Goal: Task Accomplishment & Management: Manage account settings

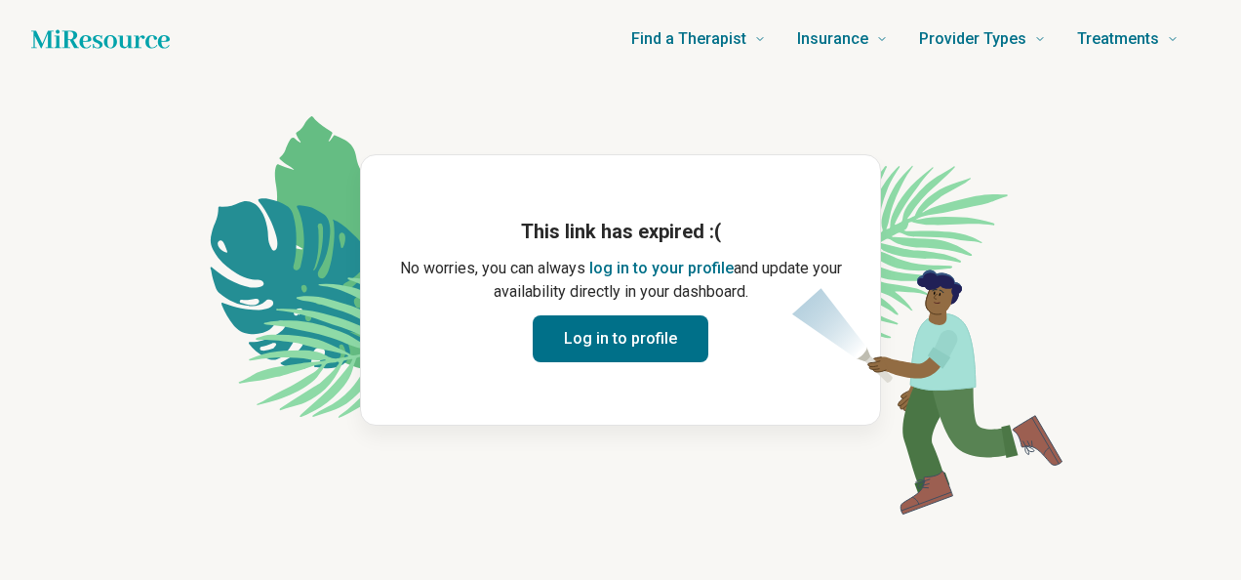
click at [65, 31] on icon "Home page" at bounding box center [100, 38] width 139 height 19
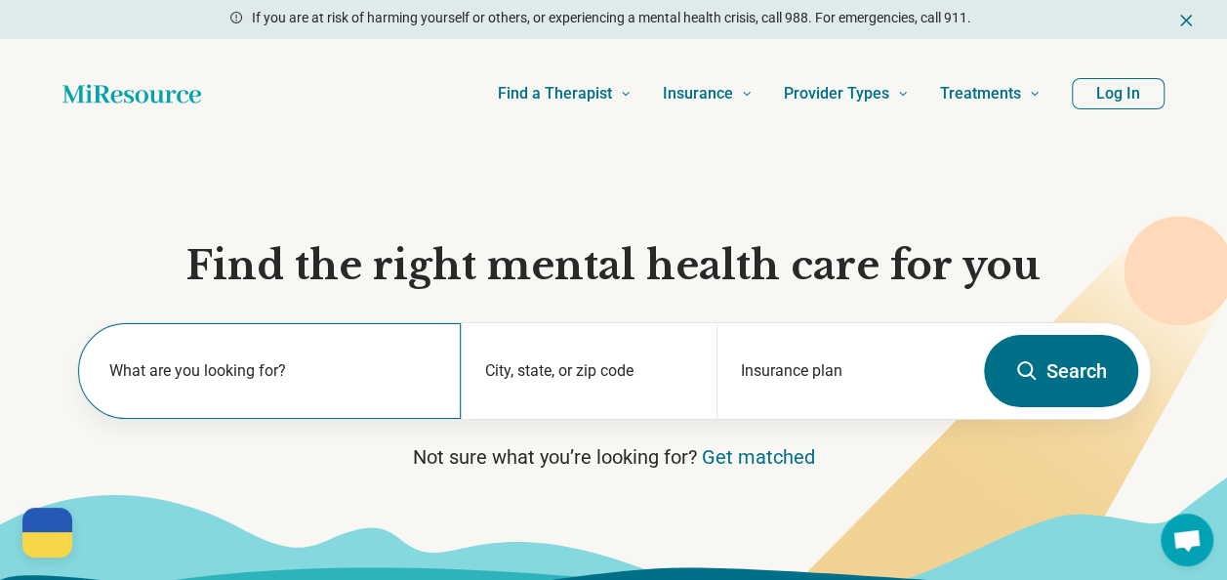
click at [232, 379] on label "What are you looking for?" at bounding box center [273, 370] width 329 height 23
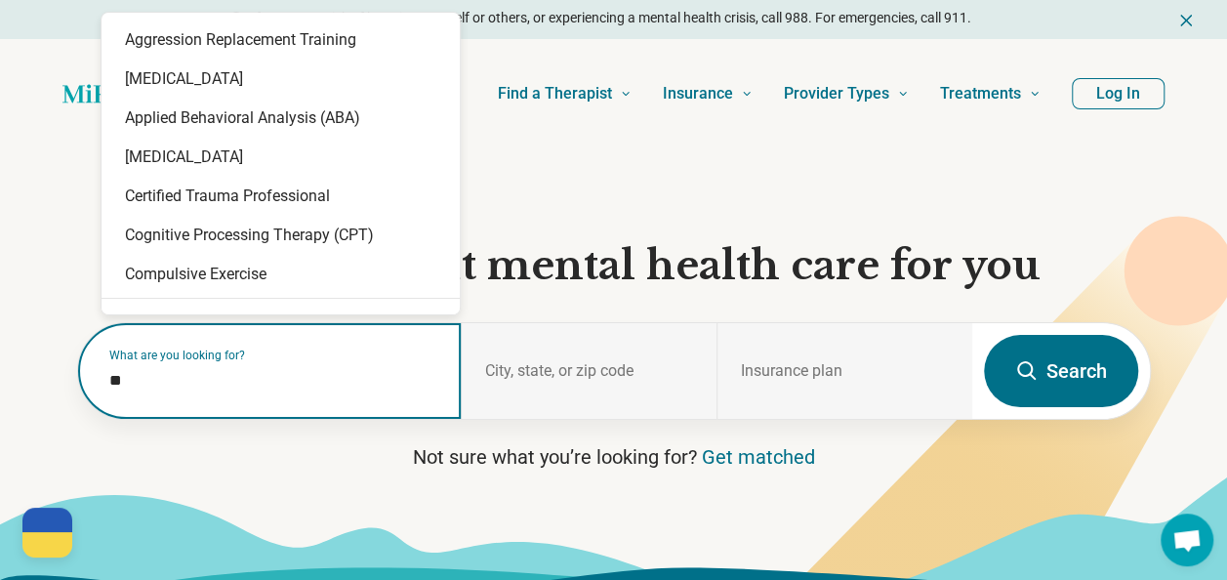
type input "*"
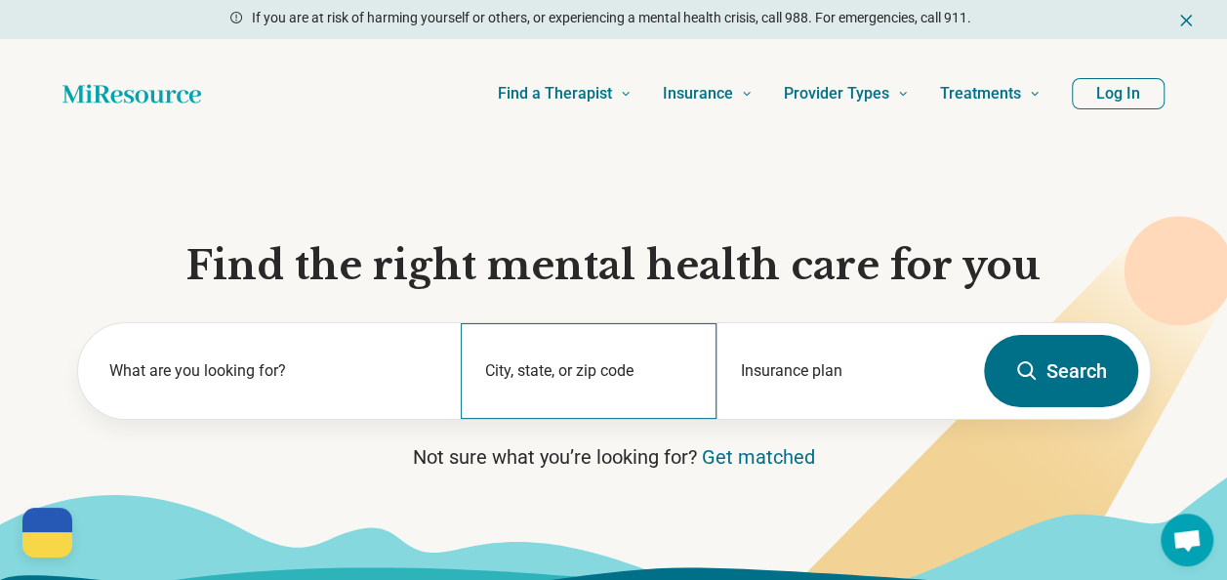
click at [585, 365] on div "City, state, or zip code" at bounding box center [589, 371] width 256 height 96
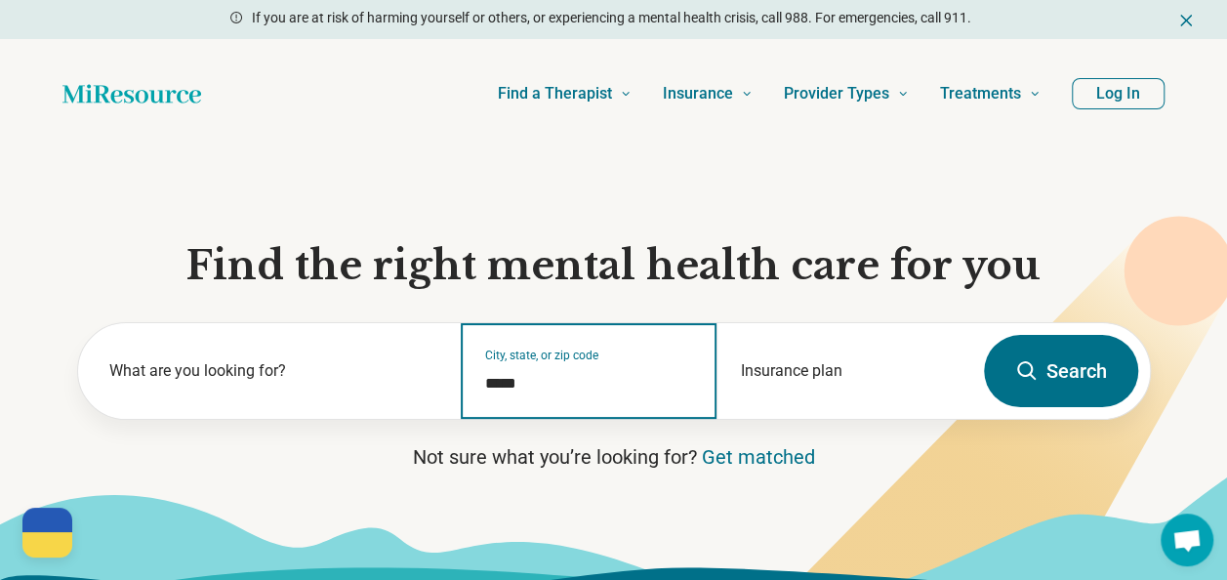
type input "*****"
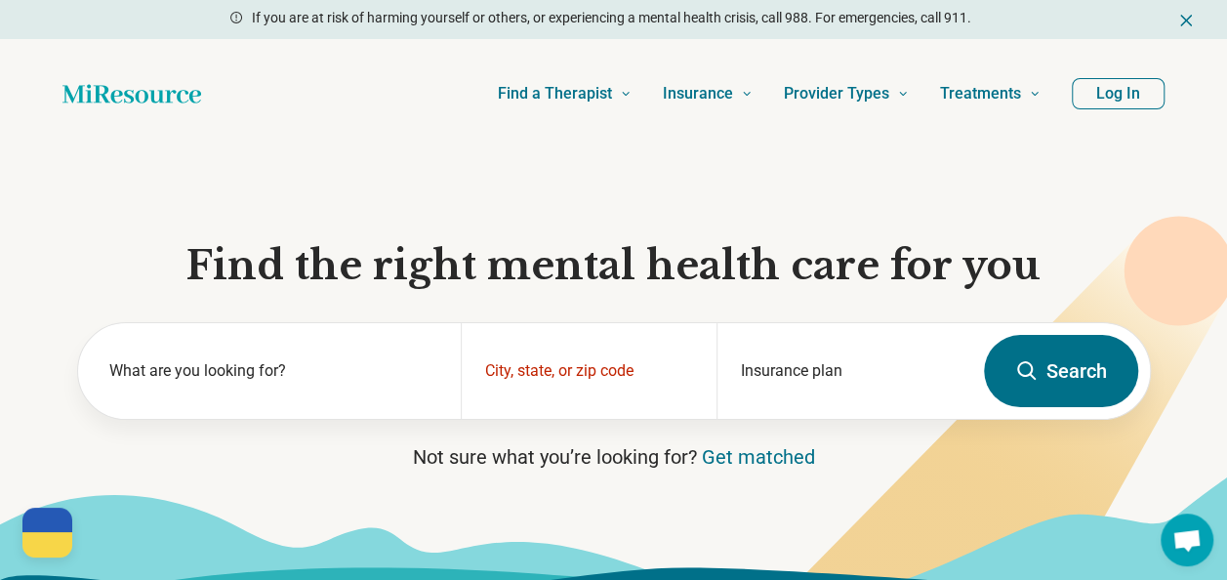
click at [1034, 369] on icon at bounding box center [1026, 370] width 23 height 23
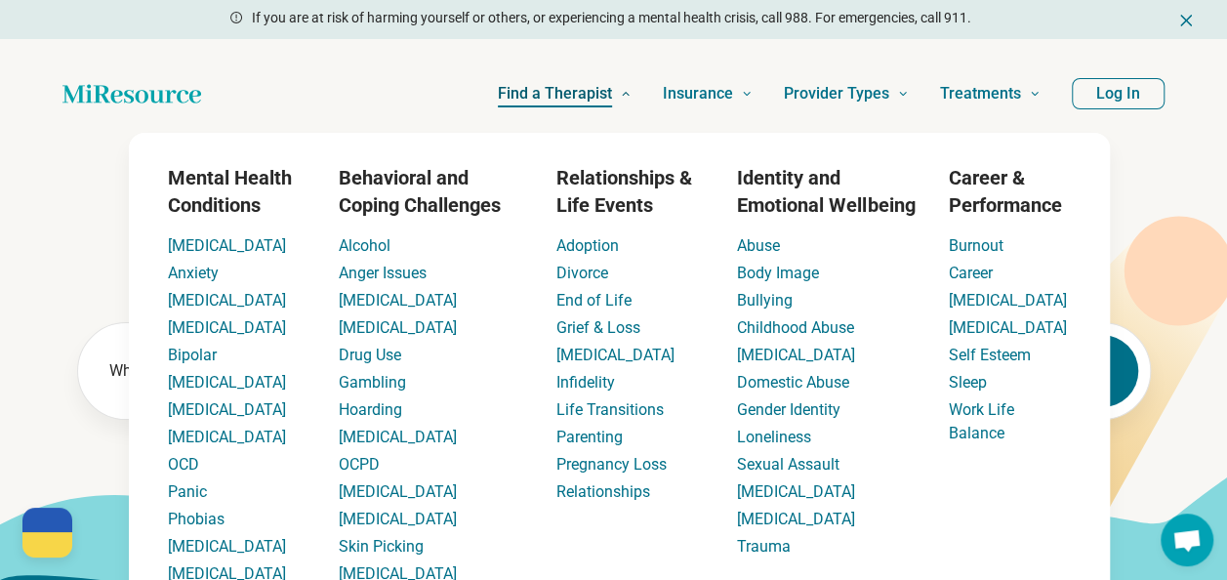
click at [568, 88] on span "Find a Therapist" at bounding box center [555, 93] width 114 height 27
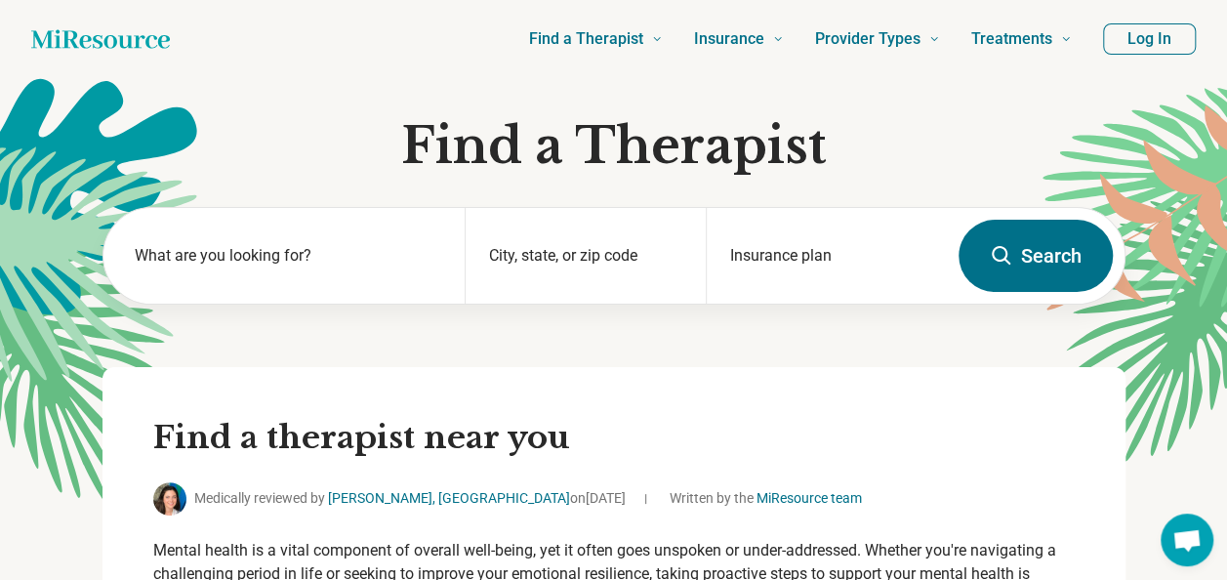
click at [84, 39] on icon "Home page" at bounding box center [100, 39] width 139 height 39
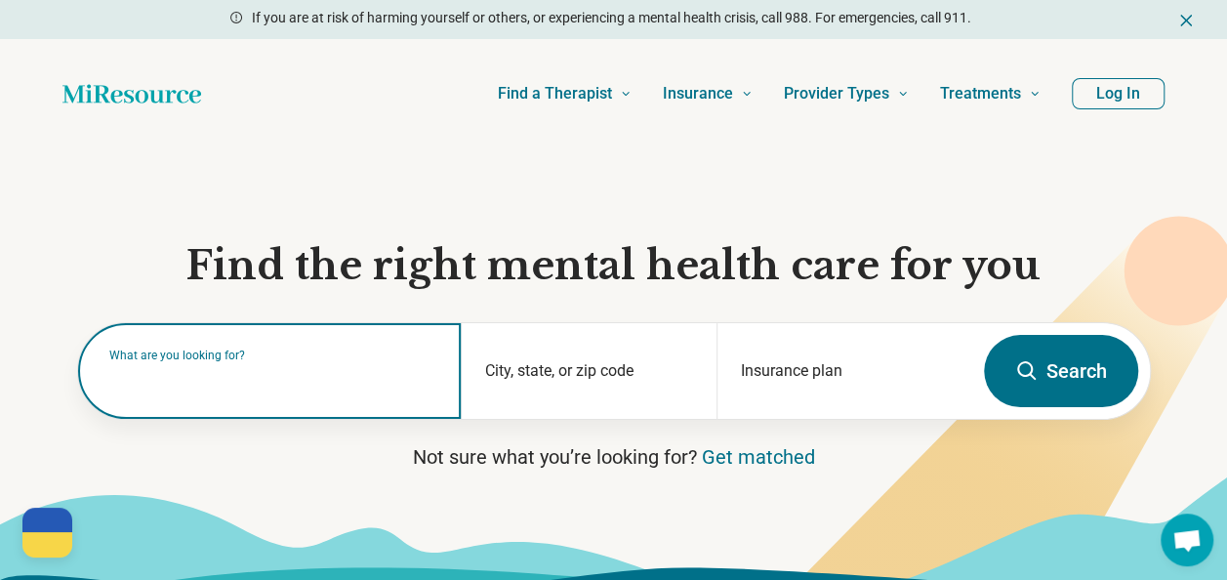
click at [221, 384] on input "text" at bounding box center [273, 380] width 329 height 23
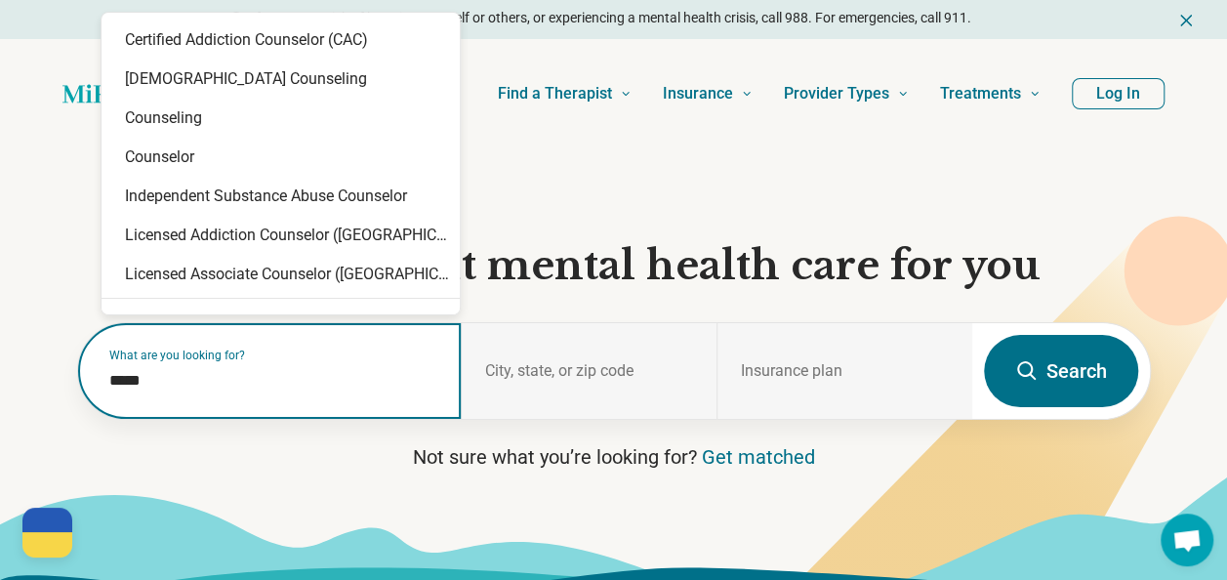
type input "******"
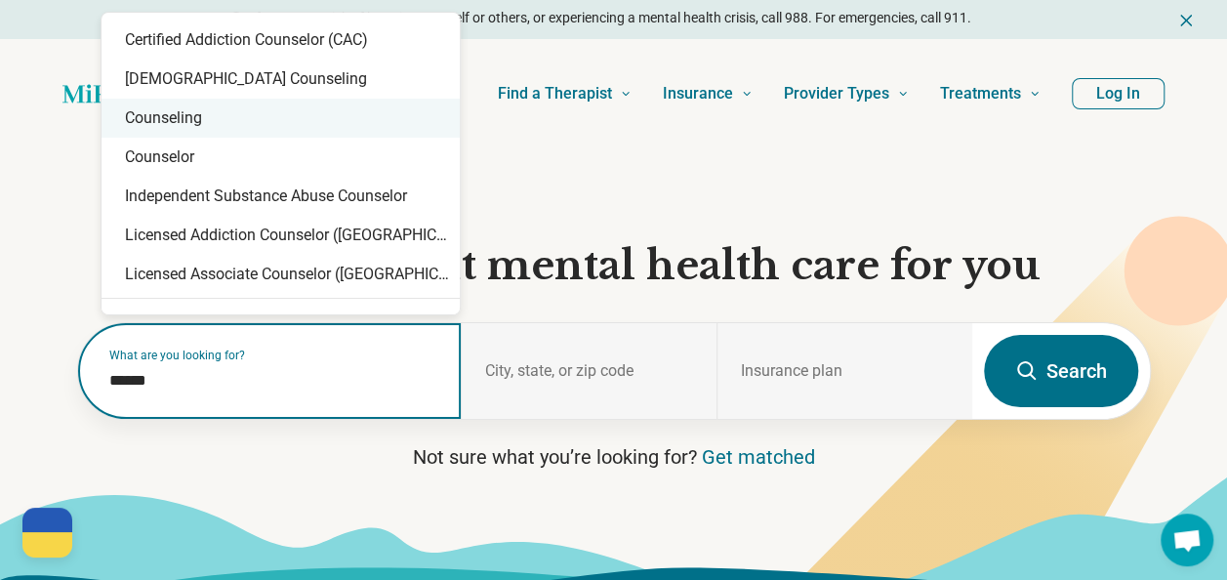
click at [213, 121] on div "Counseling" at bounding box center [280, 118] width 358 height 39
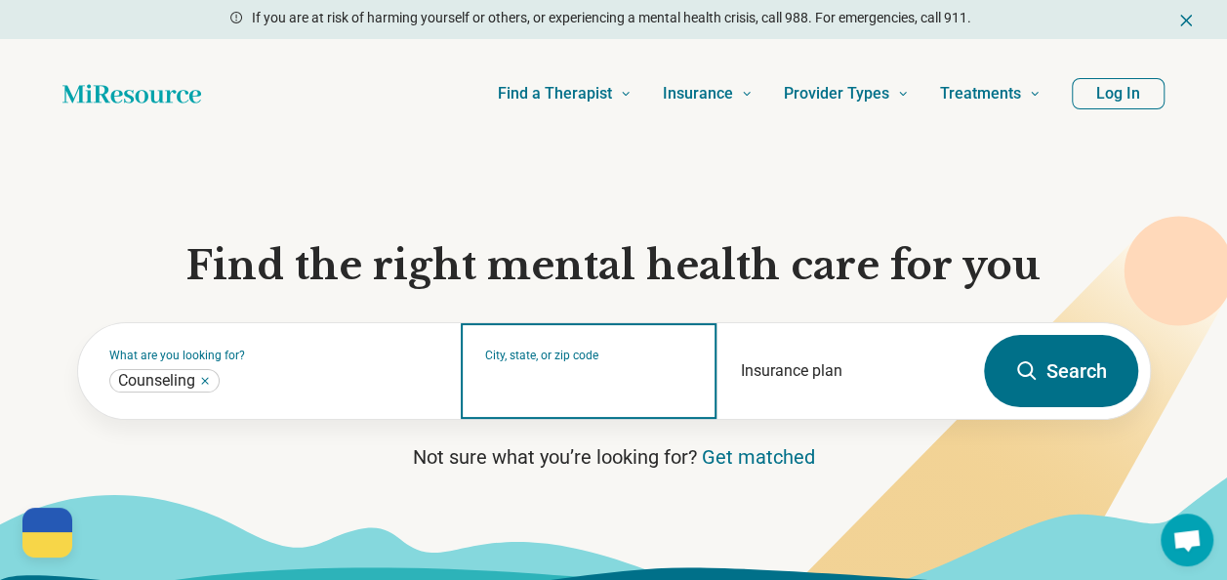
click at [565, 393] on input "City, state, or zip code" at bounding box center [589, 383] width 208 height 23
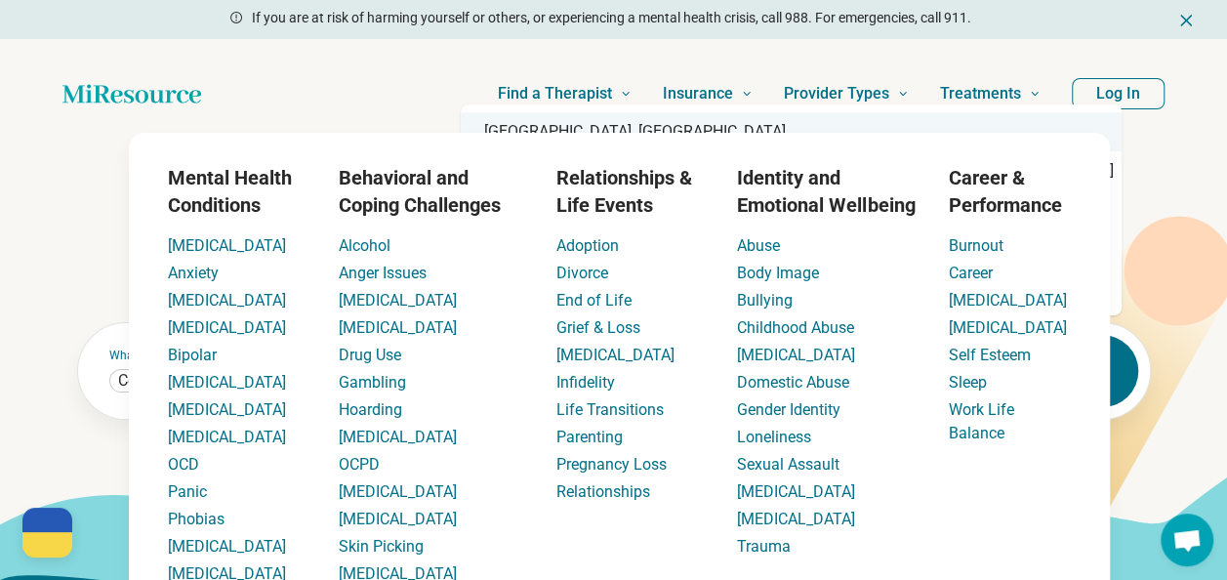
click at [569, 126] on div "Tulsa, OK" at bounding box center [791, 131] width 661 height 39
type input "*********"
click at [454, 104] on div "Find a Therapist Mental Health Conditions [MEDICAL_DATA] Anxiety [MEDICAL_DATA]…" at bounding box center [636, 94] width 808 height 78
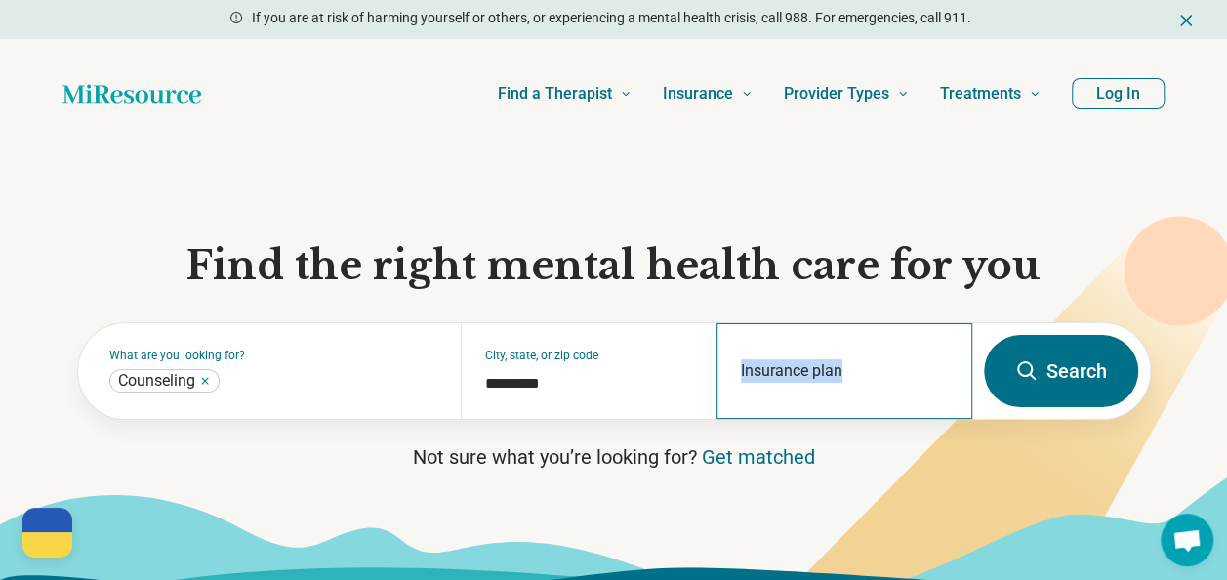
click at [839, 369] on div "Insurance plan" at bounding box center [844, 371] width 256 height 96
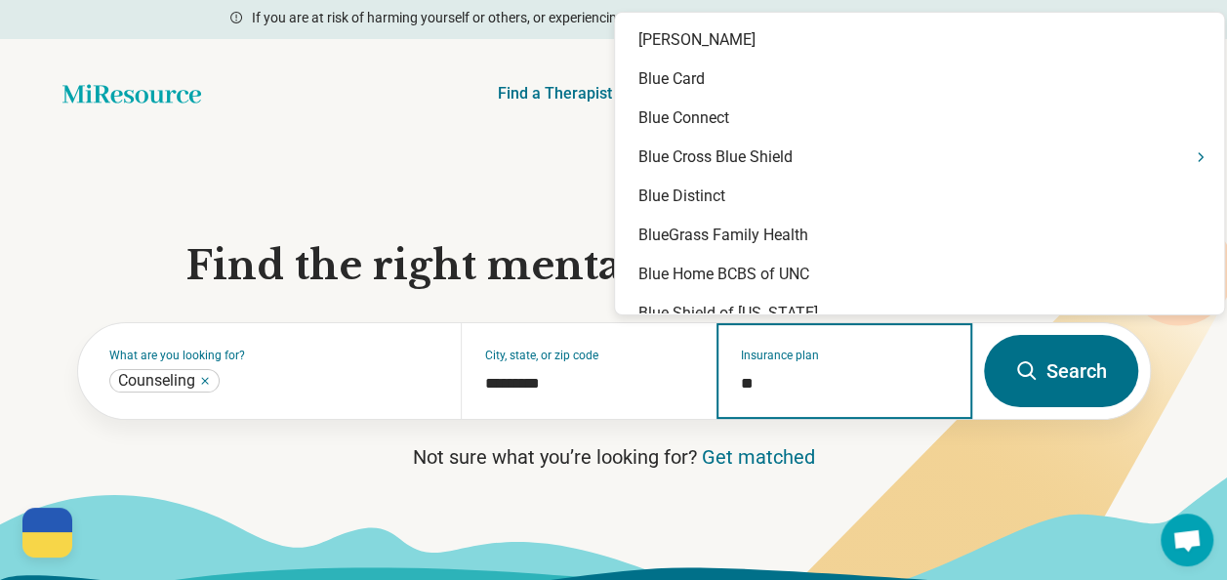
type input "***"
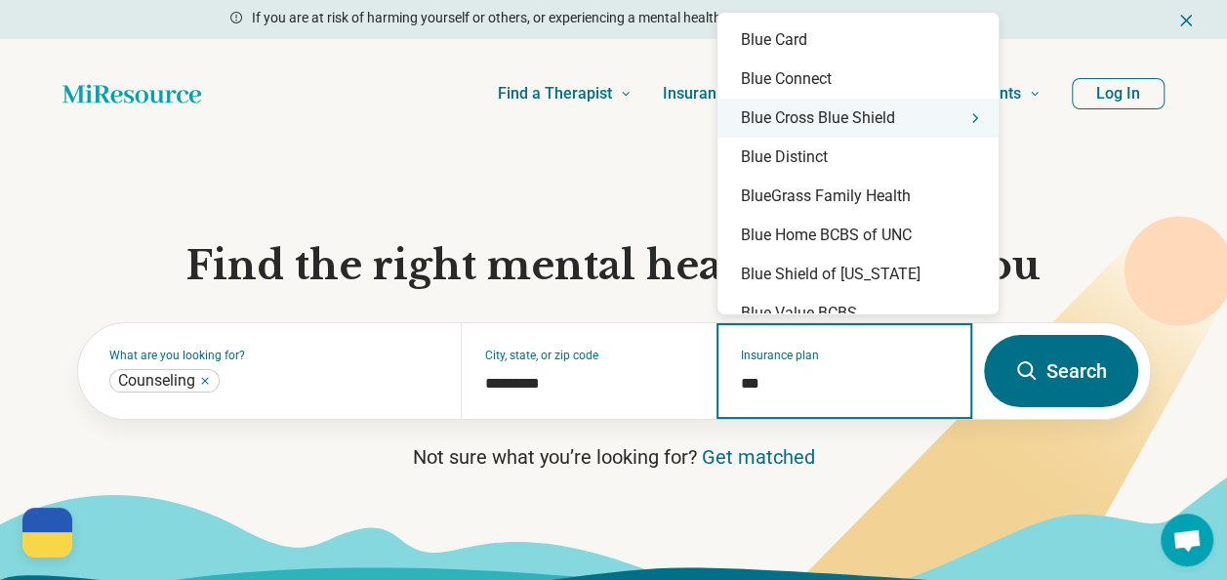
click at [829, 123] on div "Blue Cross Blue Shield" at bounding box center [857, 118] width 281 height 39
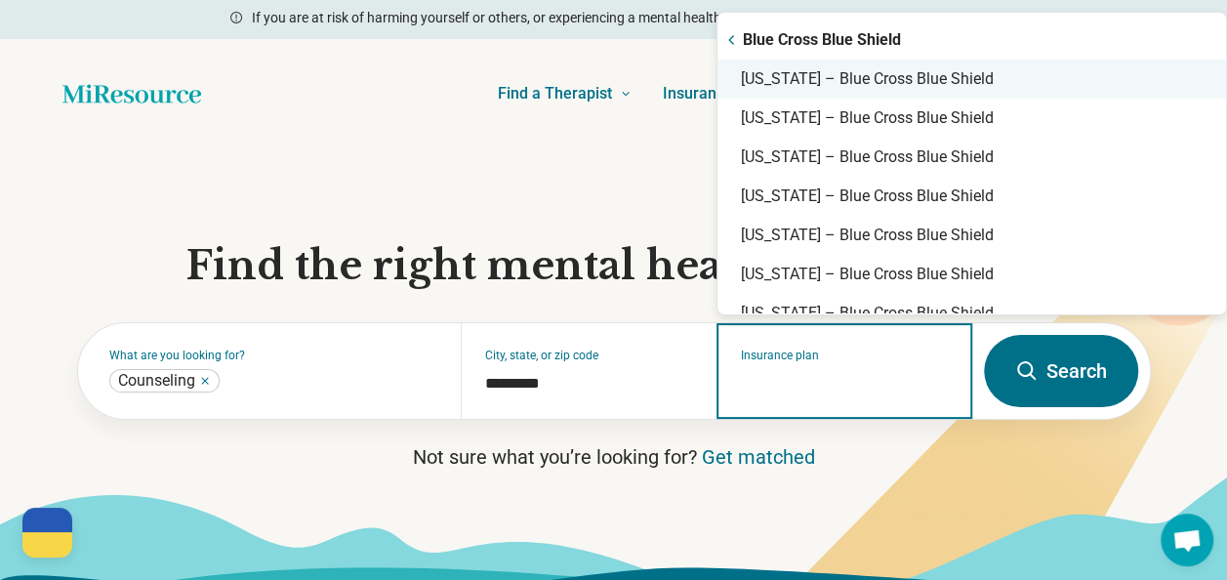
click at [836, 83] on div "Oklahoma – Blue Cross Blue Shield" at bounding box center [971, 79] width 508 height 39
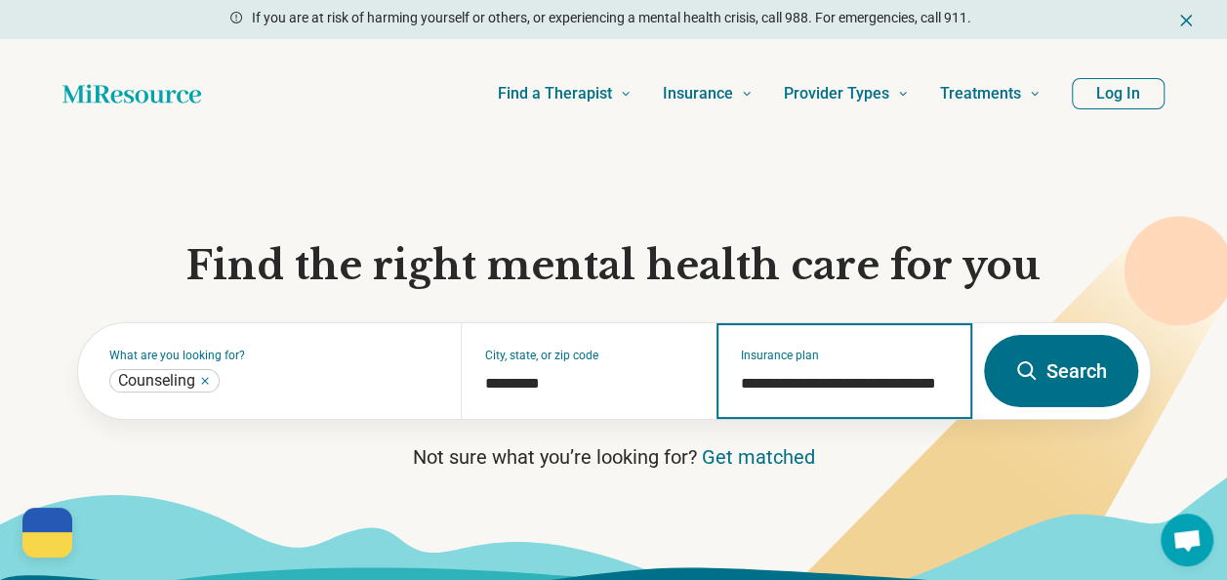
type input "**********"
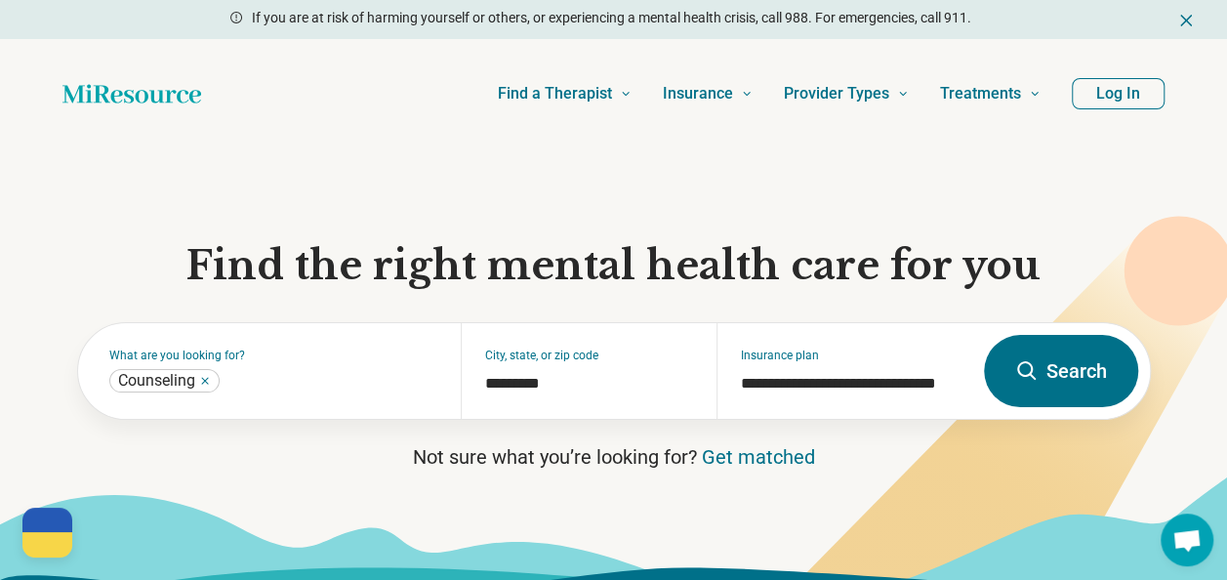
click at [992, 495] on icon at bounding box center [613, 537] width 1227 height 124
click at [1061, 365] on button "Search" at bounding box center [1061, 371] width 154 height 72
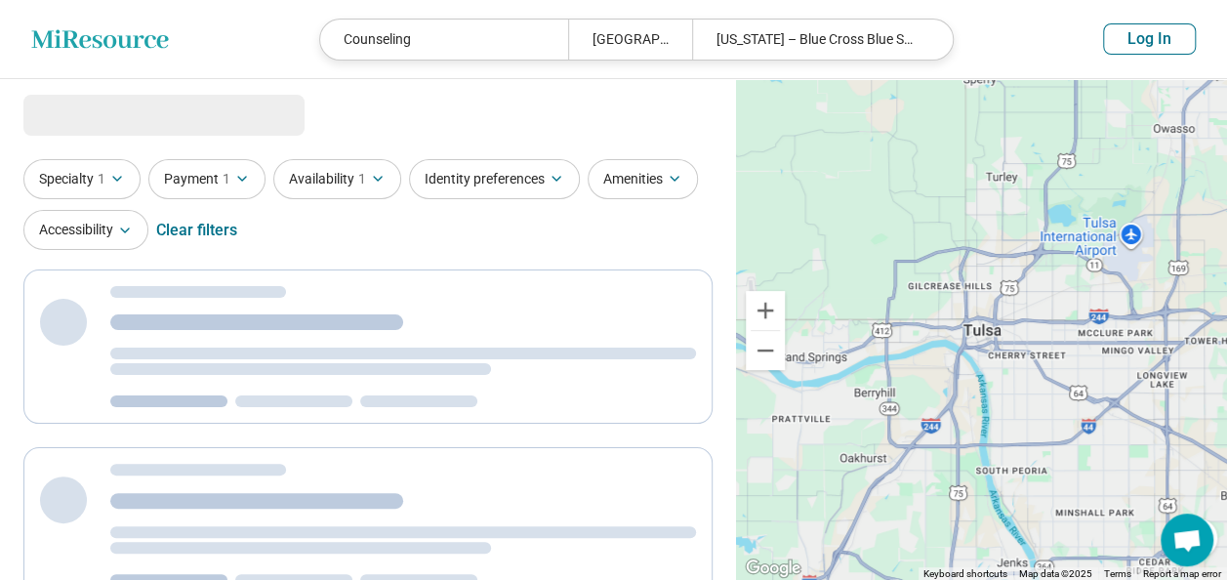
select select "***"
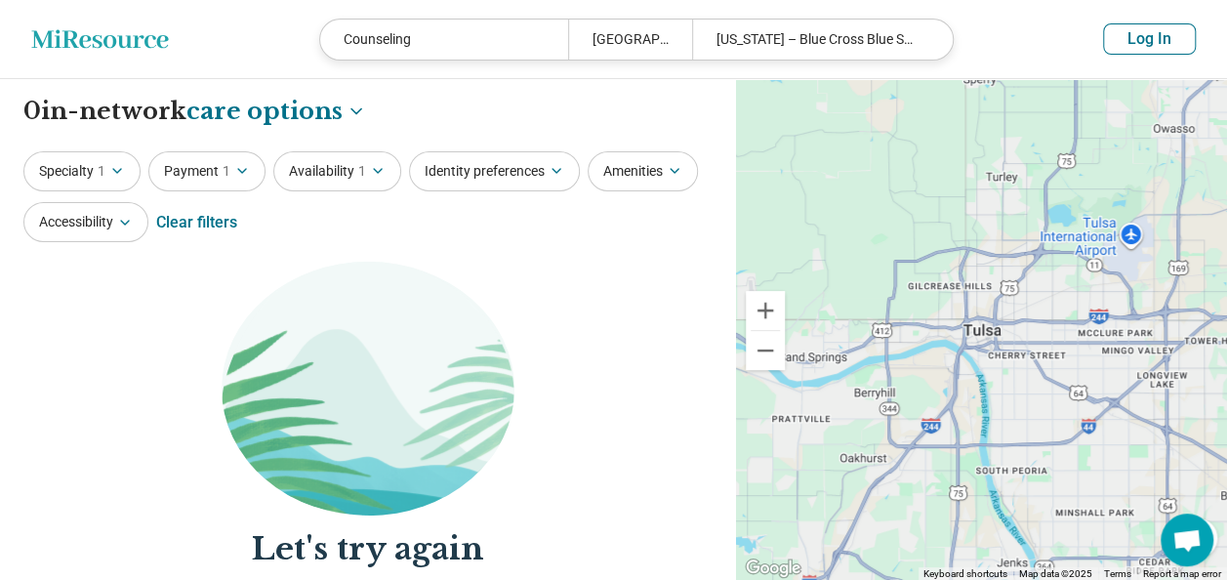
click at [424, 42] on div "Counseling" at bounding box center [444, 40] width 248 height 40
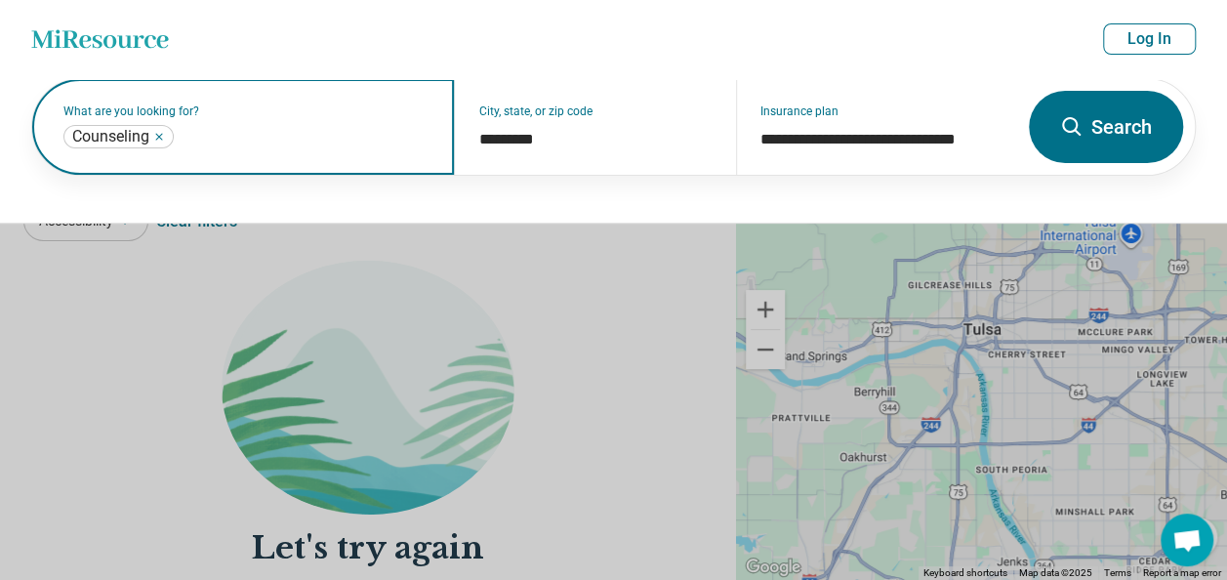
click at [192, 133] on input "text" at bounding box center [304, 136] width 253 height 23
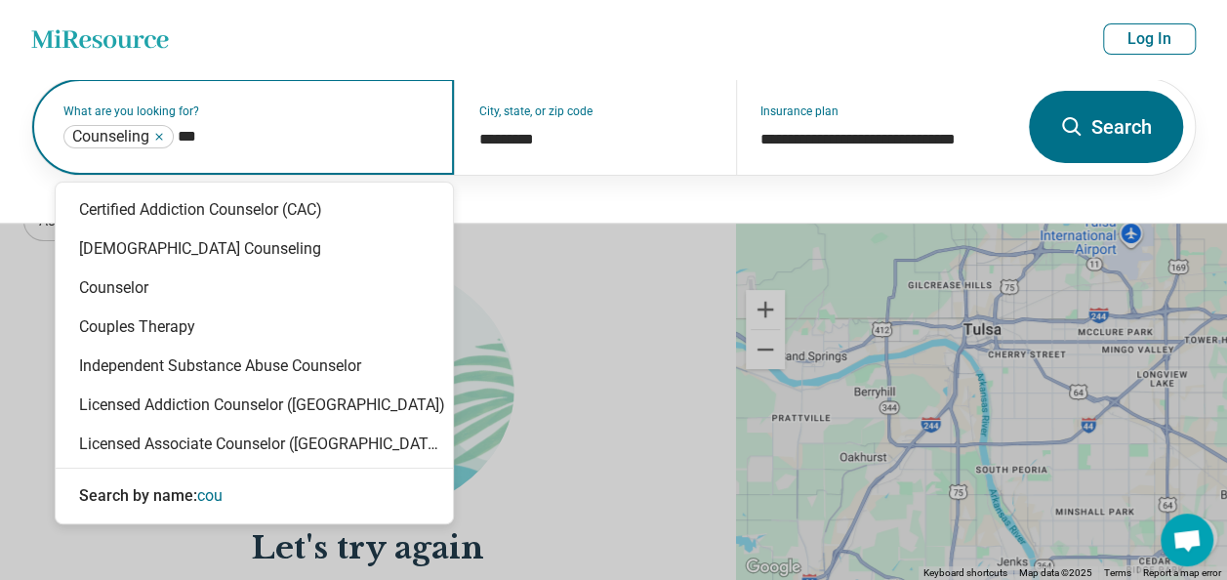
type input "****"
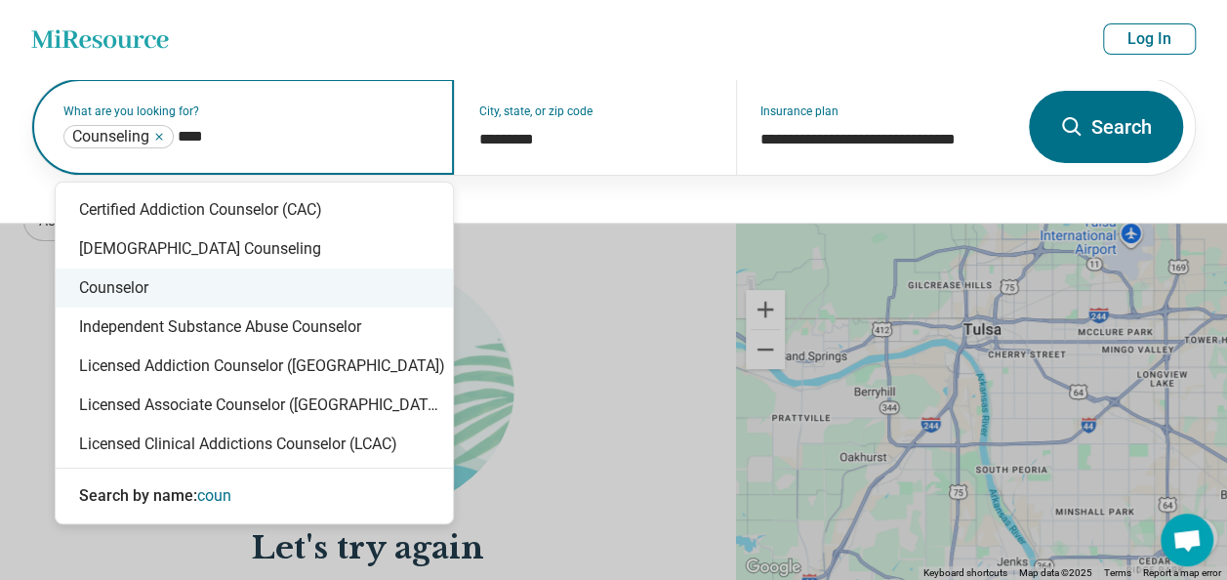
click at [184, 283] on div "Counselor" at bounding box center [254, 287] width 397 height 39
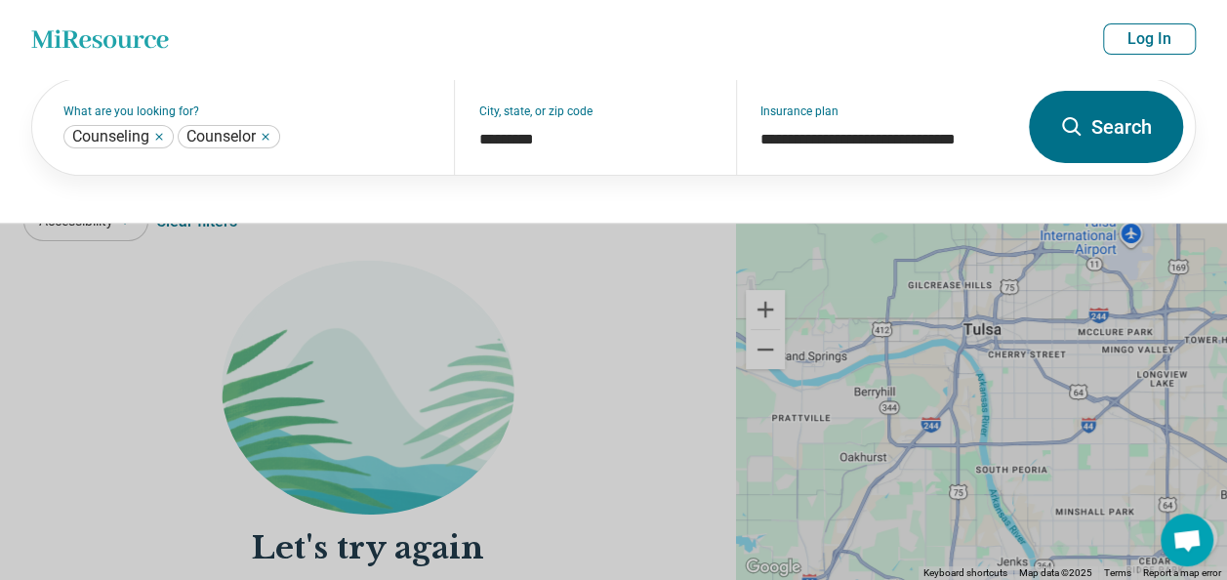
click at [1124, 133] on button "Search" at bounding box center [1106, 127] width 154 height 72
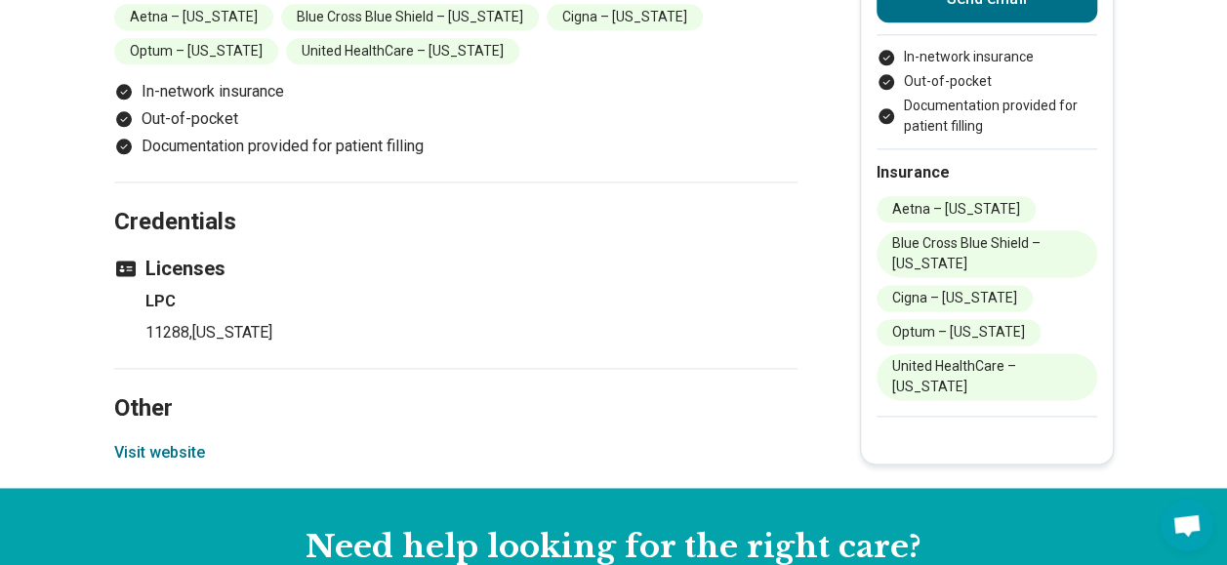
scroll to position [1301, 0]
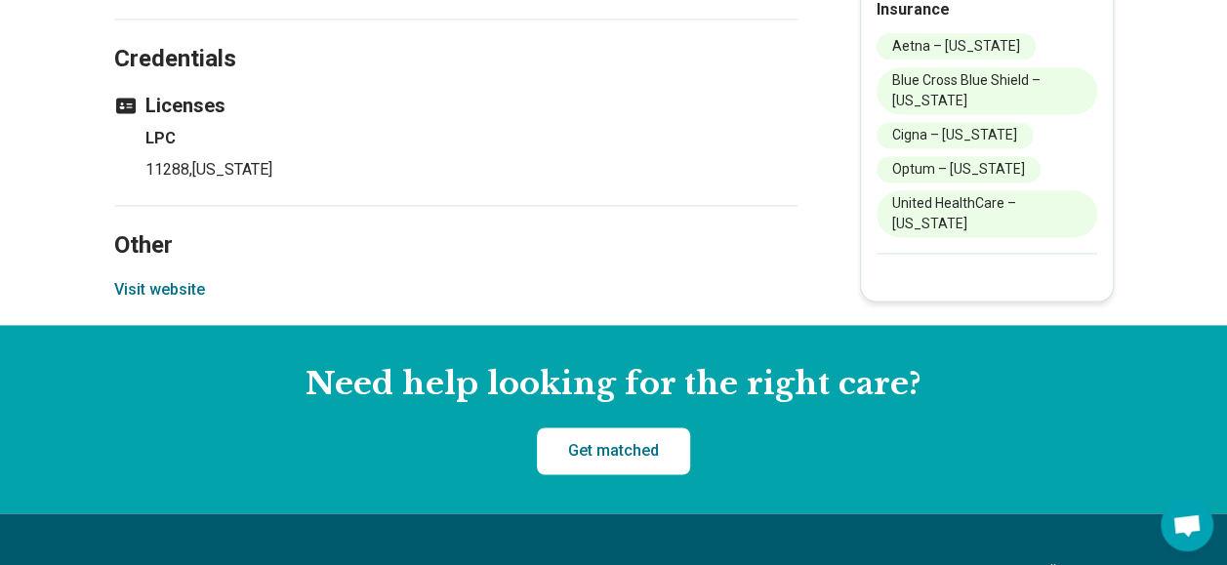
click at [154, 281] on button "Visit website" at bounding box center [159, 289] width 91 height 23
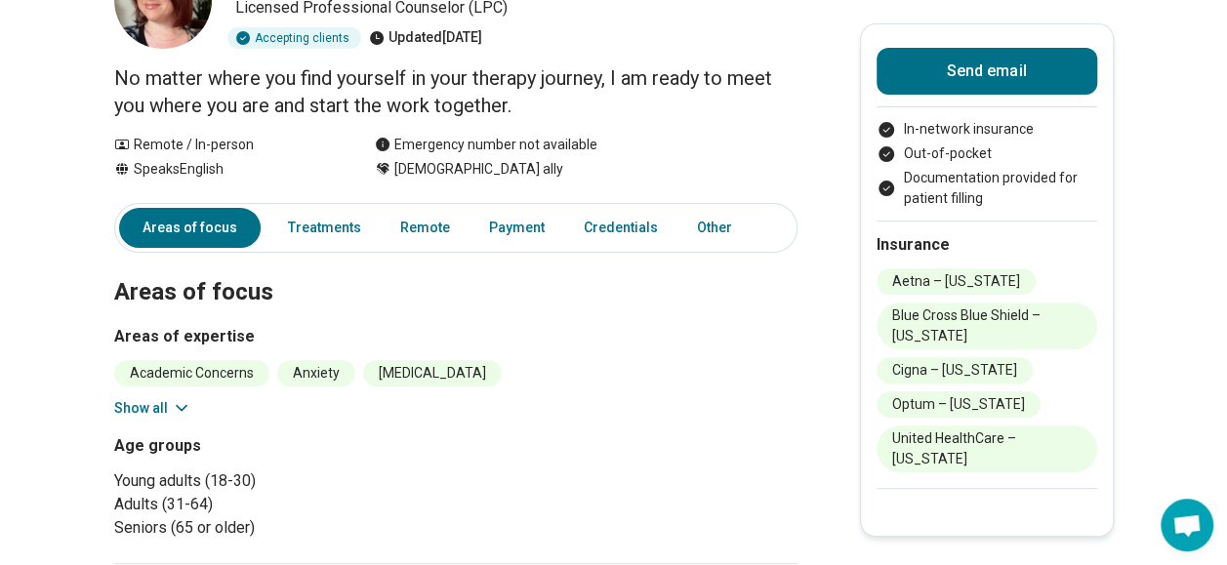
scroll to position [0, 0]
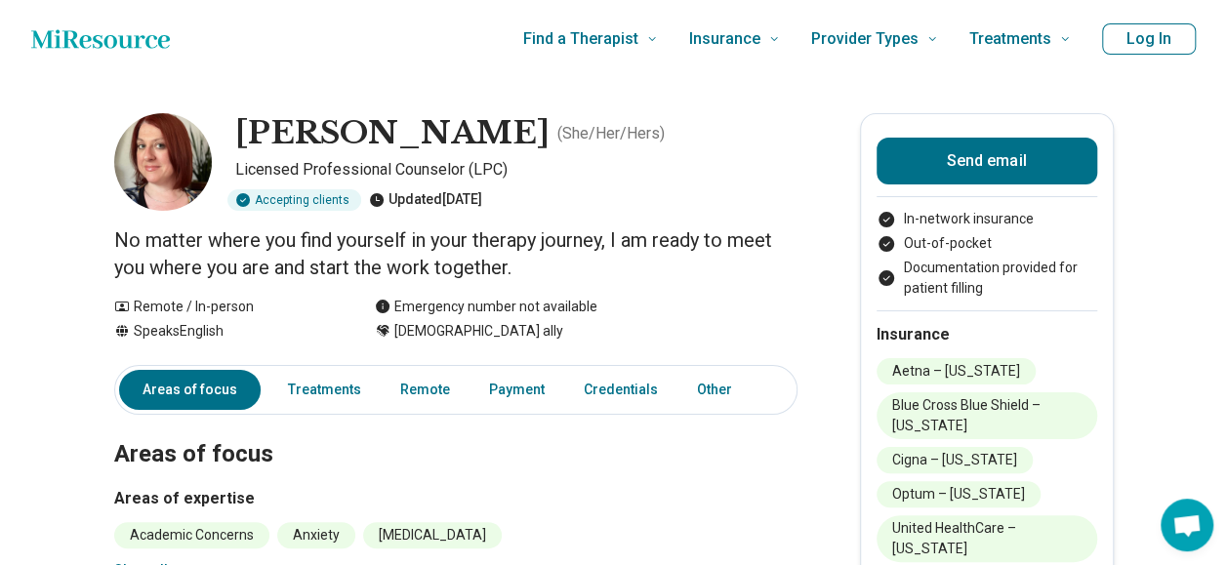
click at [1153, 40] on button "Log In" at bounding box center [1149, 38] width 94 height 31
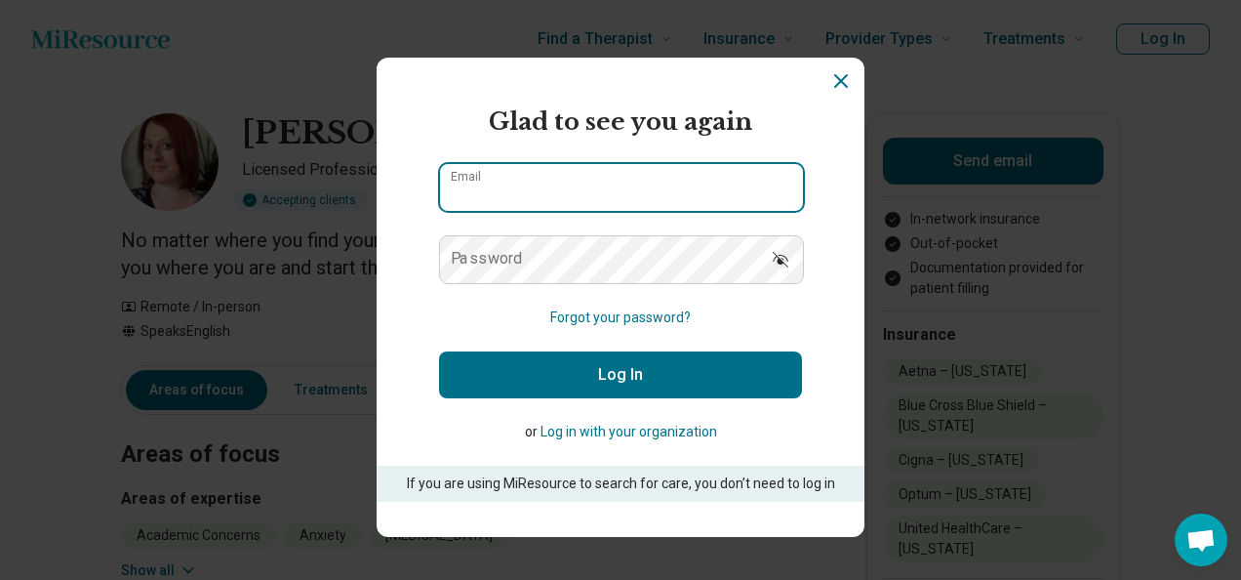
type input "**********"
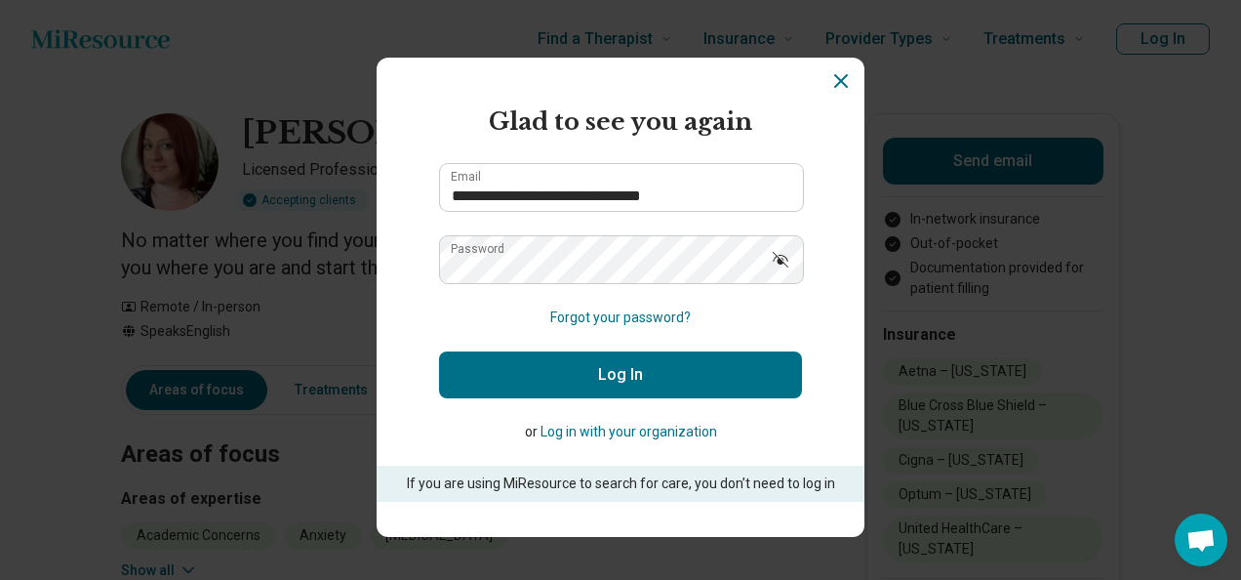
click at [615, 371] on button "Log In" at bounding box center [620, 374] width 363 height 47
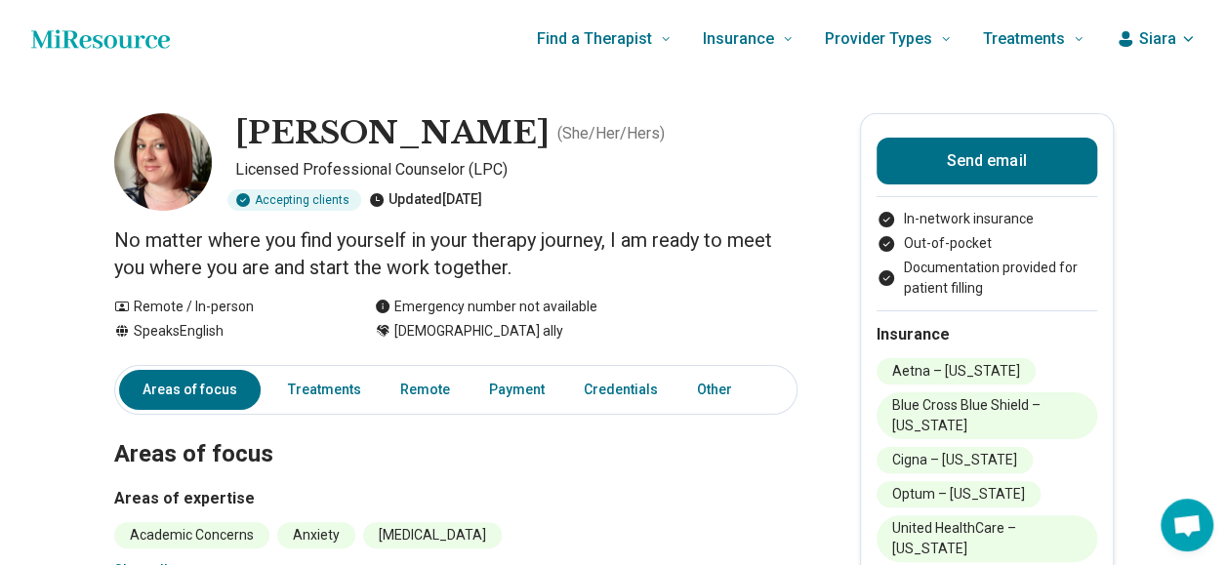
click at [334, 137] on h1 "[PERSON_NAME]" at bounding box center [392, 133] width 314 height 41
click at [1155, 35] on span "Siara" at bounding box center [1157, 38] width 37 height 23
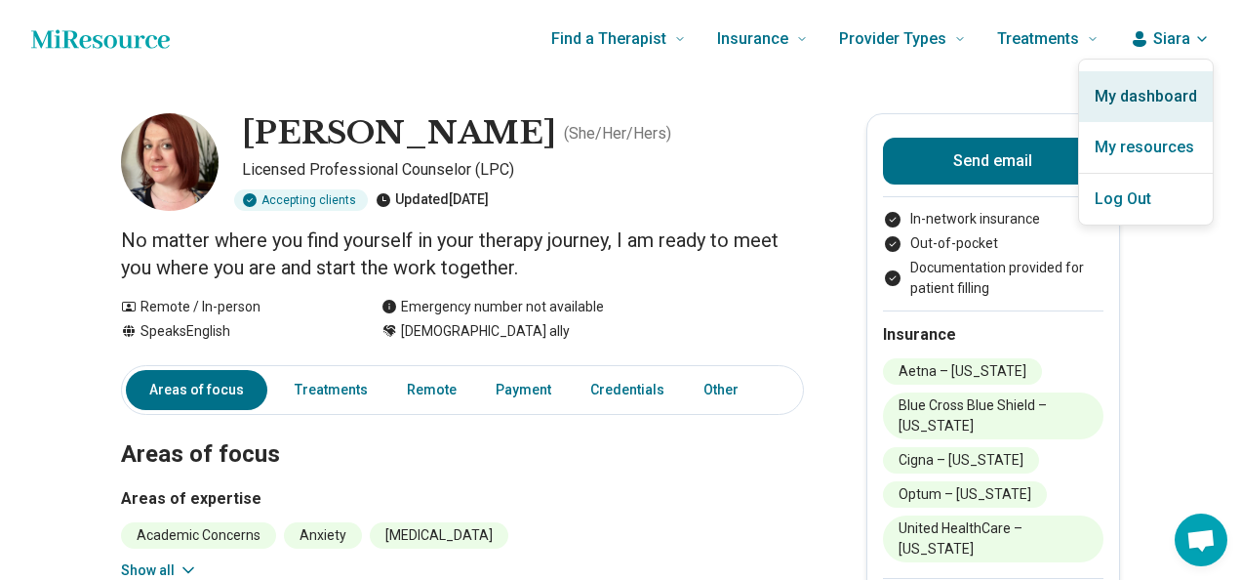
click at [1162, 99] on link "My dashboard" at bounding box center [1146, 96] width 134 height 51
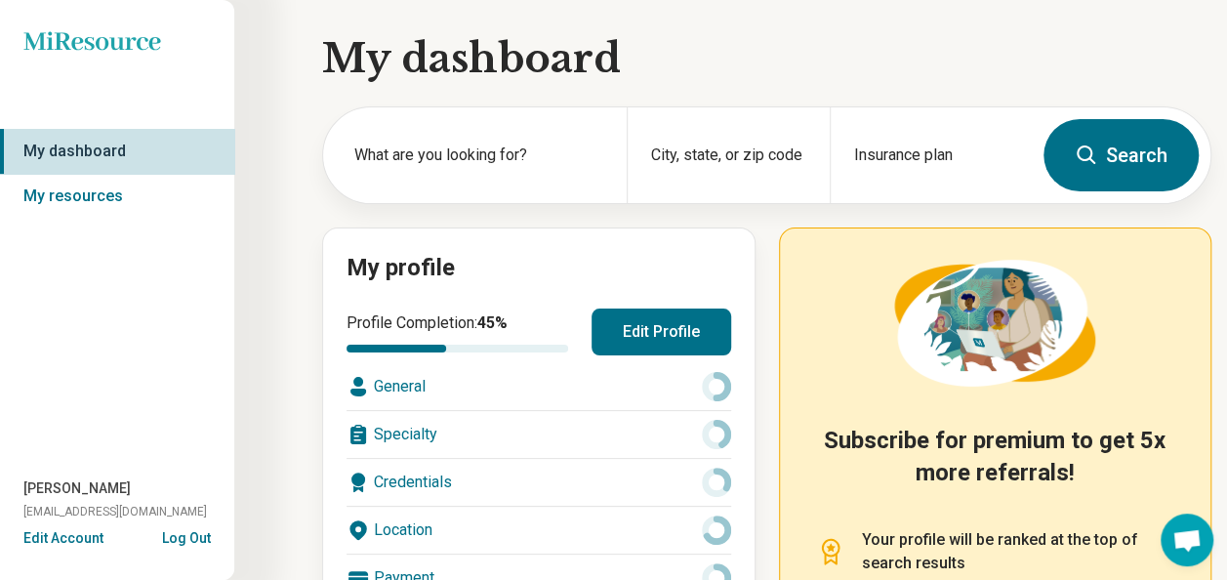
click at [420, 383] on div "General" at bounding box center [538, 386] width 384 height 47
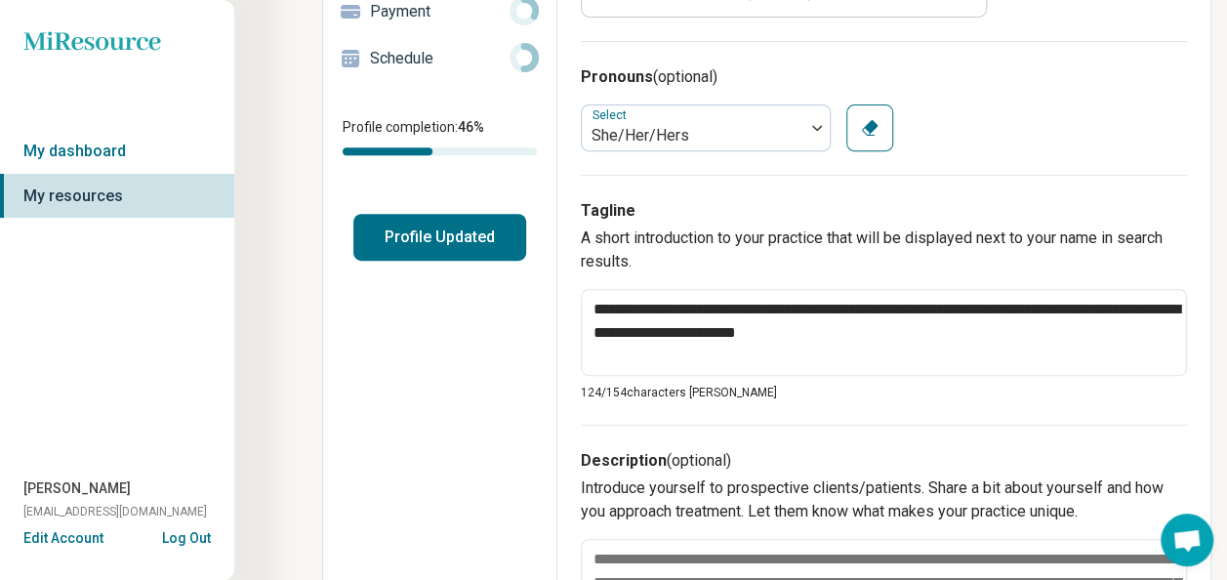
scroll to position [325, 0]
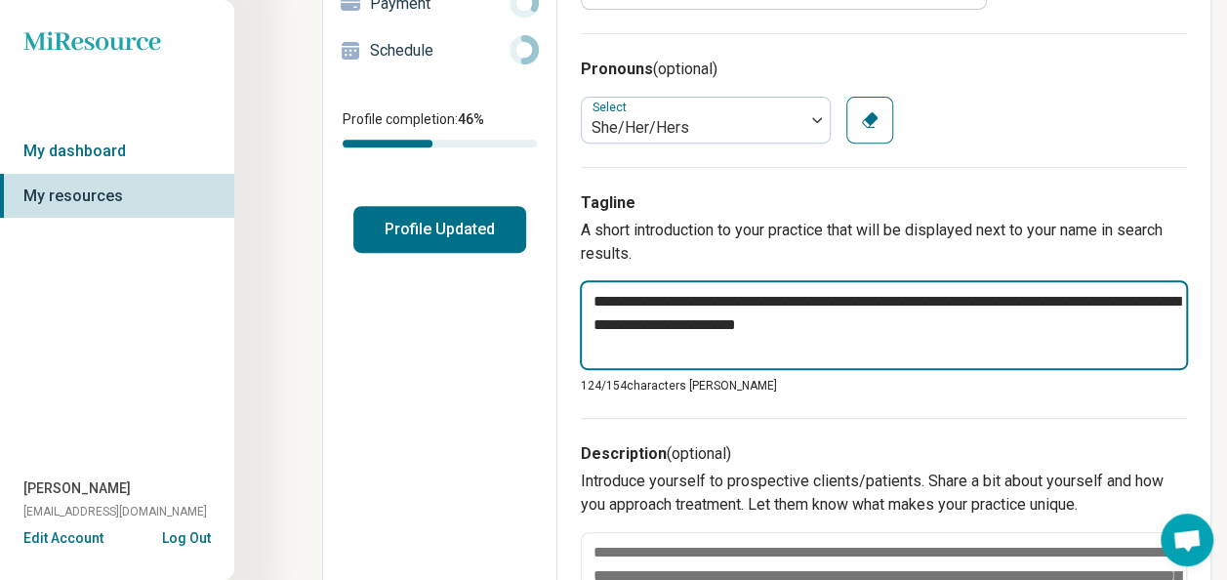
drag, startPoint x: 689, startPoint y: 320, endPoint x: 580, endPoint y: 322, distance: 109.3
click at [580, 322] on textarea "**********" at bounding box center [884, 325] width 608 height 90
type textarea "*"
type textarea "**********"
type textarea "*"
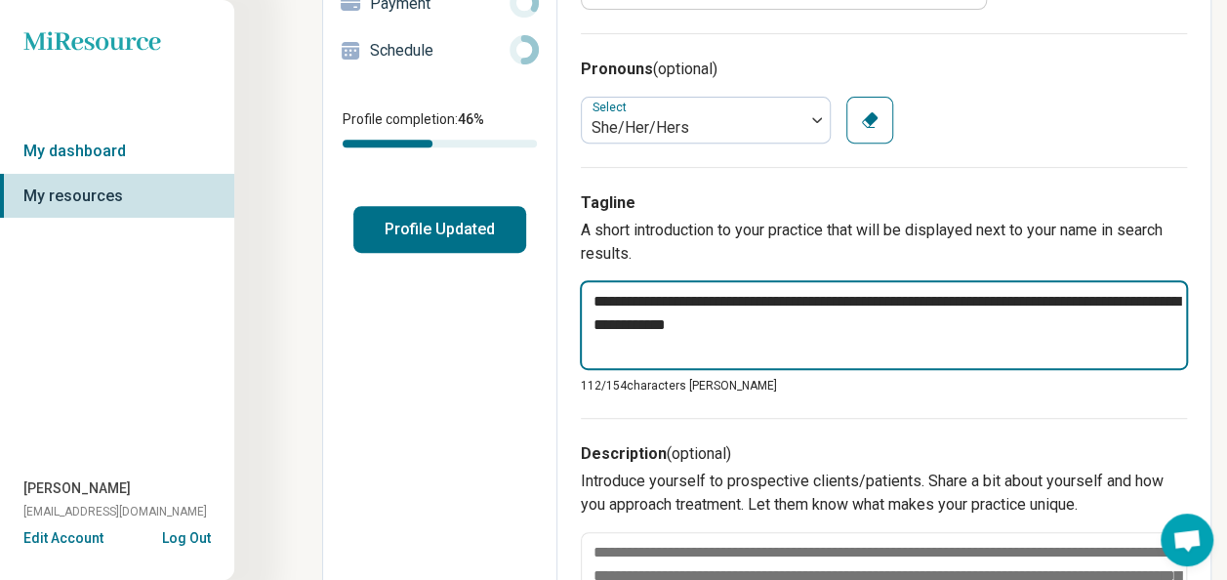
type textarea "**********"
type textarea "*"
type textarea "**********"
type textarea "*"
click at [911, 345] on textarea "**********" at bounding box center [884, 325] width 608 height 90
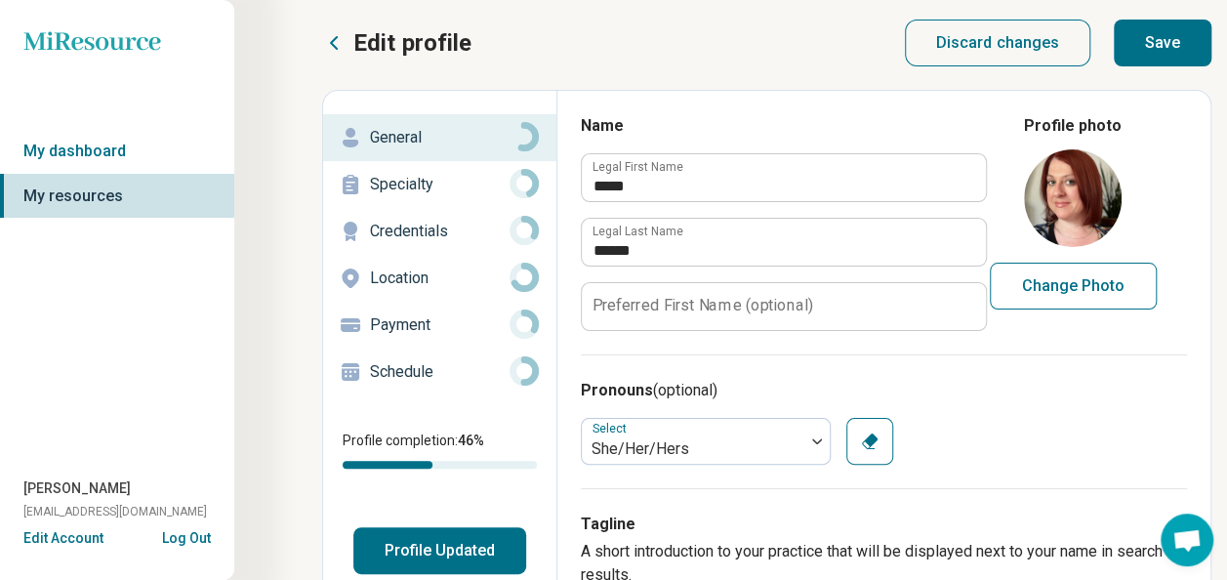
scroll to position [0, 0]
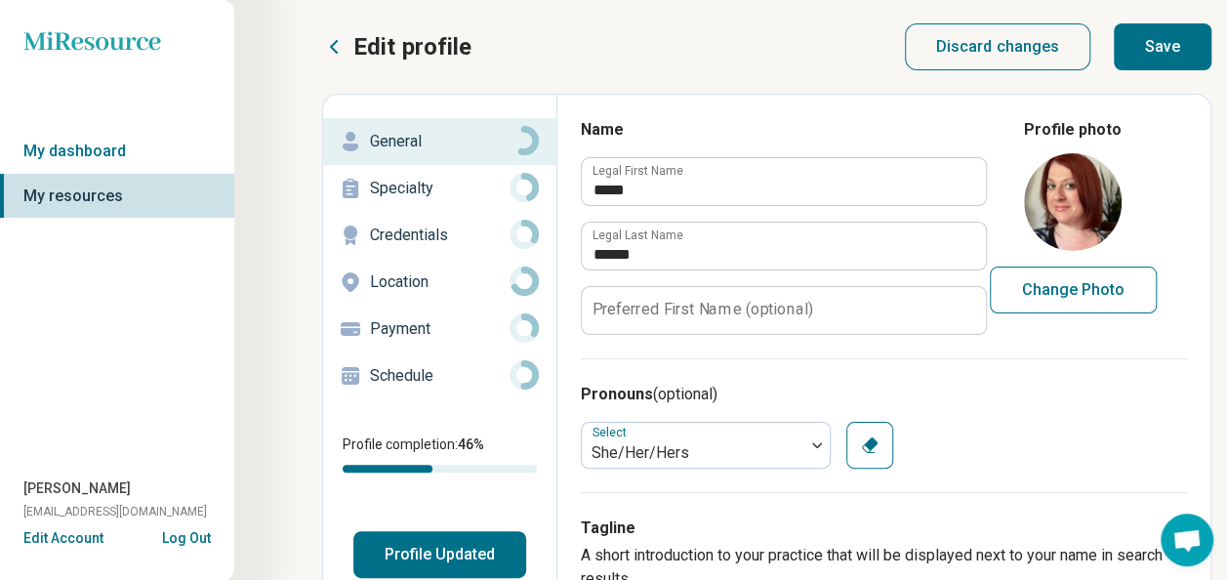
type textarea "**********"
click at [400, 177] on p "Specialty" at bounding box center [440, 188] width 140 height 23
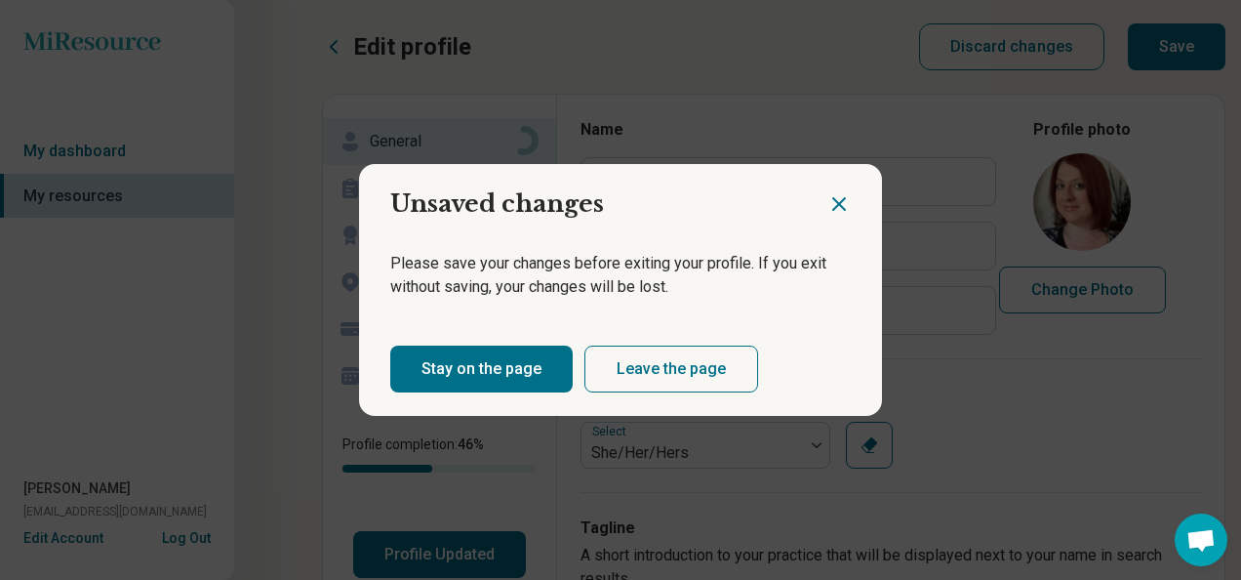
click at [828, 207] on icon "Close dialog" at bounding box center [839, 203] width 23 height 23
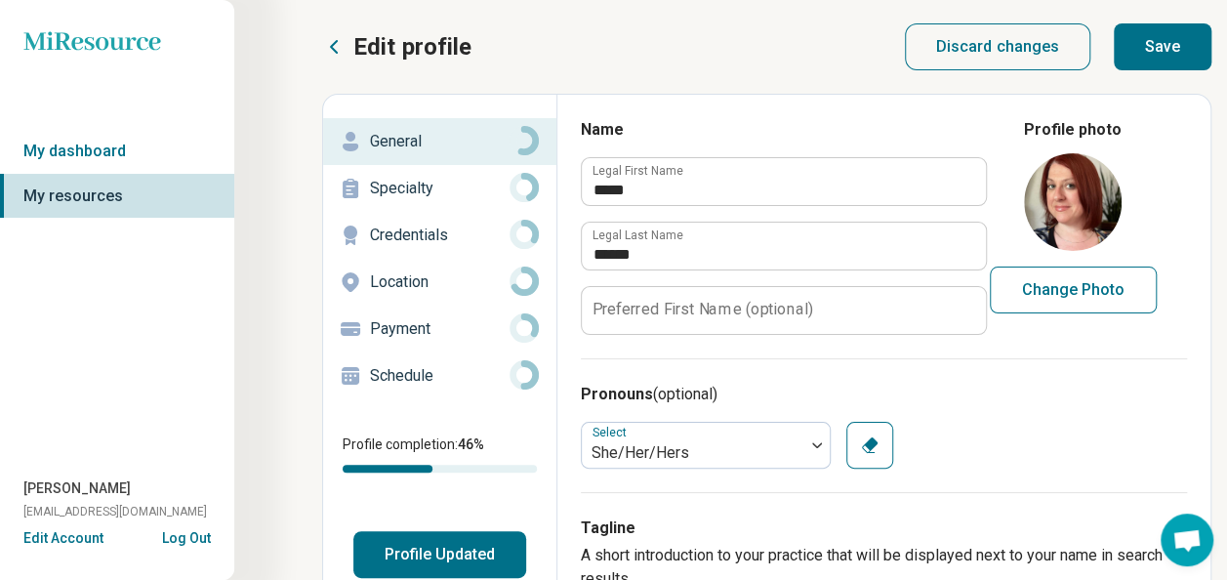
click at [422, 191] on p "Specialty" at bounding box center [440, 188] width 140 height 23
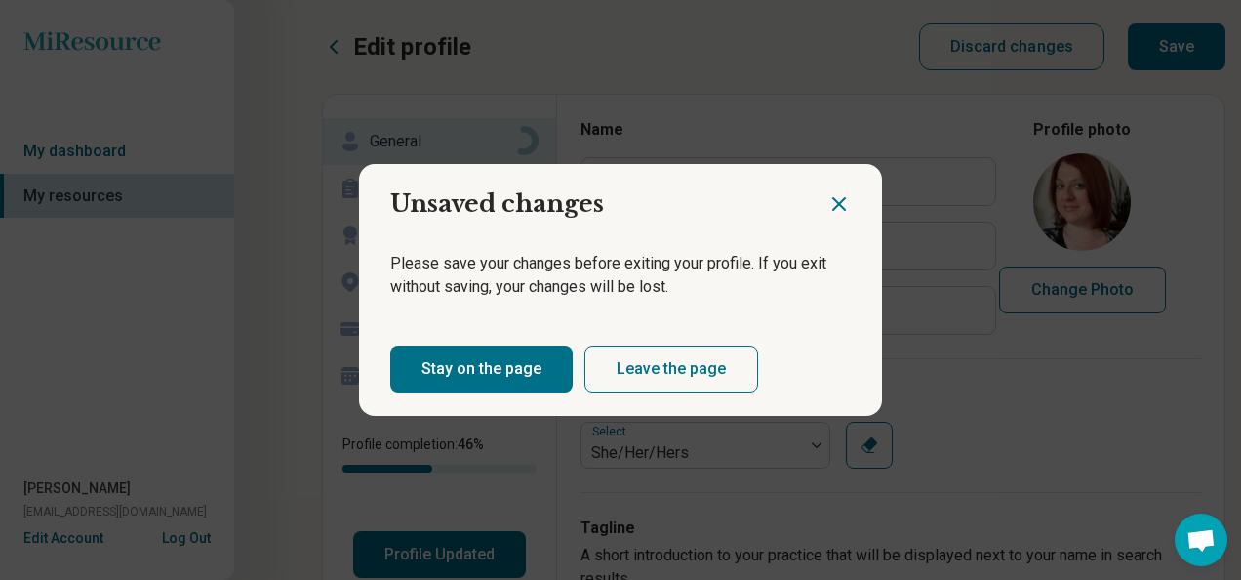
click at [463, 375] on button "Stay on the page" at bounding box center [481, 368] width 182 height 47
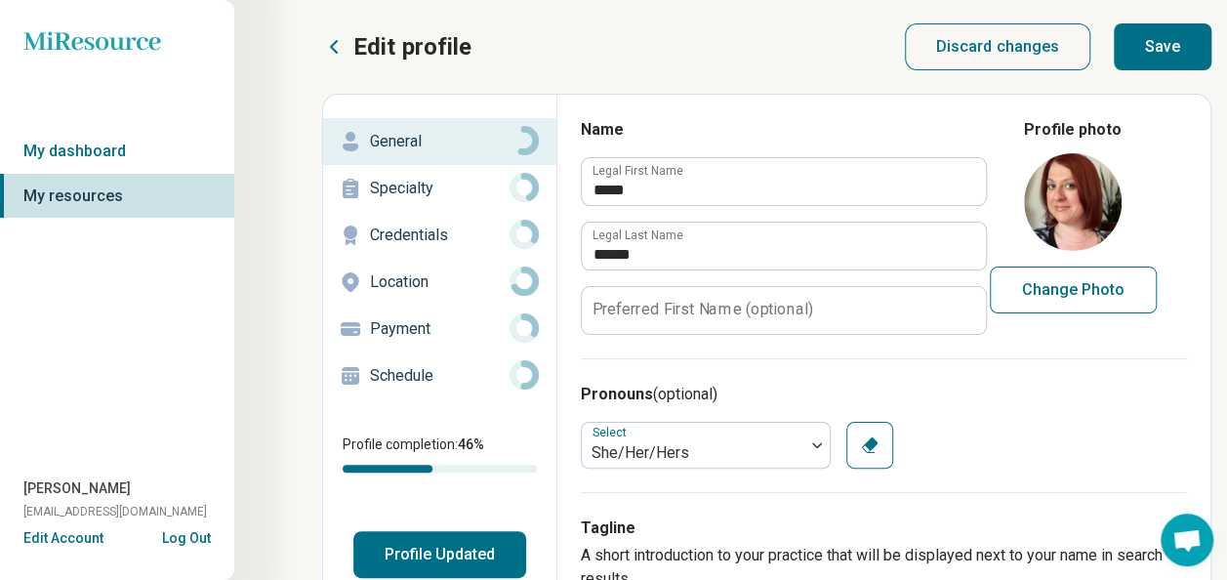
click at [1140, 53] on button "Save" at bounding box center [1162, 46] width 98 height 47
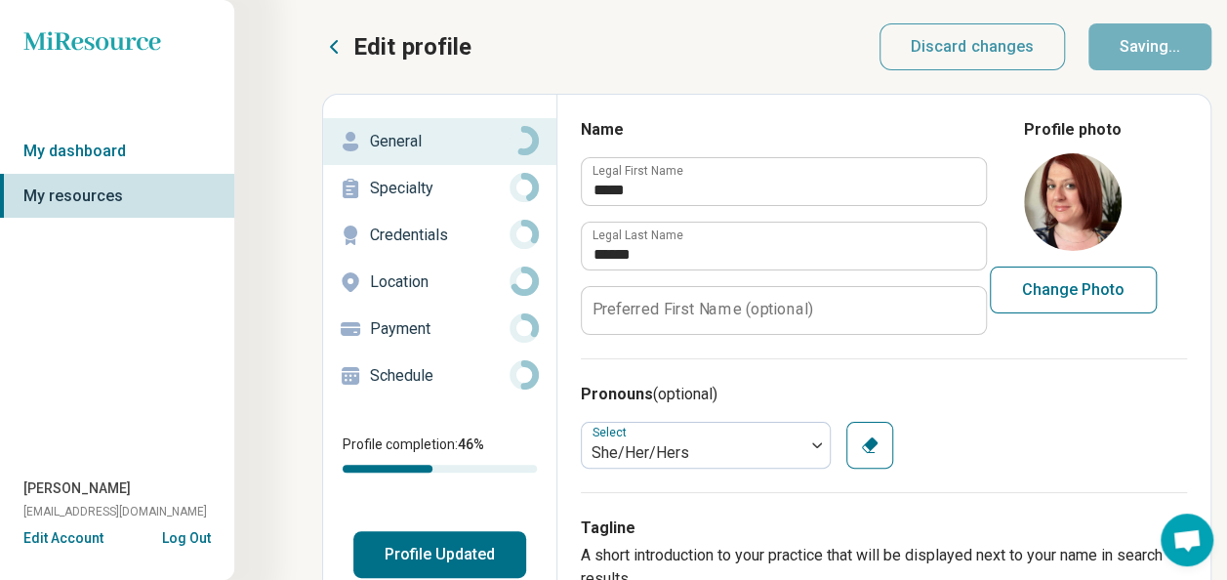
type textarea "*"
click at [384, 373] on p "Schedule" at bounding box center [440, 375] width 140 height 23
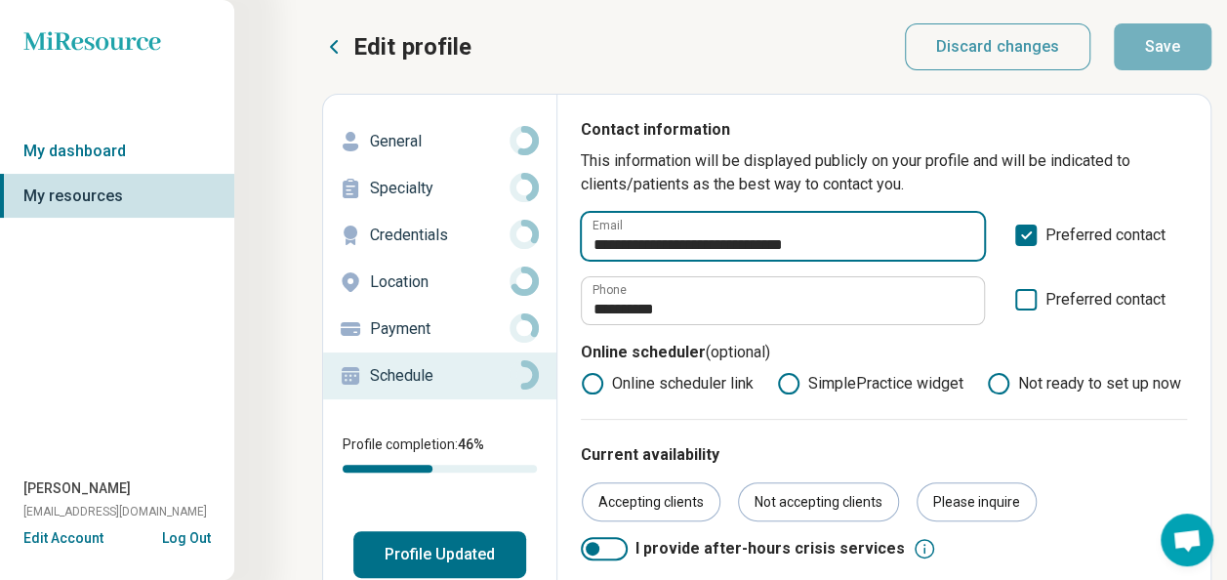
click at [757, 242] on input "**********" at bounding box center [783, 236] width 402 height 47
click at [594, 239] on input "**********" at bounding box center [783, 236] width 402 height 47
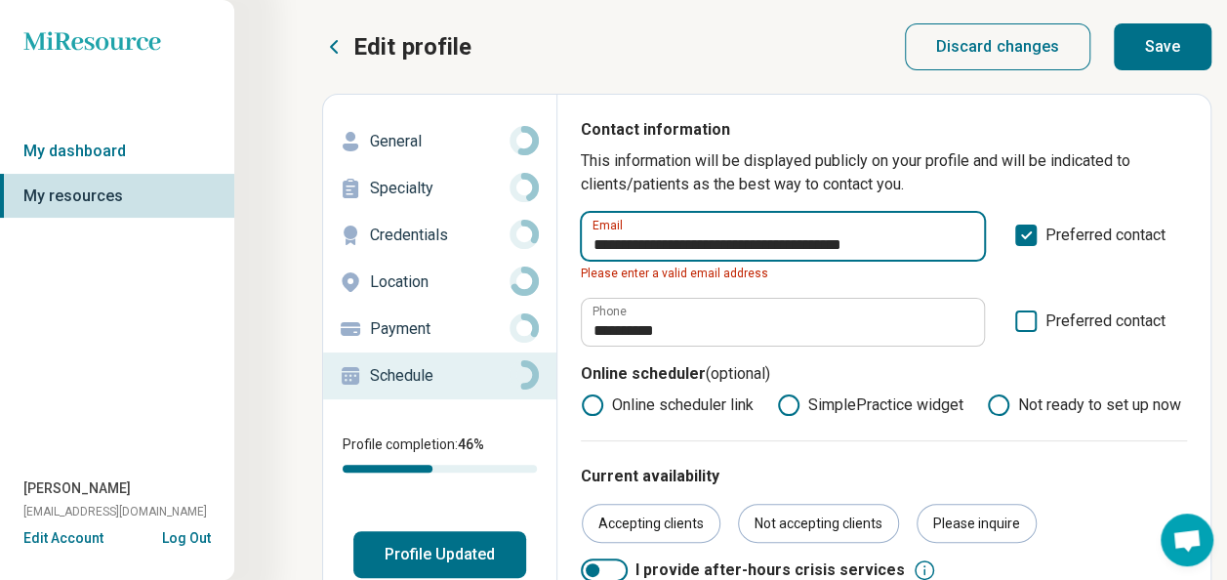
drag, startPoint x: 947, startPoint y: 244, endPoint x: 843, endPoint y: 234, distance: 103.9
click at [843, 234] on input "**********" at bounding box center [783, 236] width 402 height 47
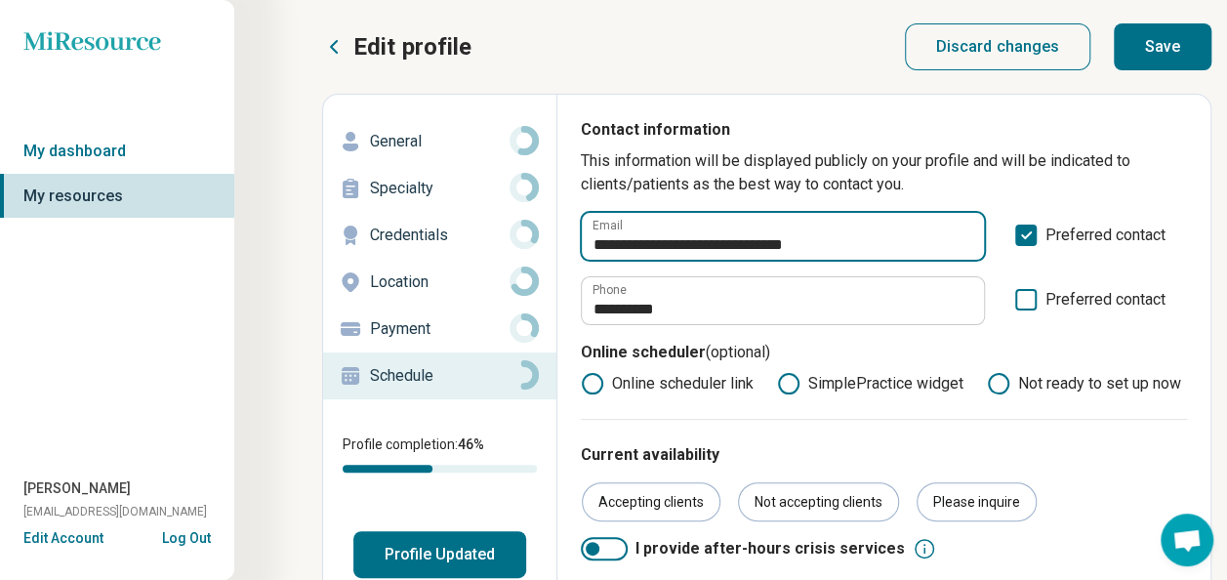
type input "**********"
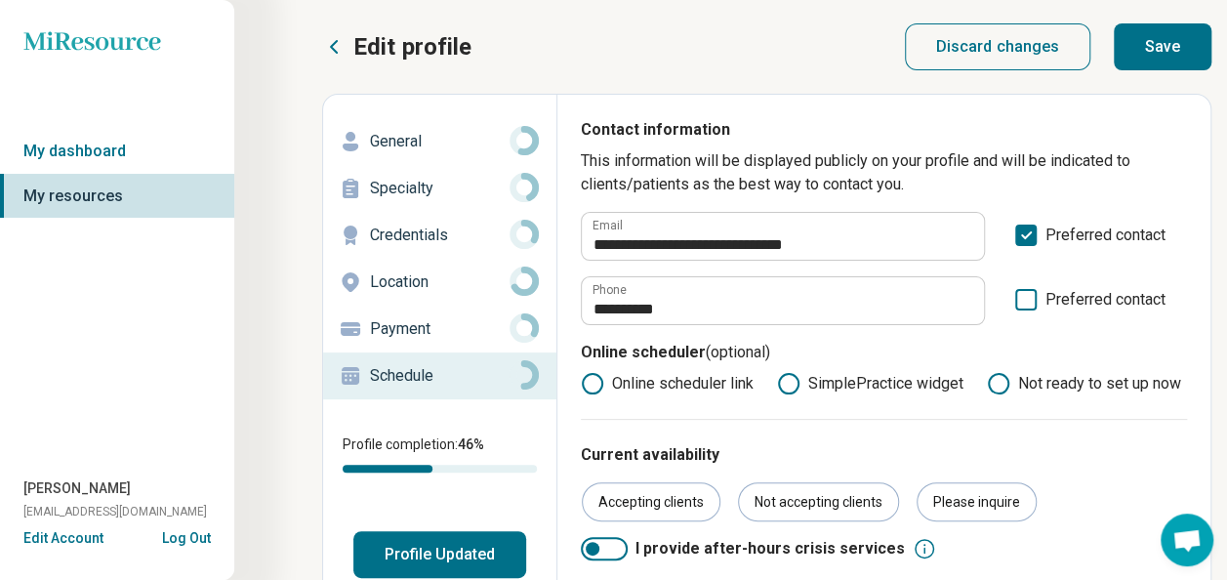
click at [1191, 51] on button "Save" at bounding box center [1162, 46] width 98 height 47
click at [405, 334] on p "Payment" at bounding box center [440, 328] width 140 height 23
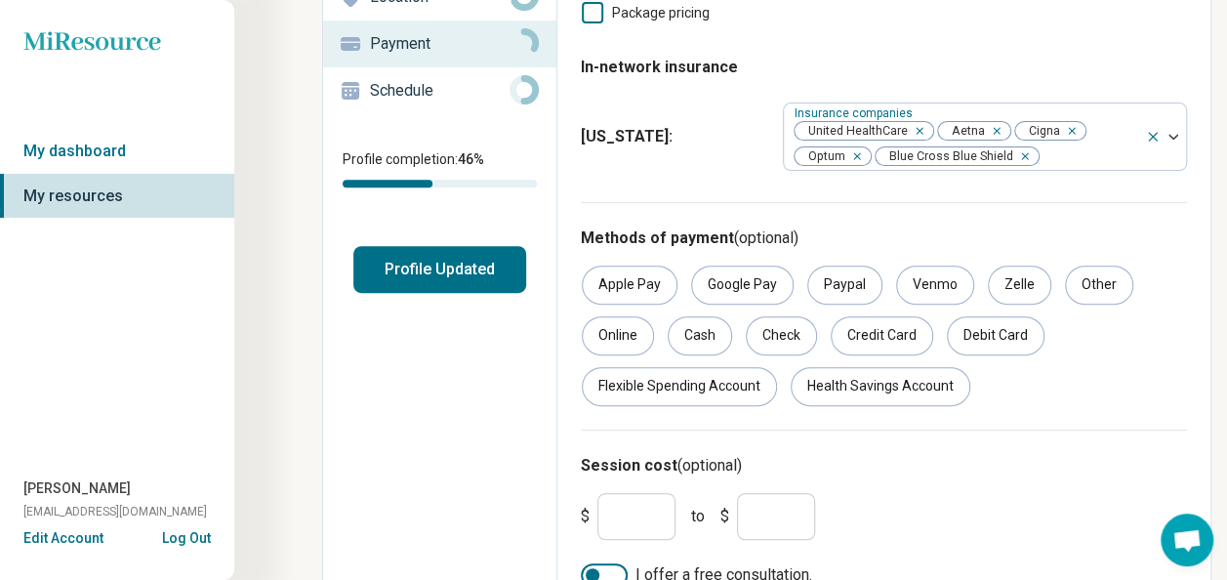
scroll to position [314, 0]
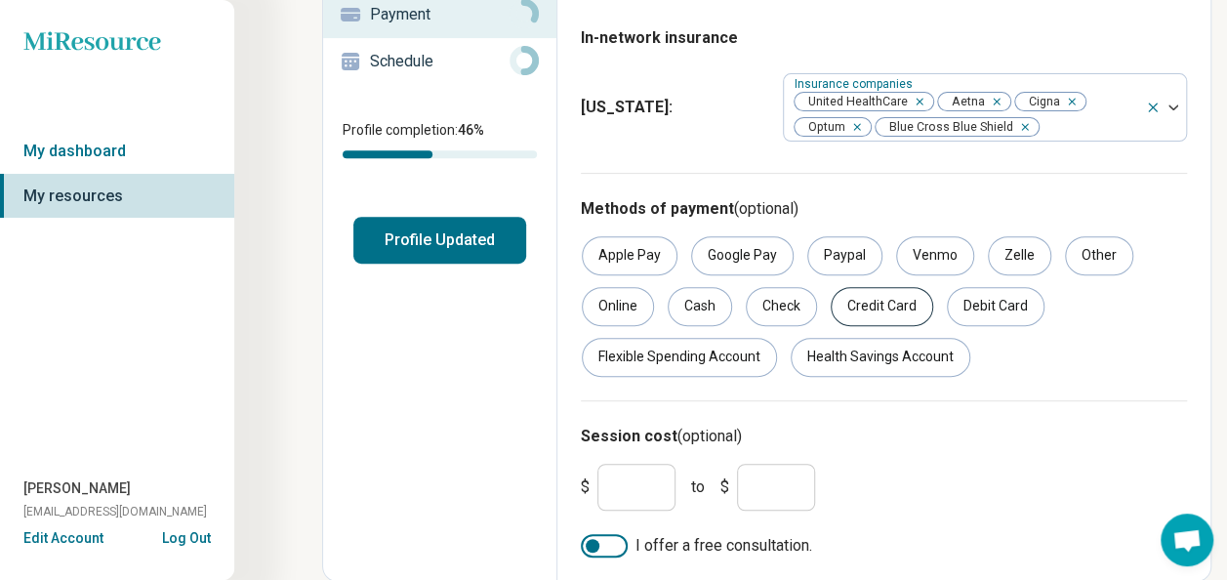
click at [850, 314] on div "Credit Card" at bounding box center [881, 306] width 102 height 39
click at [1025, 304] on div "Debit Card" at bounding box center [996, 306] width 98 height 39
click at [740, 353] on div "Flexible Spending Account" at bounding box center [679, 357] width 195 height 39
click at [849, 351] on div "Health Savings Account" at bounding box center [880, 357] width 180 height 39
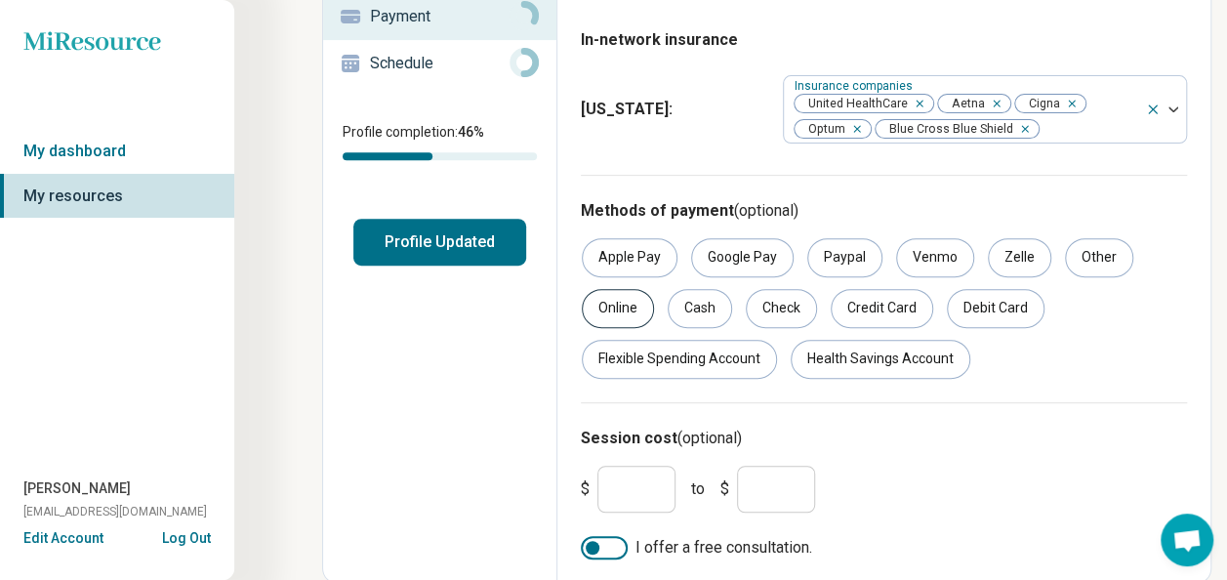
click at [618, 310] on div "Online" at bounding box center [618, 308] width 72 height 39
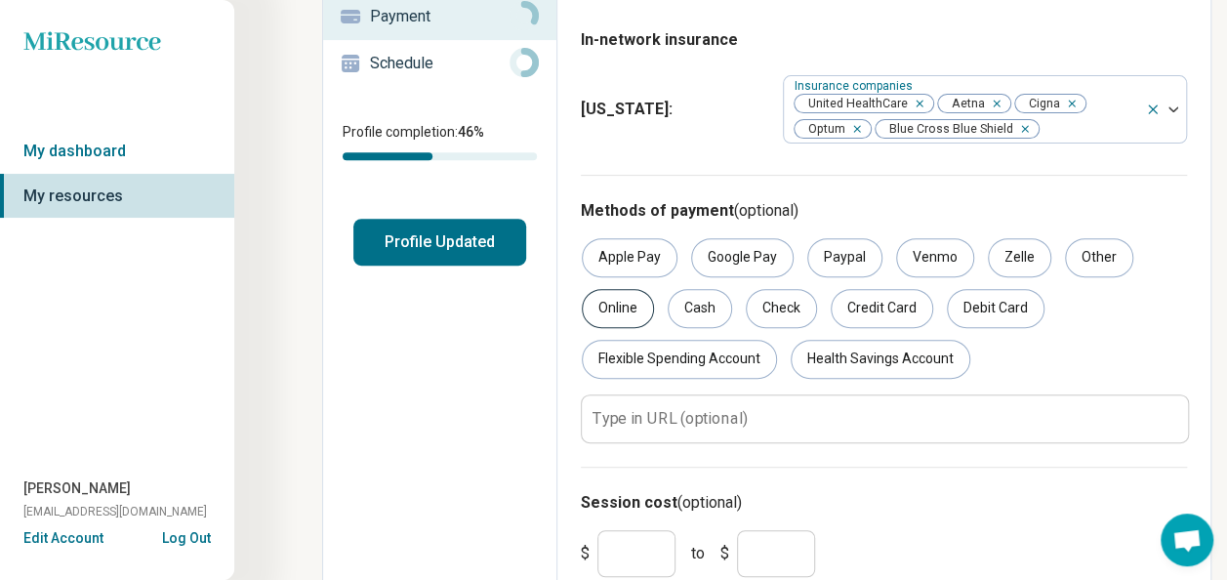
click at [628, 310] on div "Online" at bounding box center [618, 308] width 72 height 39
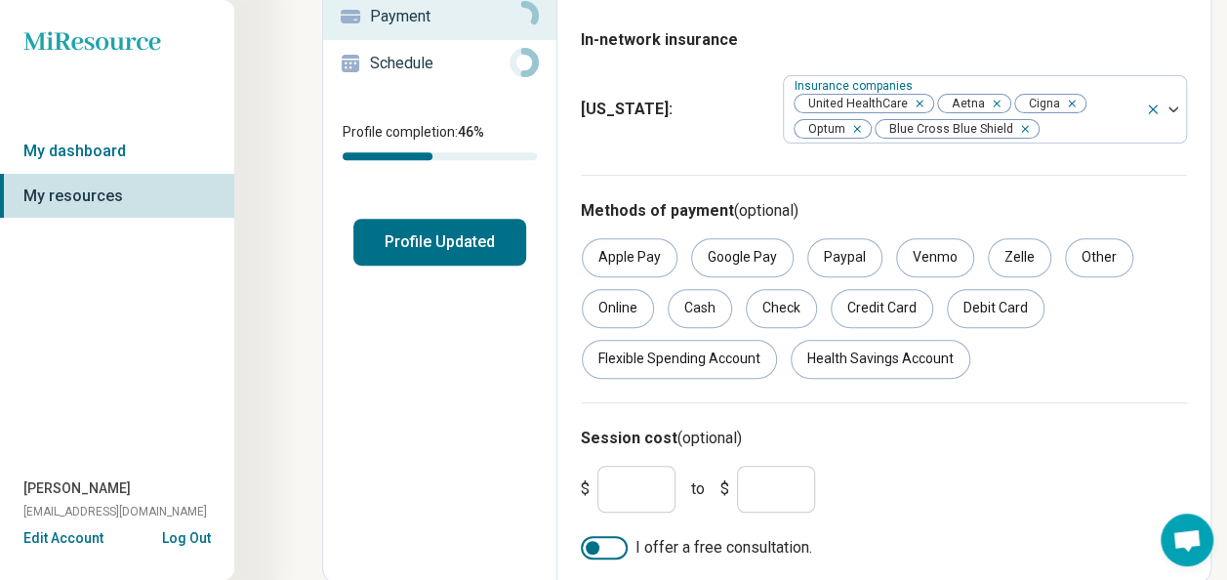
click at [613, 547] on div at bounding box center [604, 547] width 47 height 23
click at [640, 484] on input "*" at bounding box center [636, 488] width 78 height 47
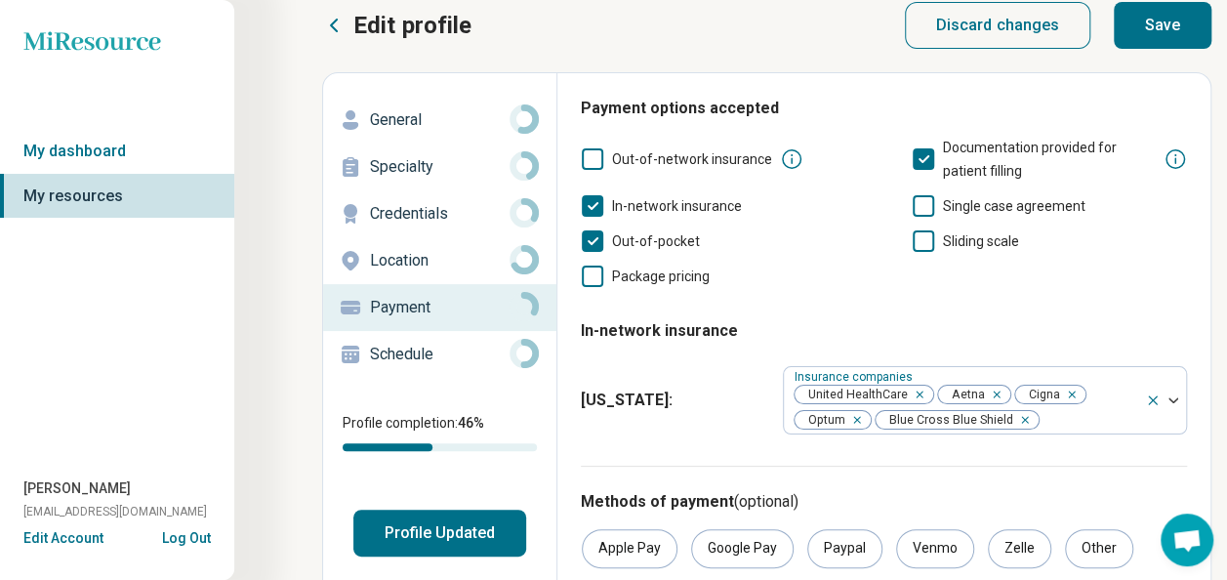
scroll to position [0, 0]
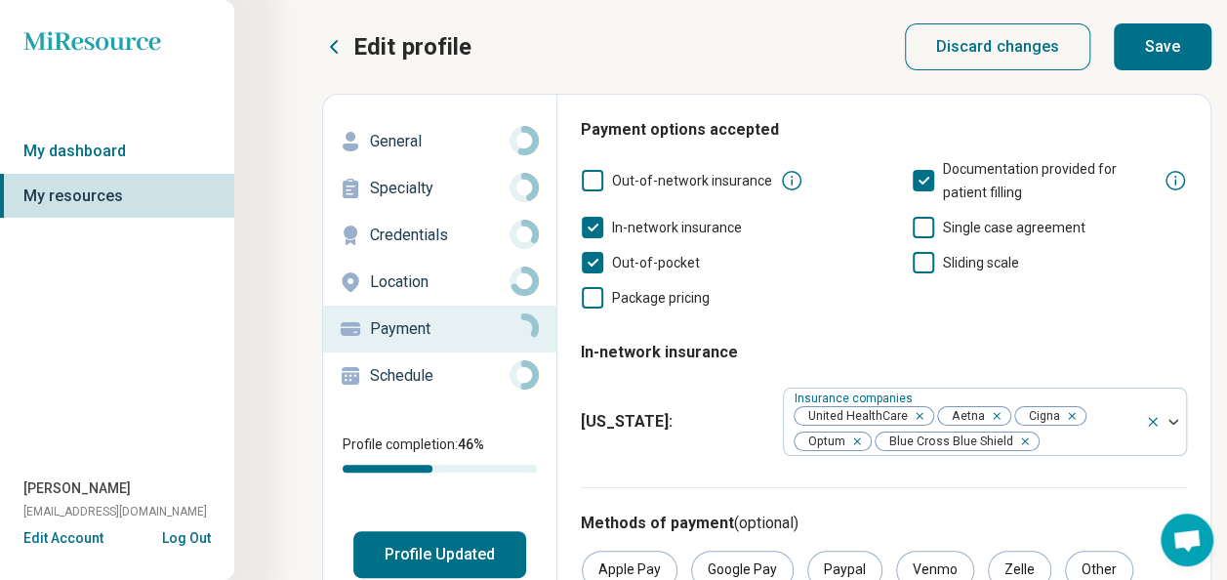
click at [1163, 41] on button "Save" at bounding box center [1162, 46] width 98 height 47
click at [433, 373] on p "Schedule" at bounding box center [440, 375] width 140 height 23
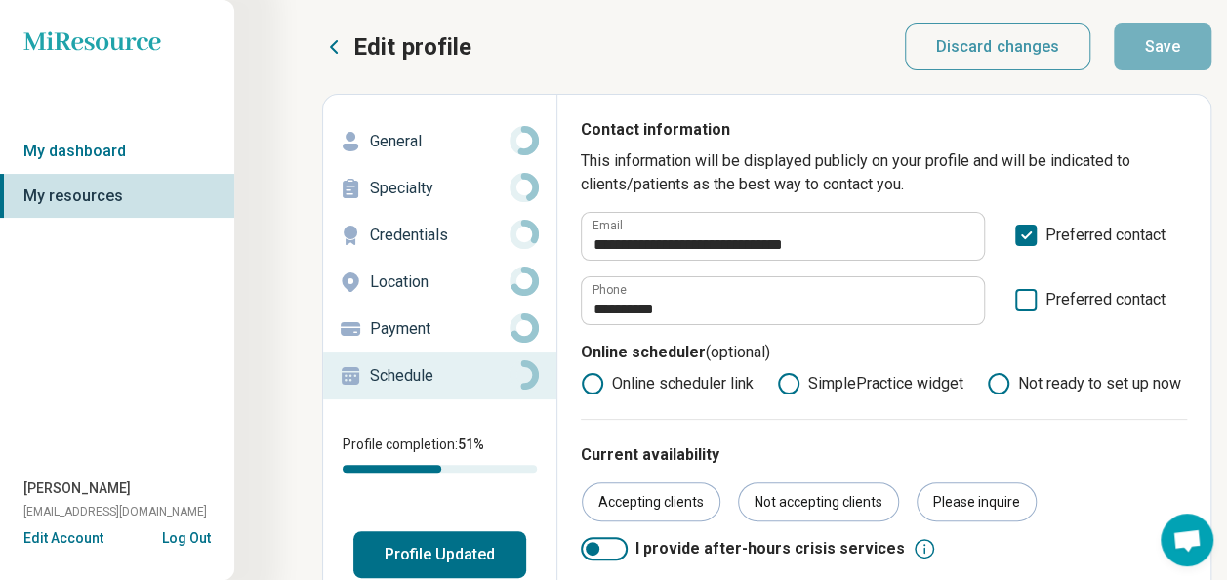
click at [423, 288] on p "Location" at bounding box center [440, 281] width 140 height 23
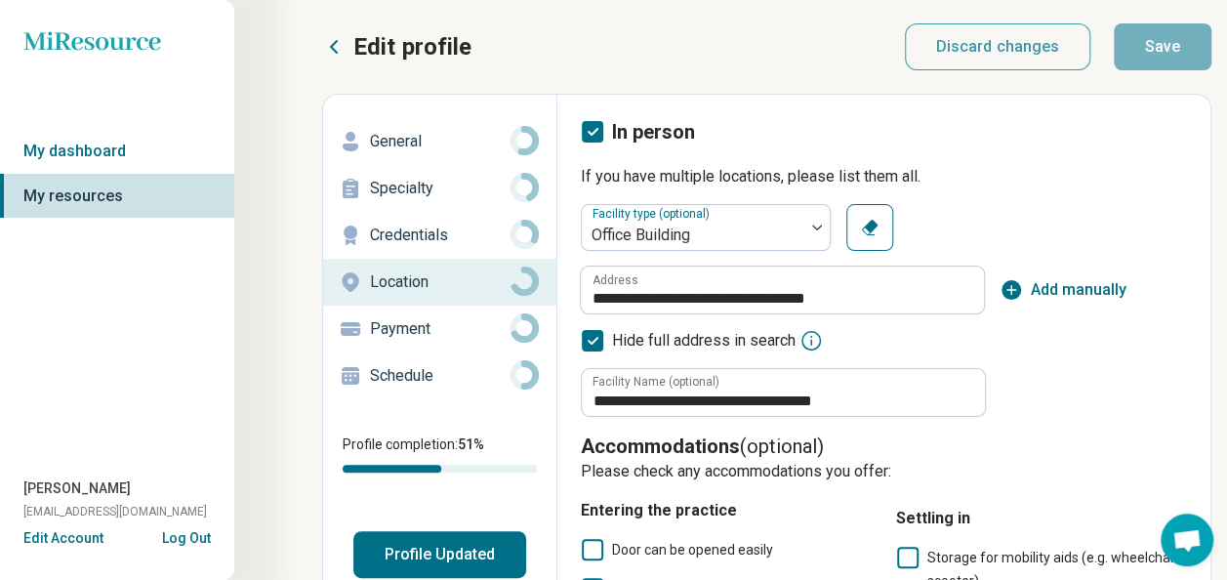
click at [598, 133] on icon at bounding box center [592, 131] width 21 height 21
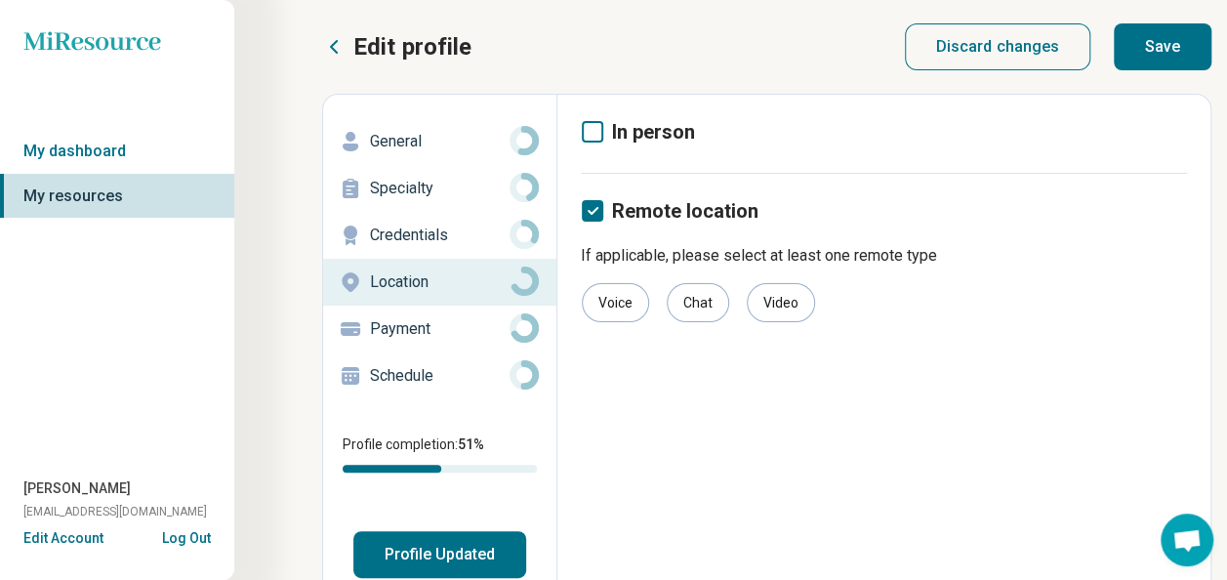
click at [1138, 41] on button "Save" at bounding box center [1162, 46] width 98 height 47
click at [425, 232] on p "Credentials" at bounding box center [440, 234] width 140 height 23
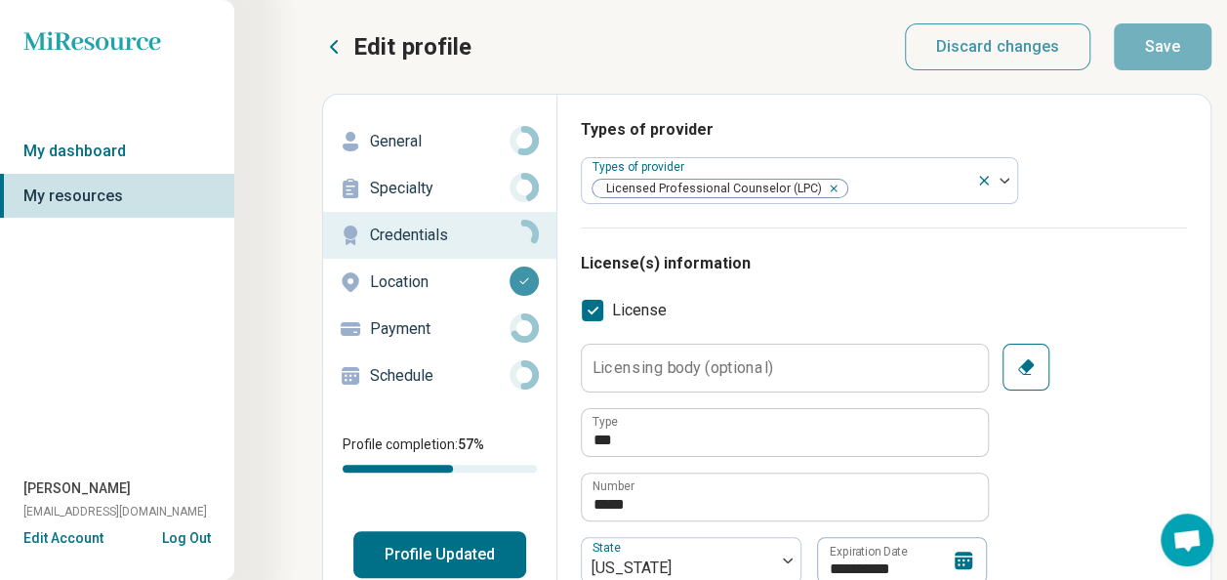
click at [407, 195] on p "Specialty" at bounding box center [440, 188] width 140 height 23
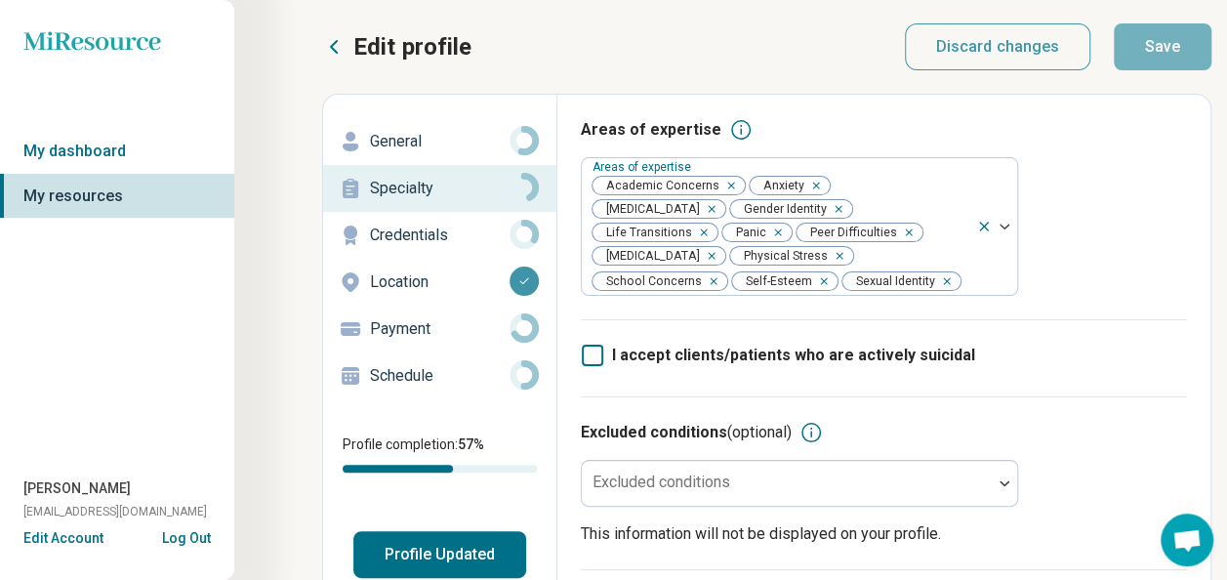
click at [47, 541] on button "Edit Account" at bounding box center [63, 538] width 80 height 20
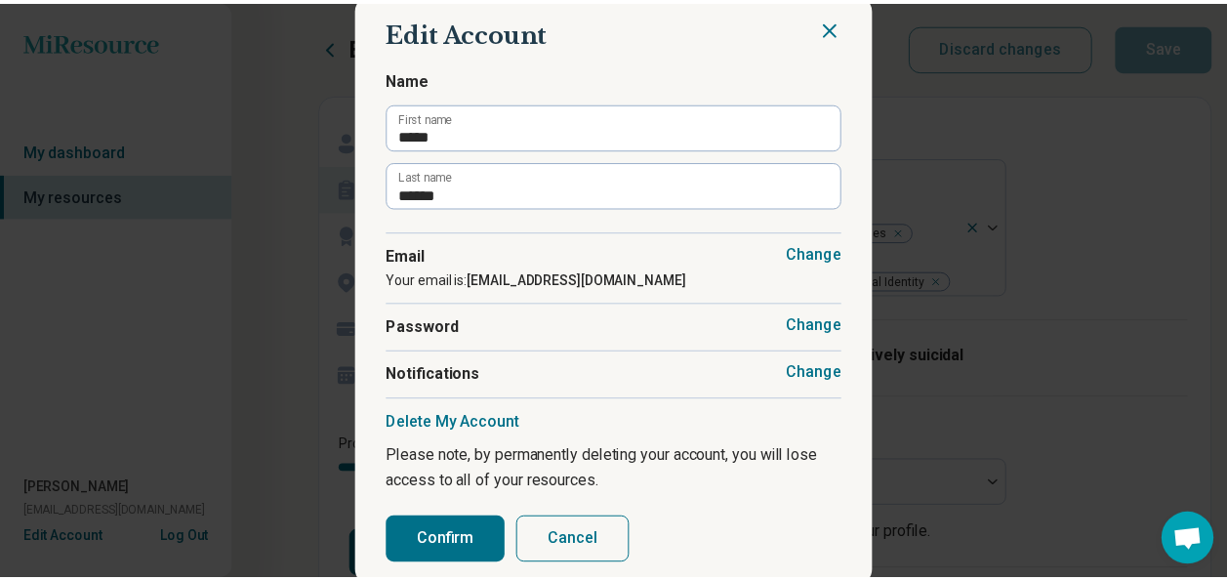
scroll to position [8, 0]
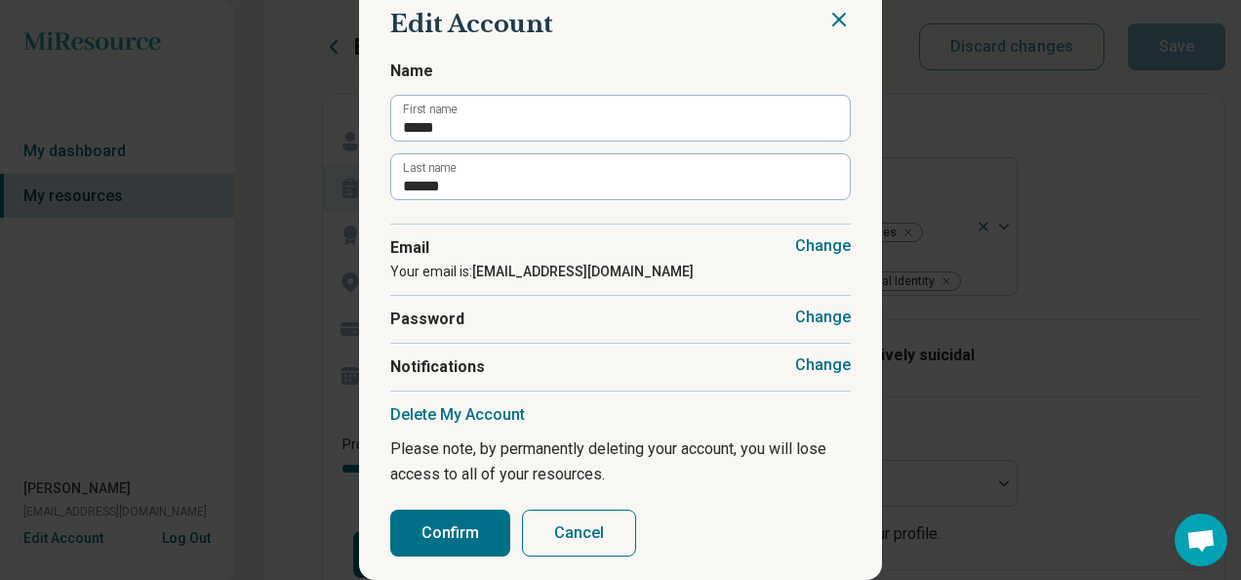
click at [551, 543] on button "Cancel" at bounding box center [579, 532] width 114 height 47
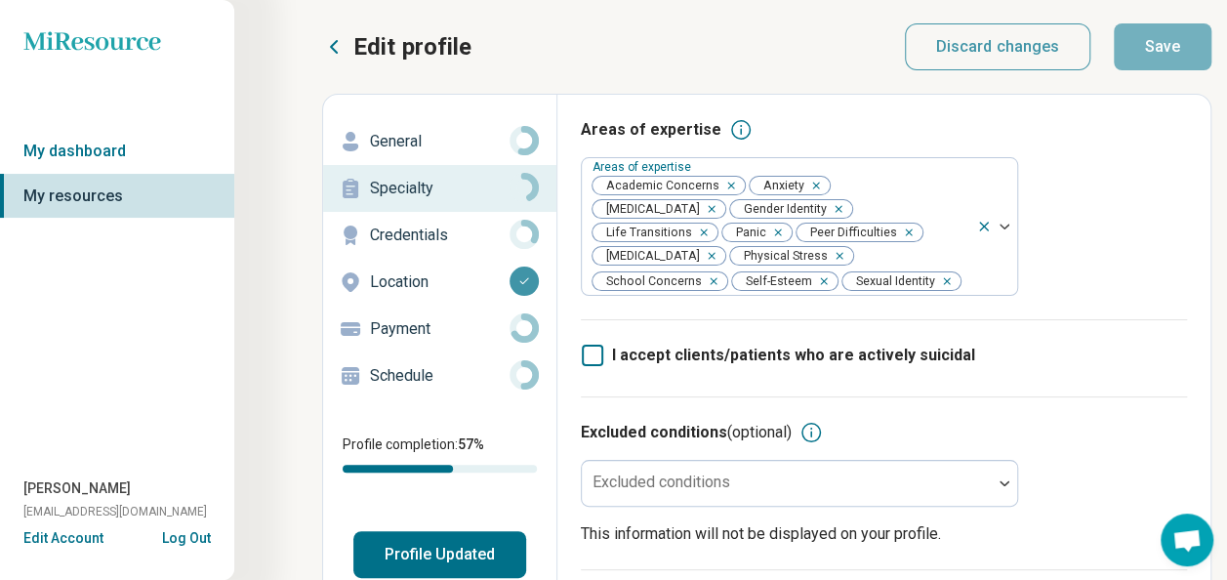
click at [417, 142] on p "General" at bounding box center [440, 141] width 140 height 23
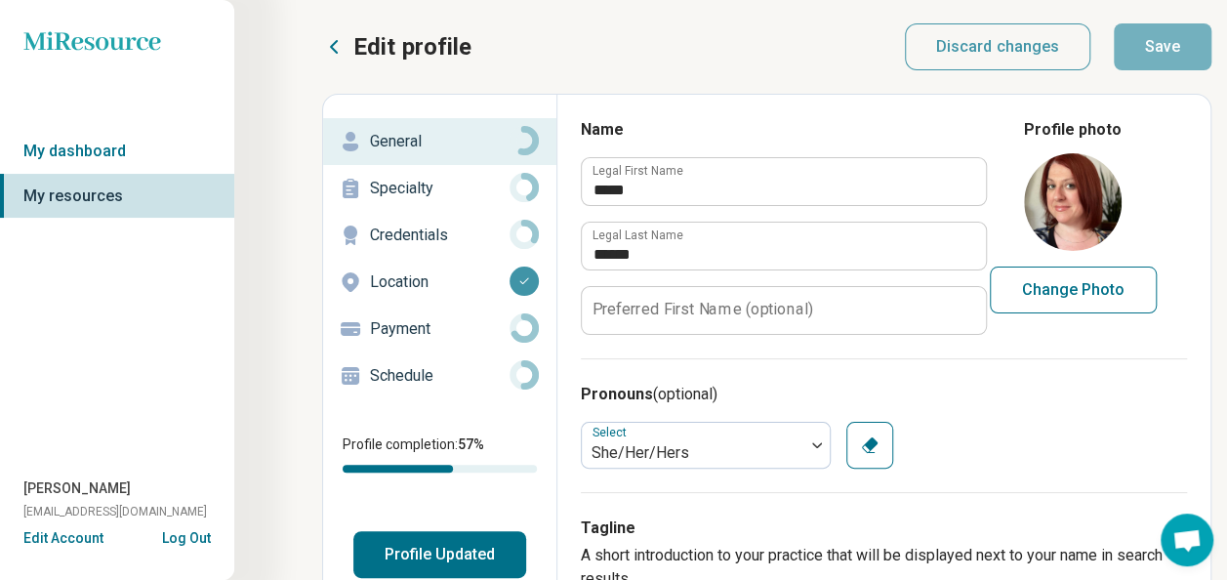
click at [69, 536] on button "Edit Account" at bounding box center [63, 538] width 80 height 20
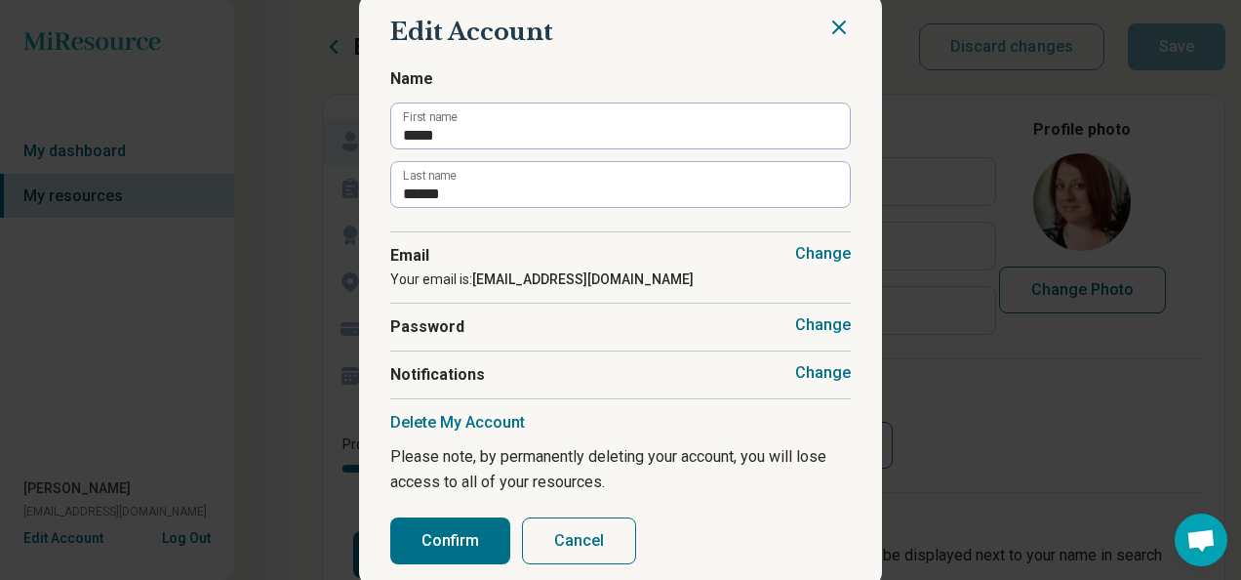
scroll to position [8, 0]
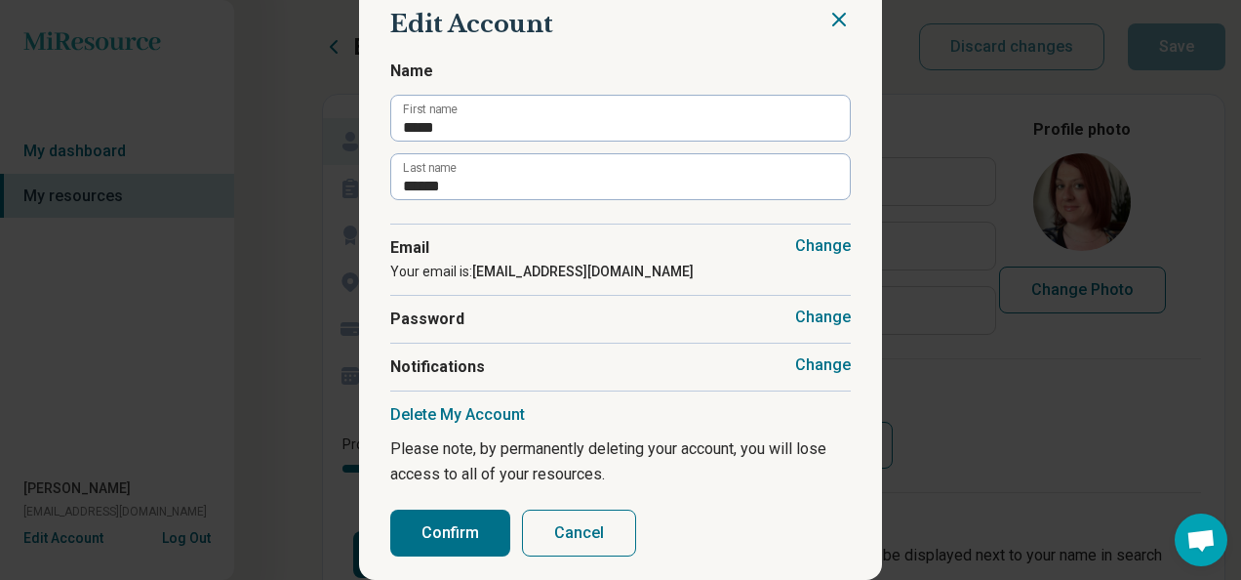
click at [443, 542] on button "Confirm" at bounding box center [450, 532] width 120 height 47
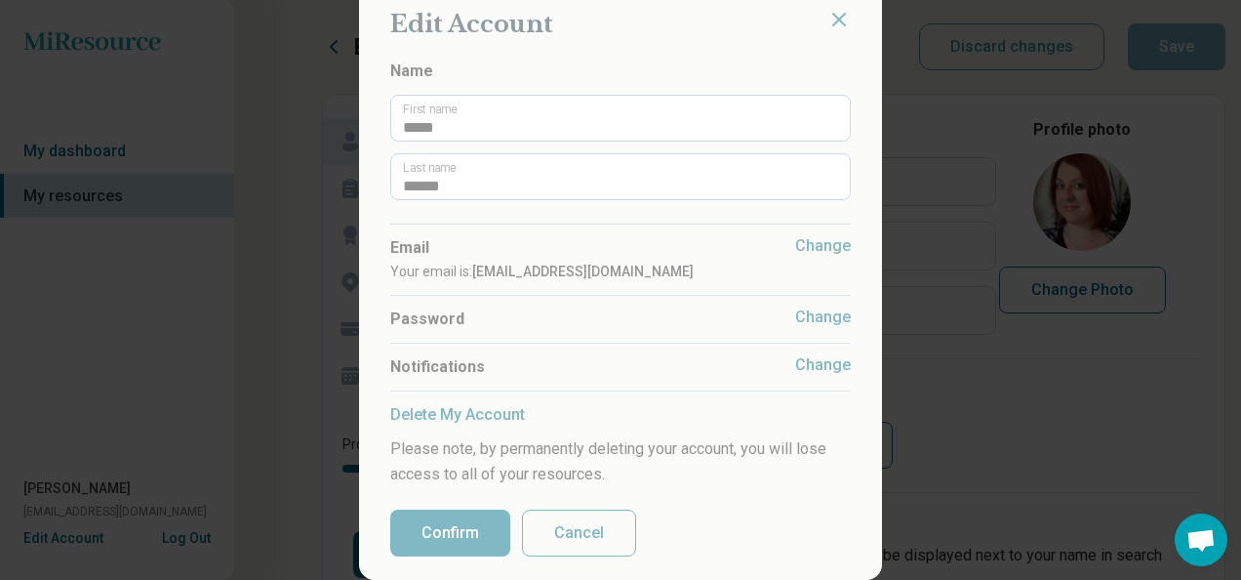
click at [826, 23] on section "Edit Account Name ***** First name ****** Last name Change Email Your email is:…" at bounding box center [620, 282] width 523 height 596
click at [831, 12] on section "Edit Account Name ***** First name ****** Last name Change Email Your email is:…" at bounding box center [620, 282] width 523 height 596
click at [685, 433] on section "Edit Account Name ***** First name ****** Last name Change Email Your email is:…" at bounding box center [620, 282] width 523 height 596
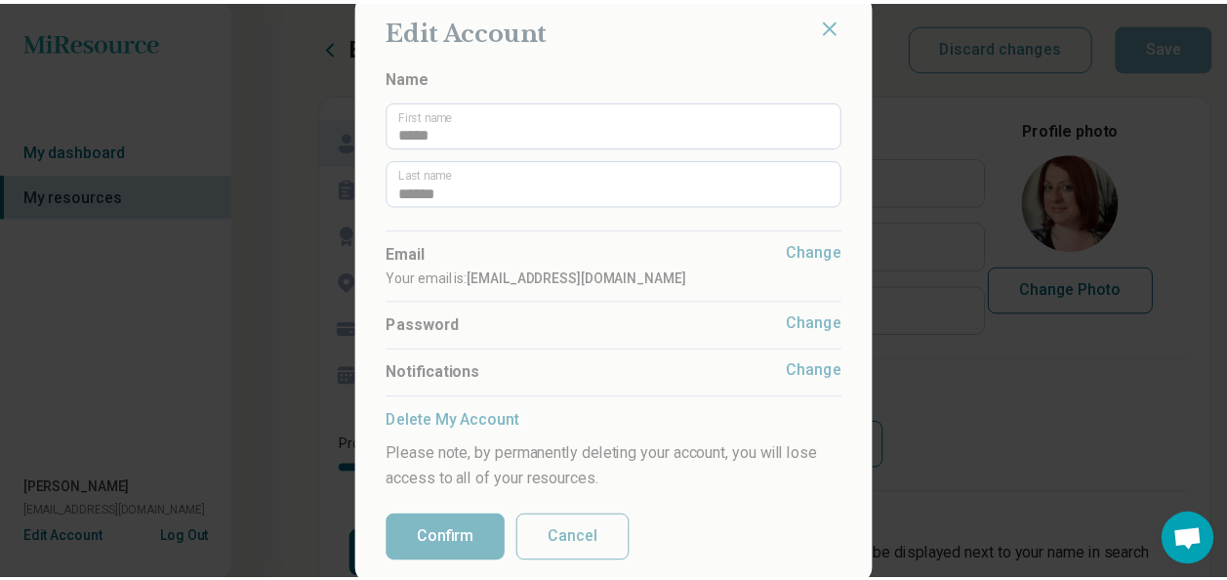
scroll to position [0, 0]
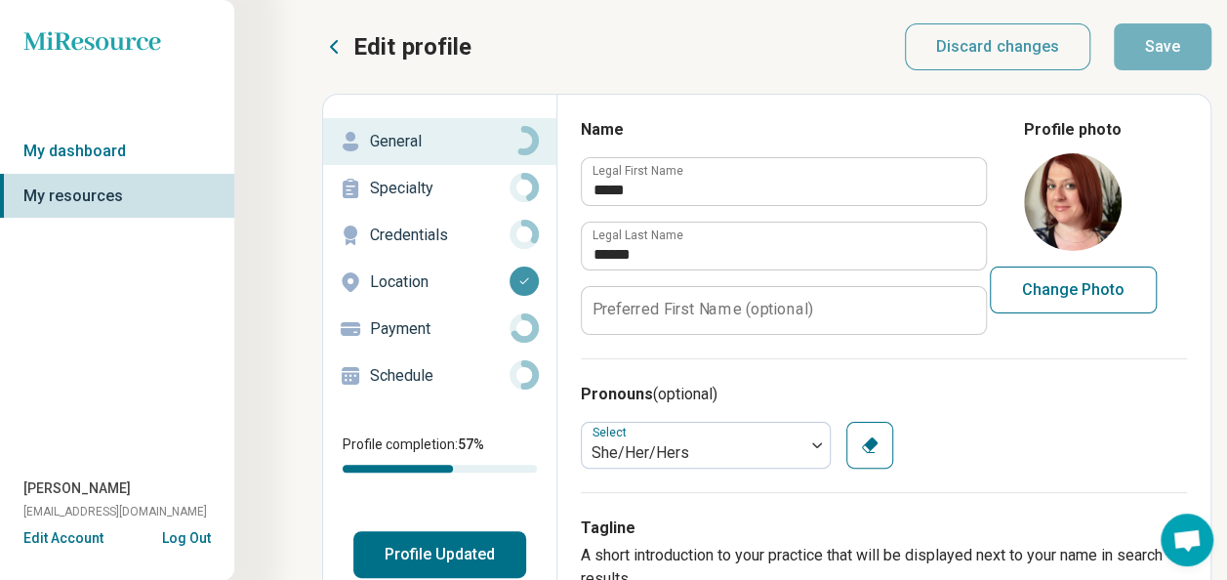
type textarea "*"
click at [96, 144] on link "My dashboard" at bounding box center [117, 151] width 234 height 45
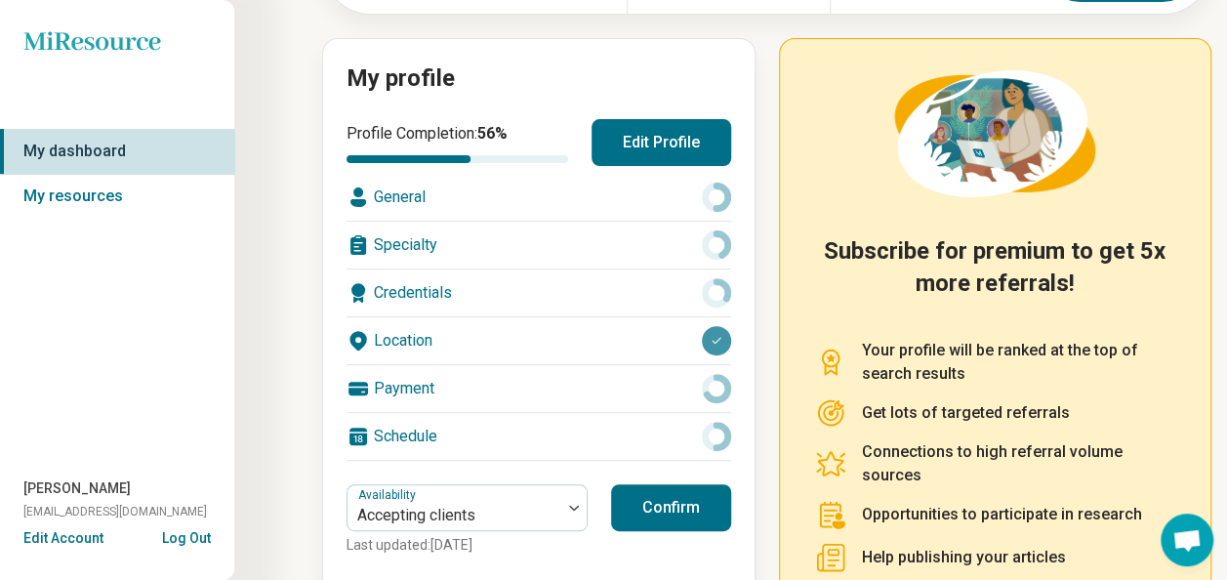
scroll to position [338, 0]
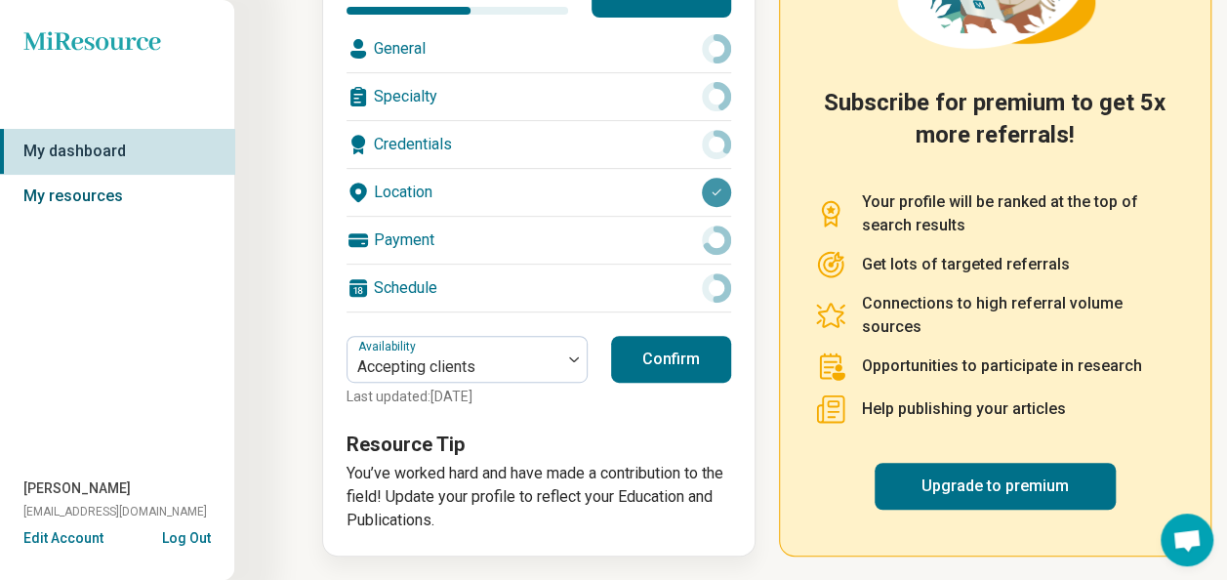
click at [67, 199] on link "My resources" at bounding box center [117, 196] width 234 height 45
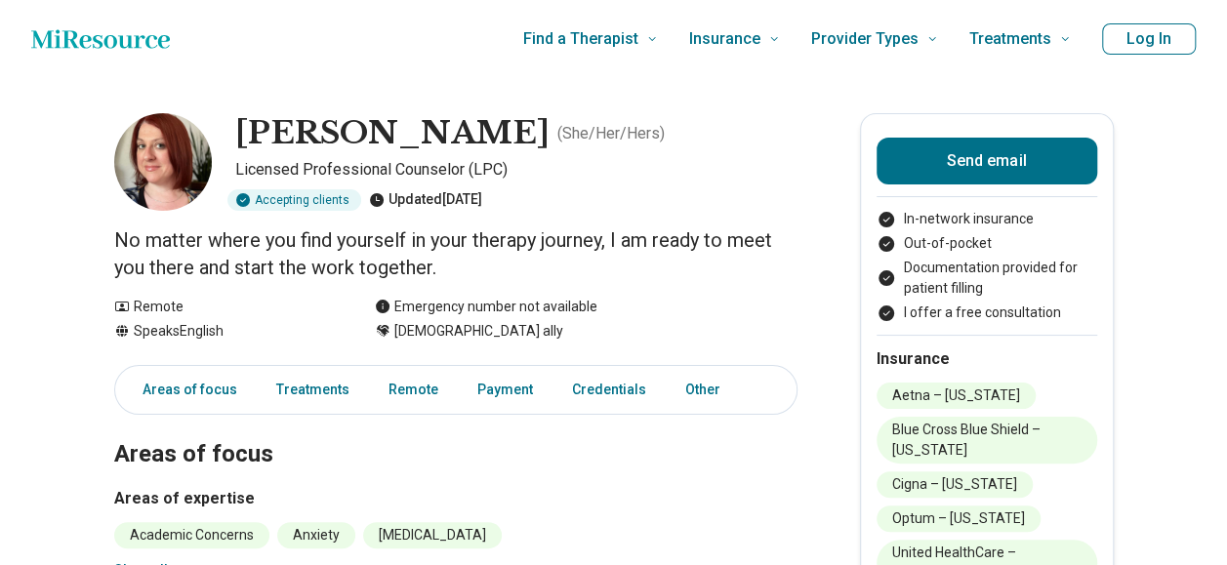
click at [1175, 43] on button "Log In" at bounding box center [1149, 38] width 94 height 31
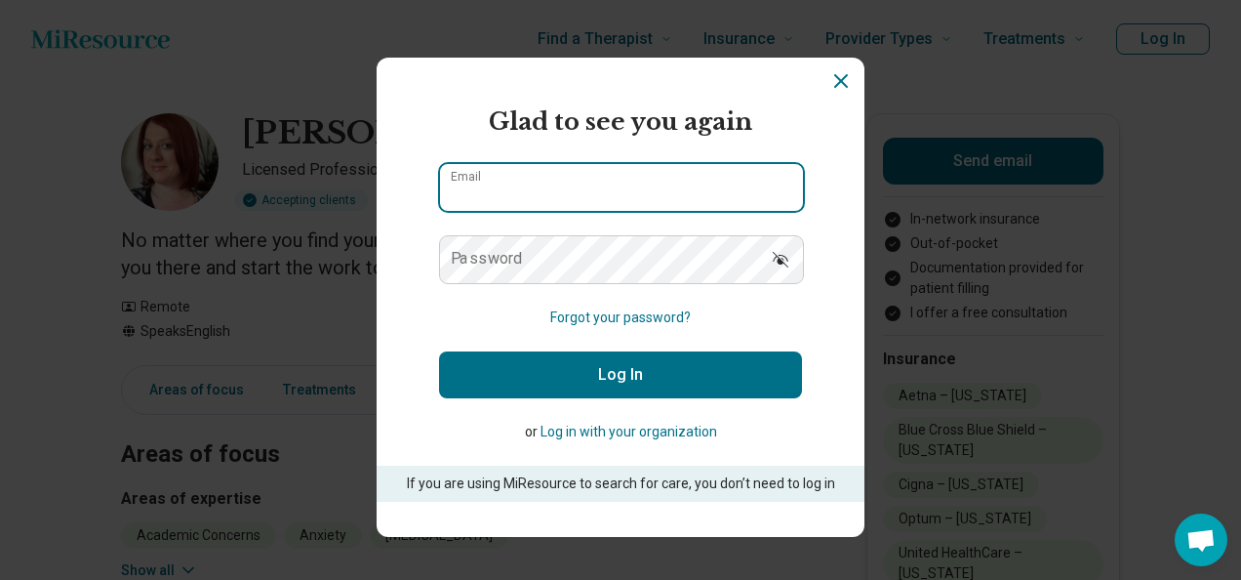
type input "**********"
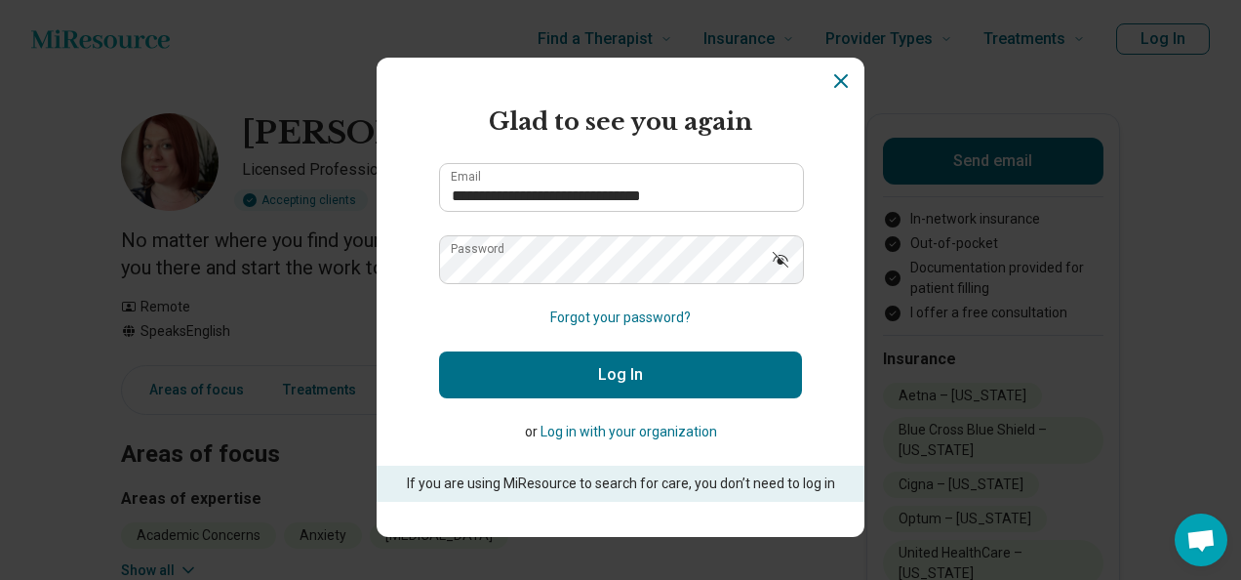
click at [633, 381] on button "Log In" at bounding box center [620, 374] width 363 height 47
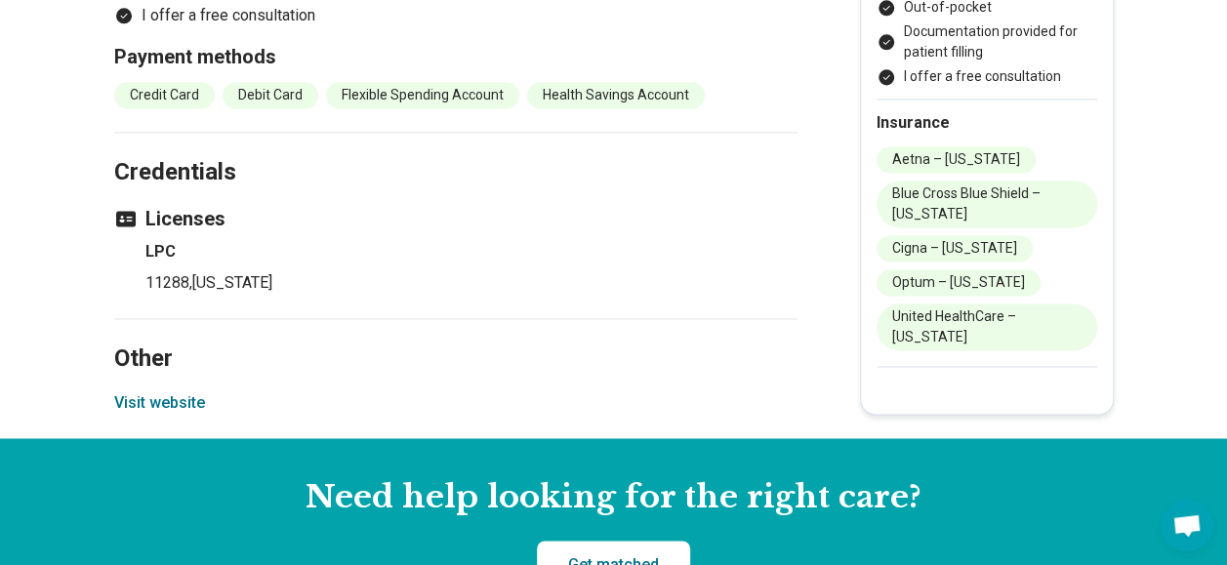
scroll to position [1295, 0]
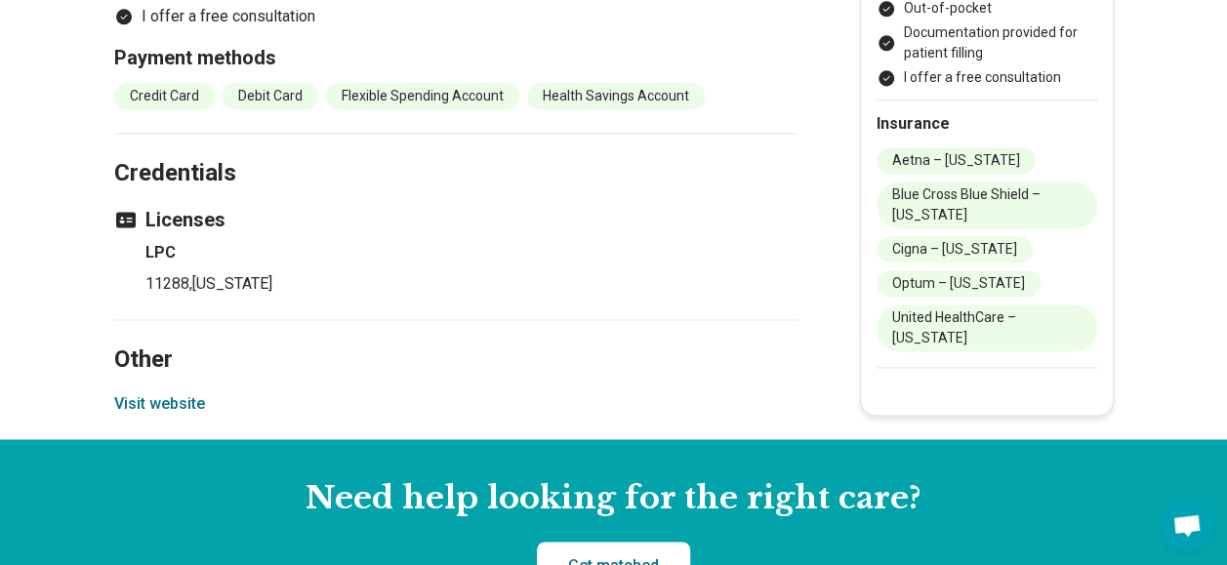
drag, startPoint x: 154, startPoint y: 402, endPoint x: 621, endPoint y: 366, distance: 467.9
click at [621, 366] on h2 "Other" at bounding box center [455, 337] width 683 height 80
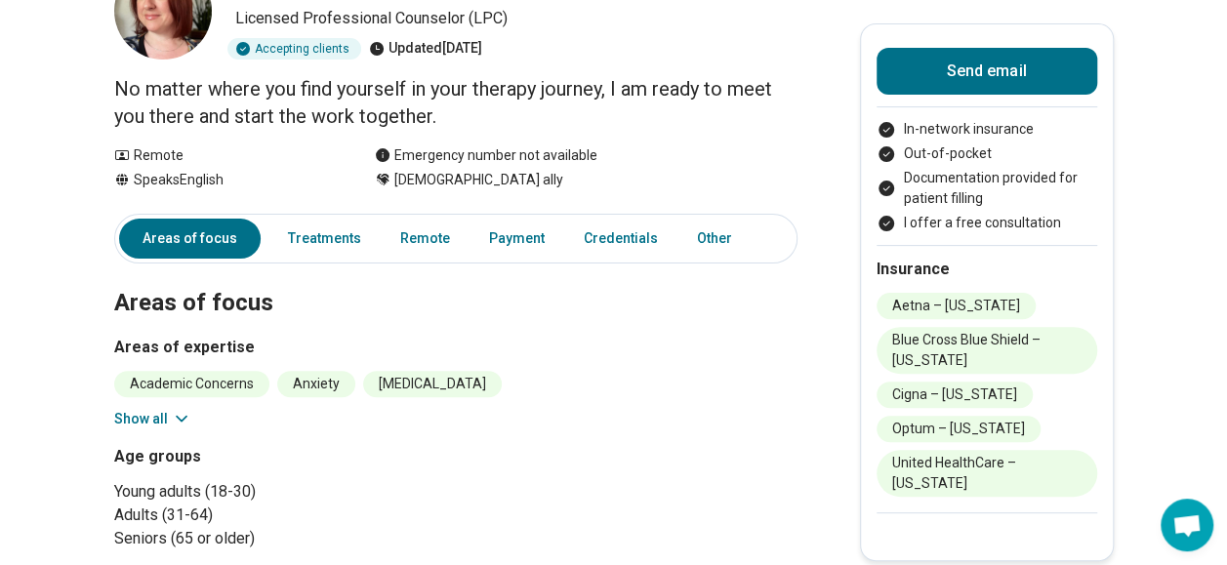
scroll to position [0, 0]
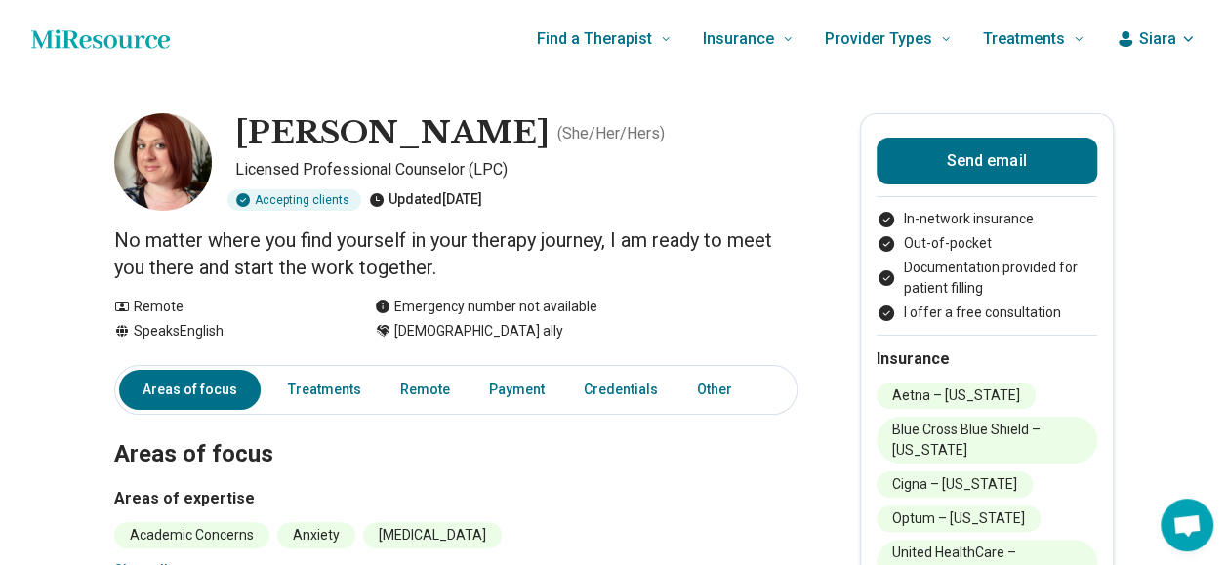
click at [1165, 38] on span "Siara" at bounding box center [1157, 38] width 37 height 23
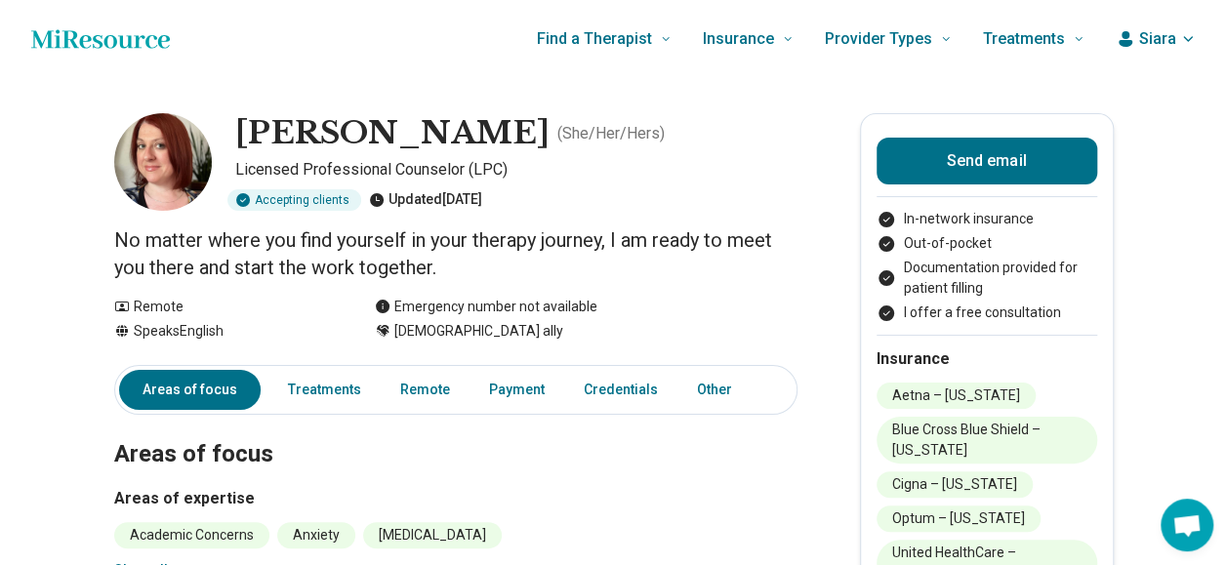
click at [1192, 40] on icon "button" at bounding box center [1188, 39] width 8 height 4
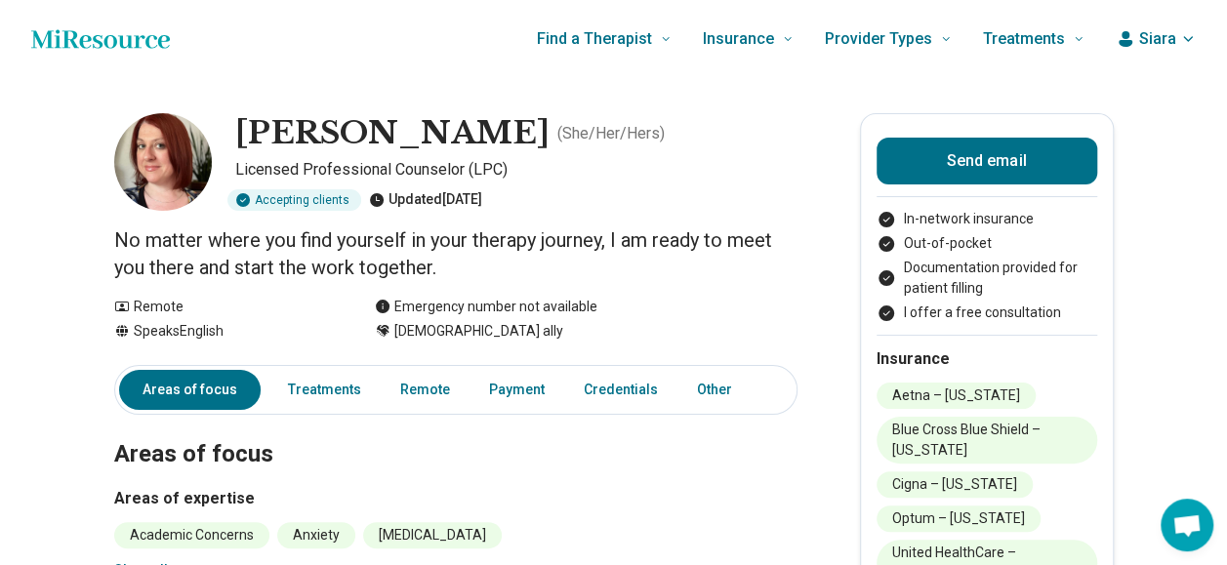
click at [1169, 35] on span "Siara" at bounding box center [1157, 38] width 37 height 23
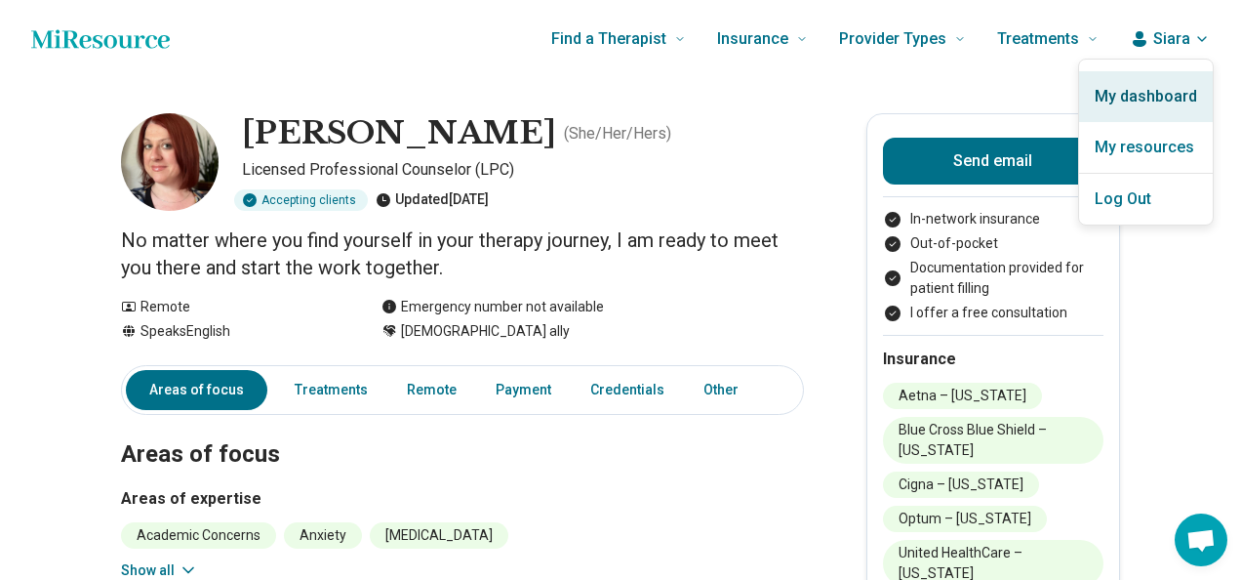
click at [1143, 82] on link "My dashboard" at bounding box center [1146, 96] width 134 height 51
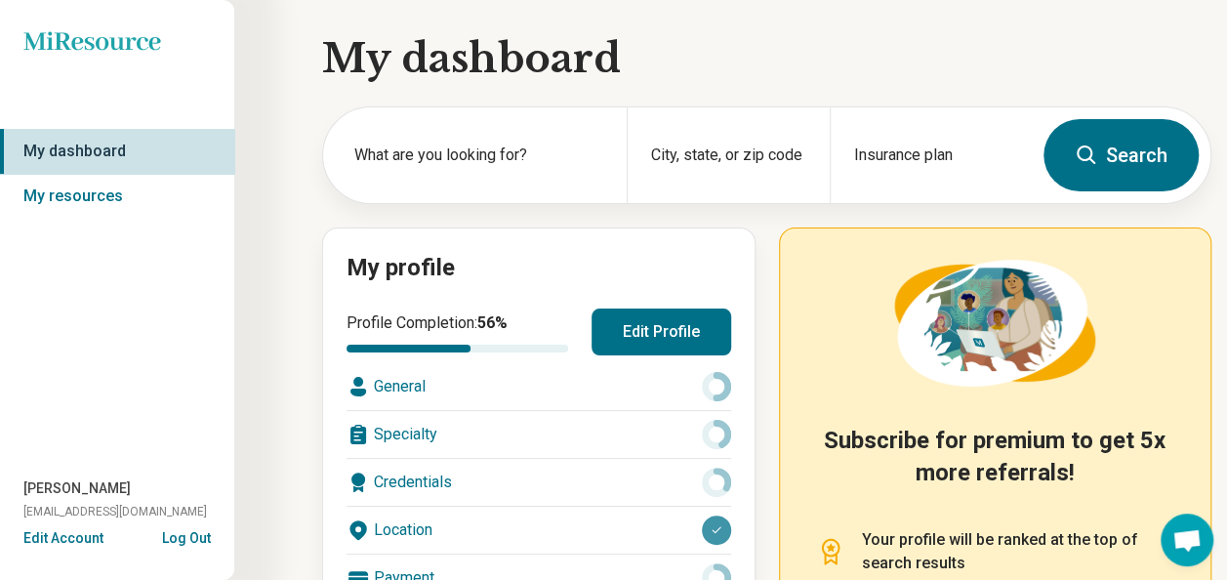
click at [645, 342] on button "Edit Profile" at bounding box center [661, 331] width 140 height 47
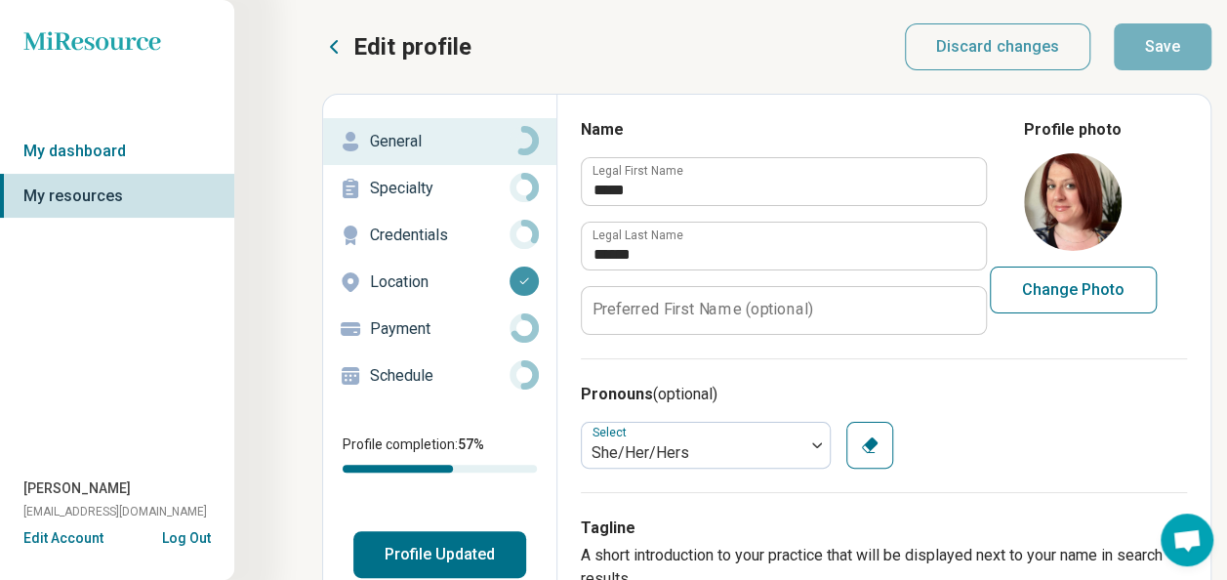
click at [428, 225] on p "Credentials" at bounding box center [440, 234] width 140 height 23
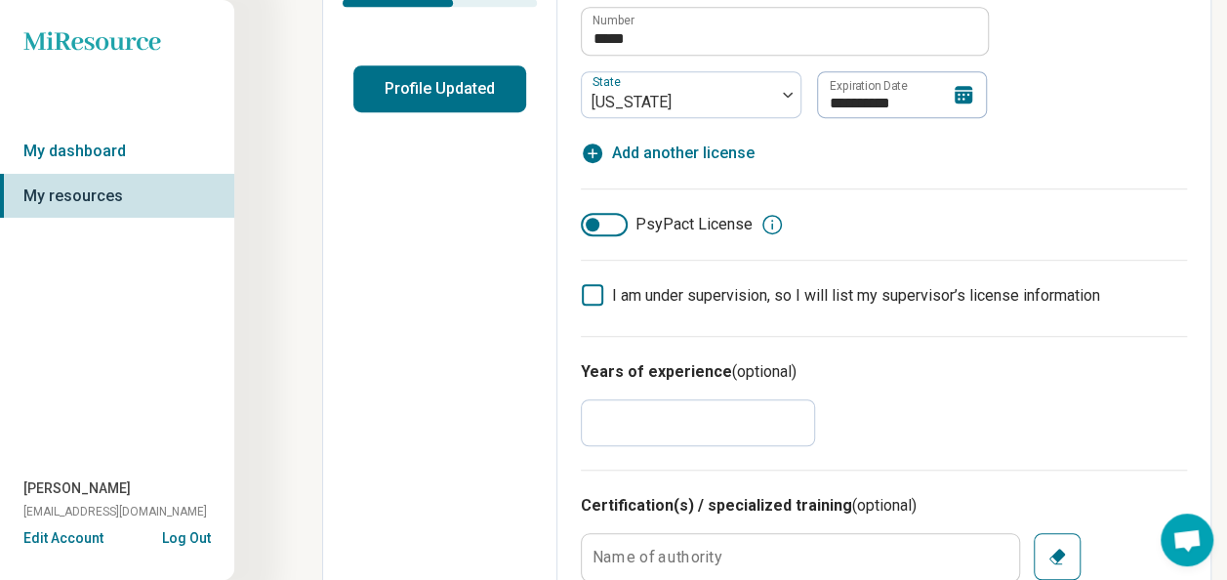
scroll to position [488, 0]
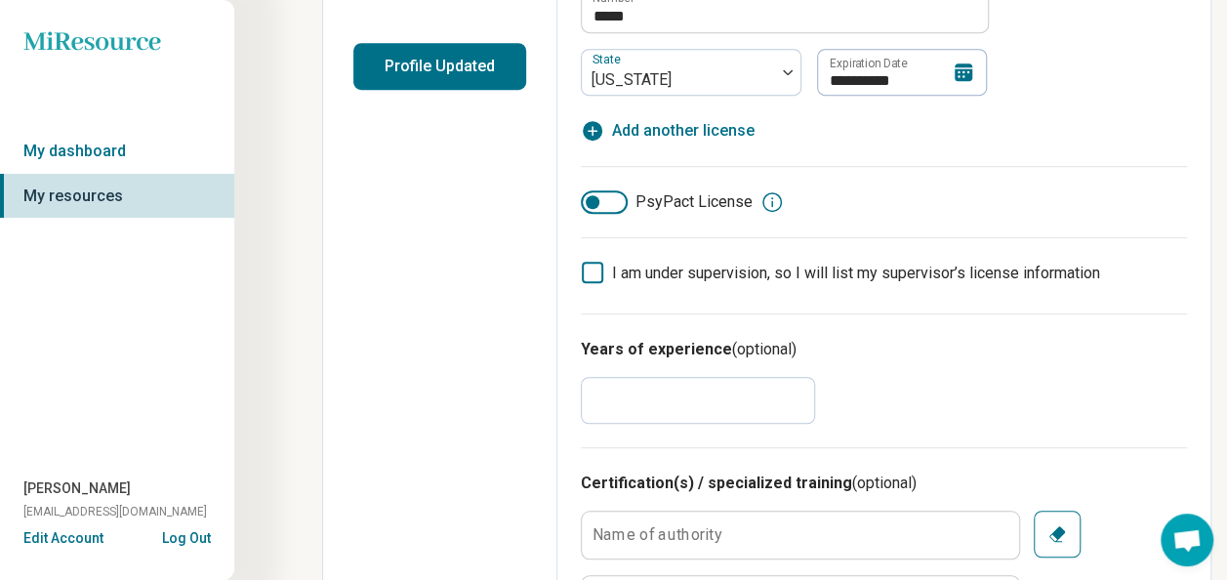
drag, startPoint x: 647, startPoint y: 411, endPoint x: 574, endPoint y: 398, distance: 74.3
type textarea "*"
type input "*"
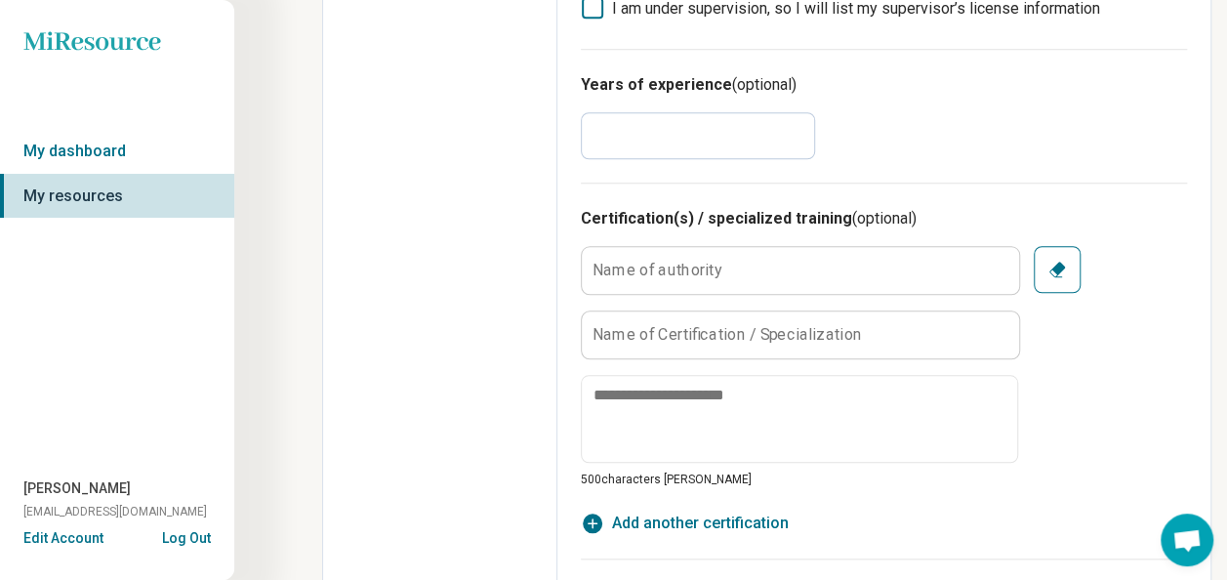
scroll to position [976, 0]
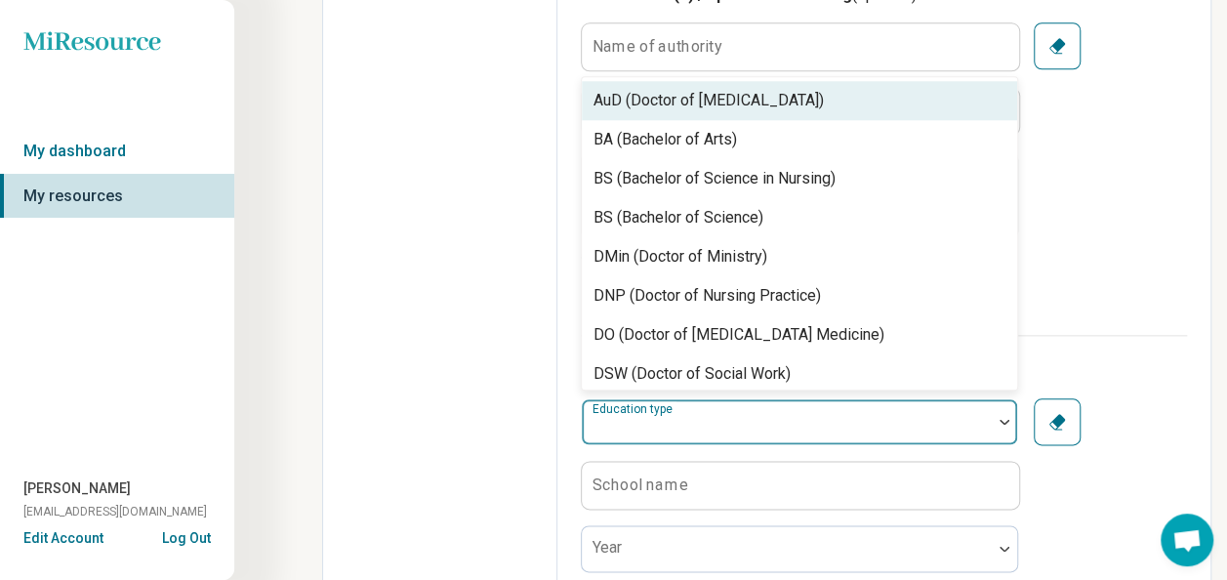
click at [880, 420] on div at bounding box center [786, 429] width 394 height 27
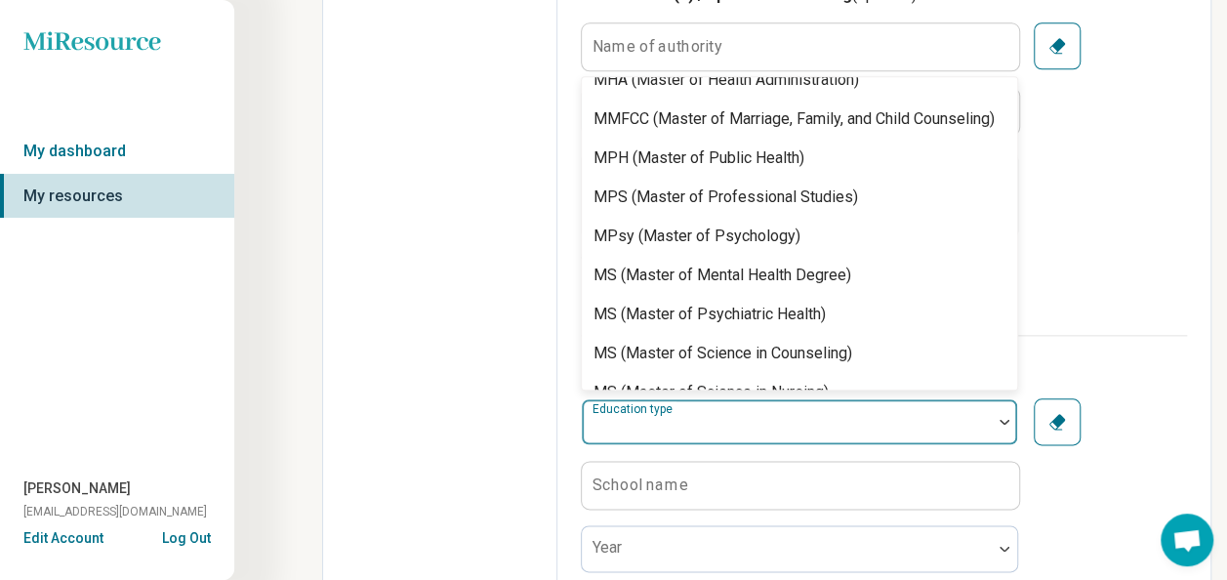
scroll to position [813, 0]
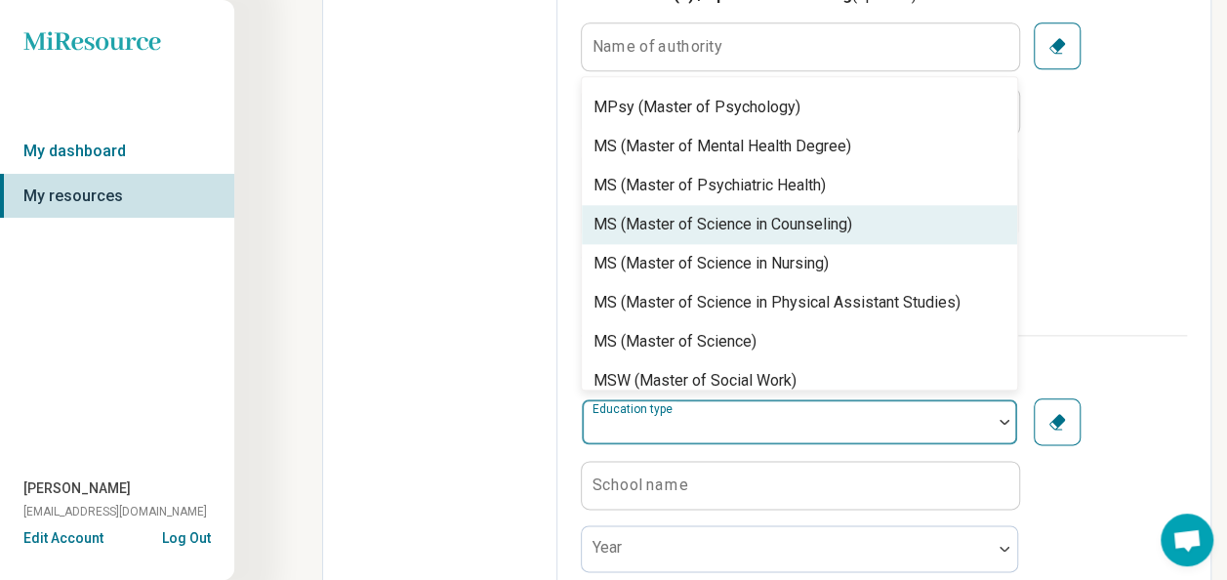
click at [797, 236] on div "MS (Master of Science in Counseling)" at bounding box center [722, 224] width 259 height 23
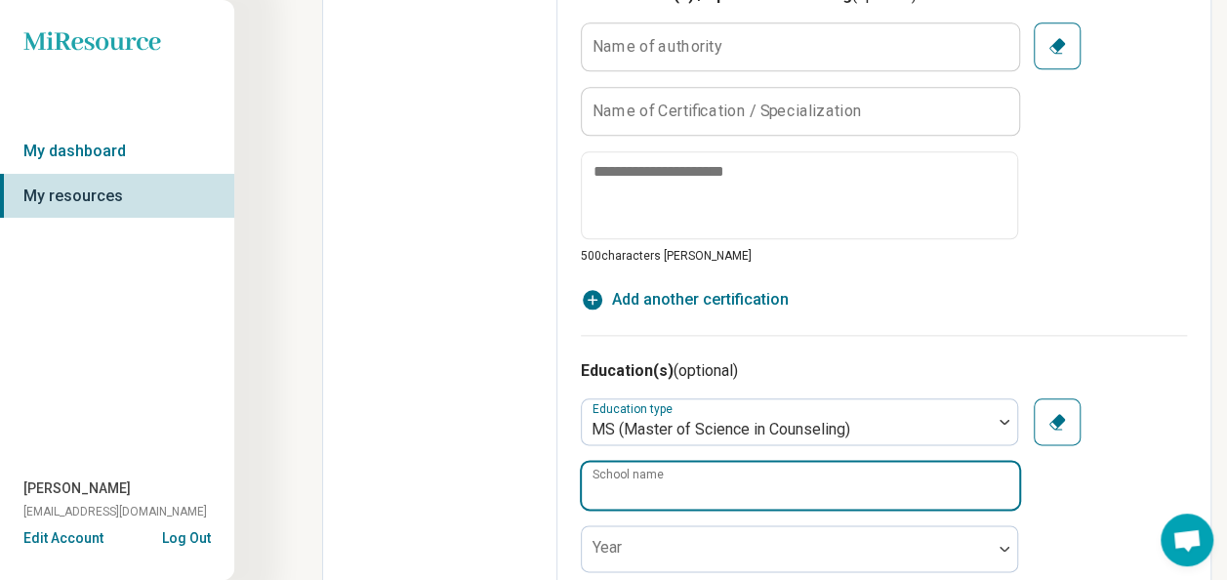
click at [731, 476] on input "School name" at bounding box center [800, 485] width 437 height 47
type input "**********"
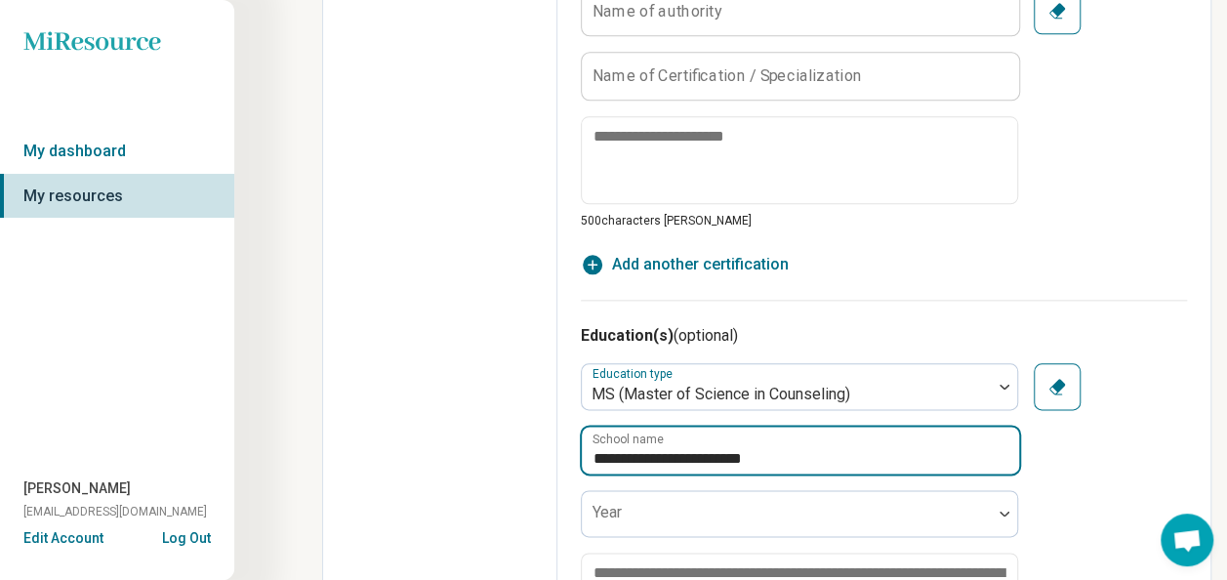
scroll to position [1301, 0]
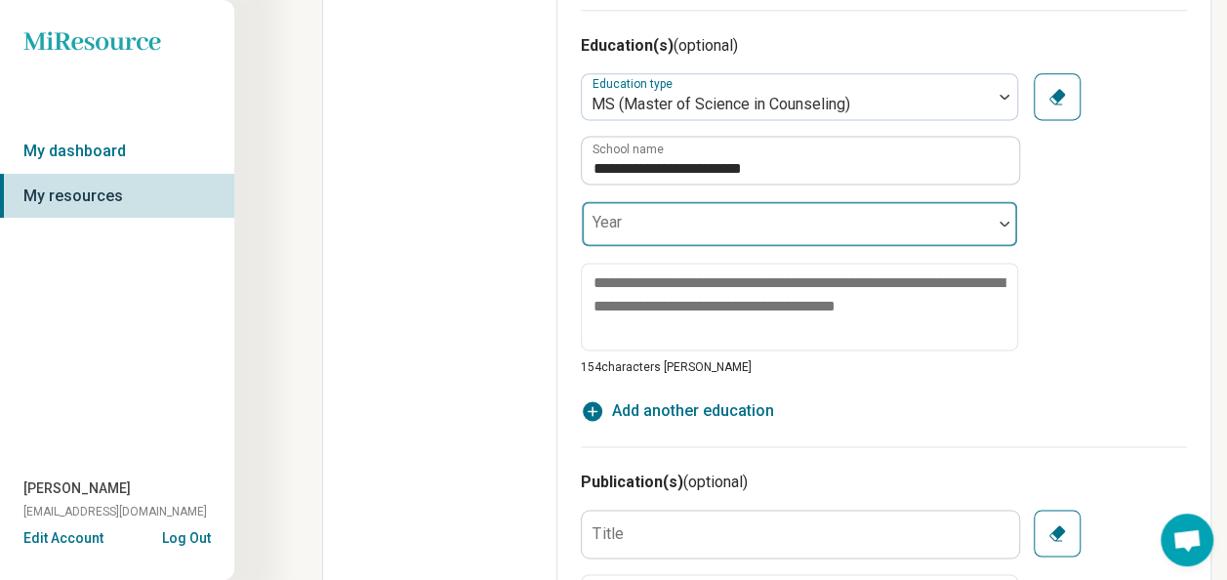
click at [717, 232] on div at bounding box center [786, 231] width 394 height 27
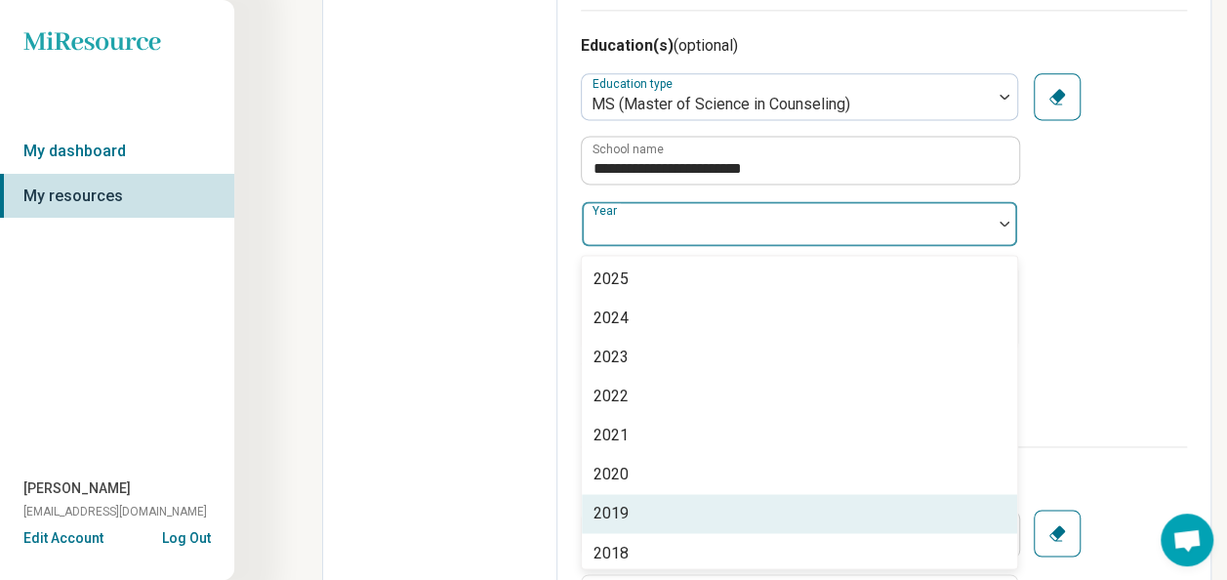
click at [662, 506] on div "2019" at bounding box center [799, 513] width 435 height 39
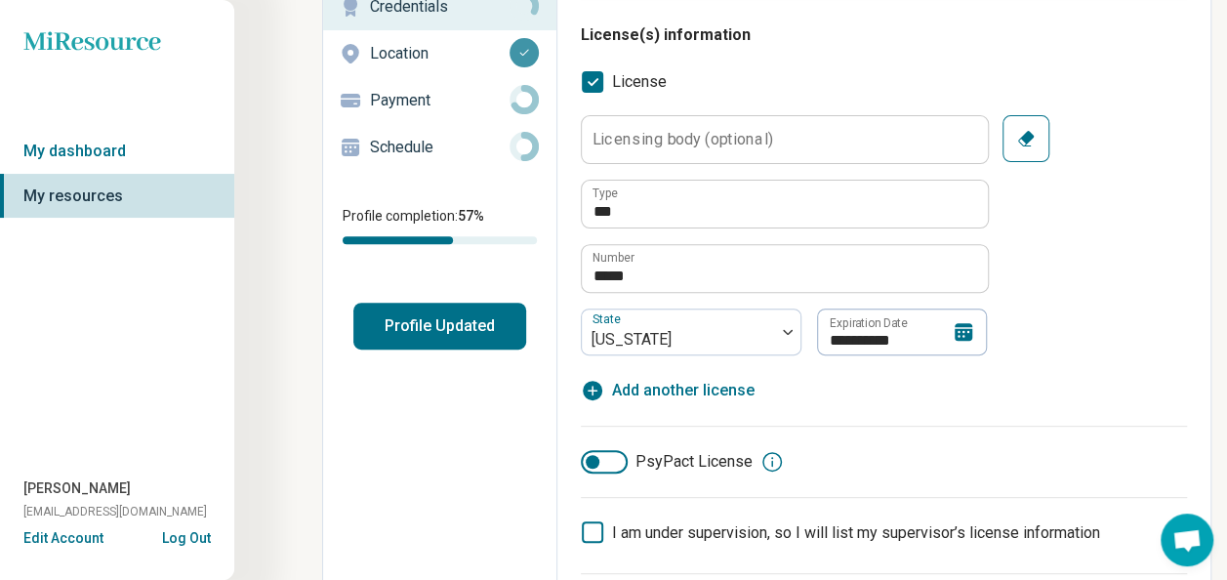
scroll to position [0, 0]
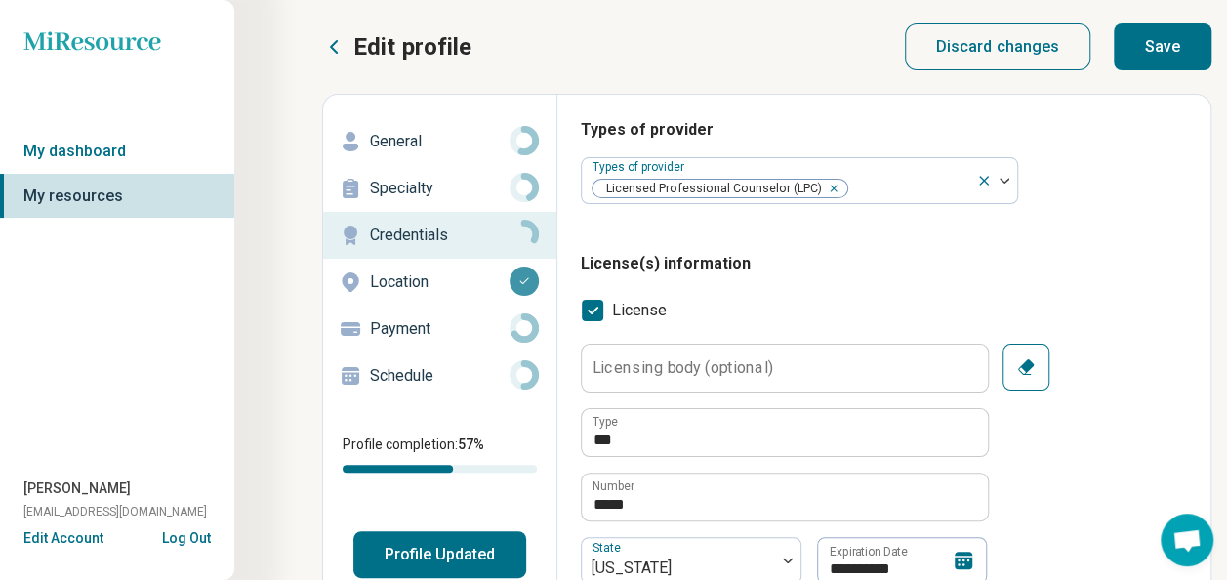
click at [1173, 53] on button "Save" at bounding box center [1162, 46] width 98 height 47
click at [344, 48] on icon at bounding box center [333, 46] width 23 height 23
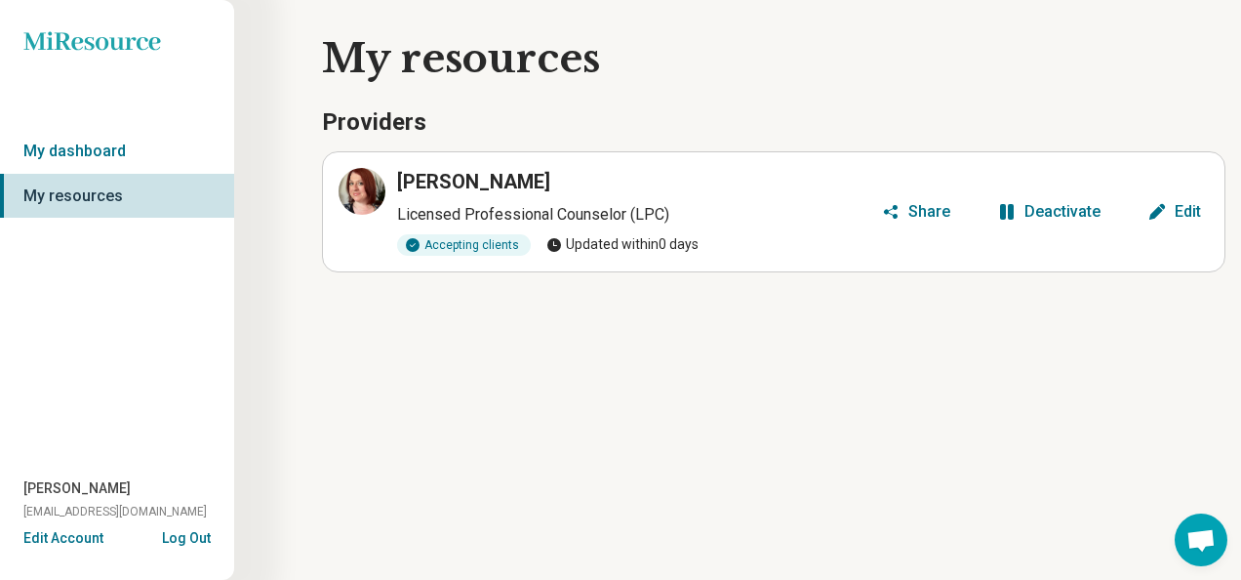
click at [1167, 207] on button "Edit" at bounding box center [1174, 211] width 69 height 31
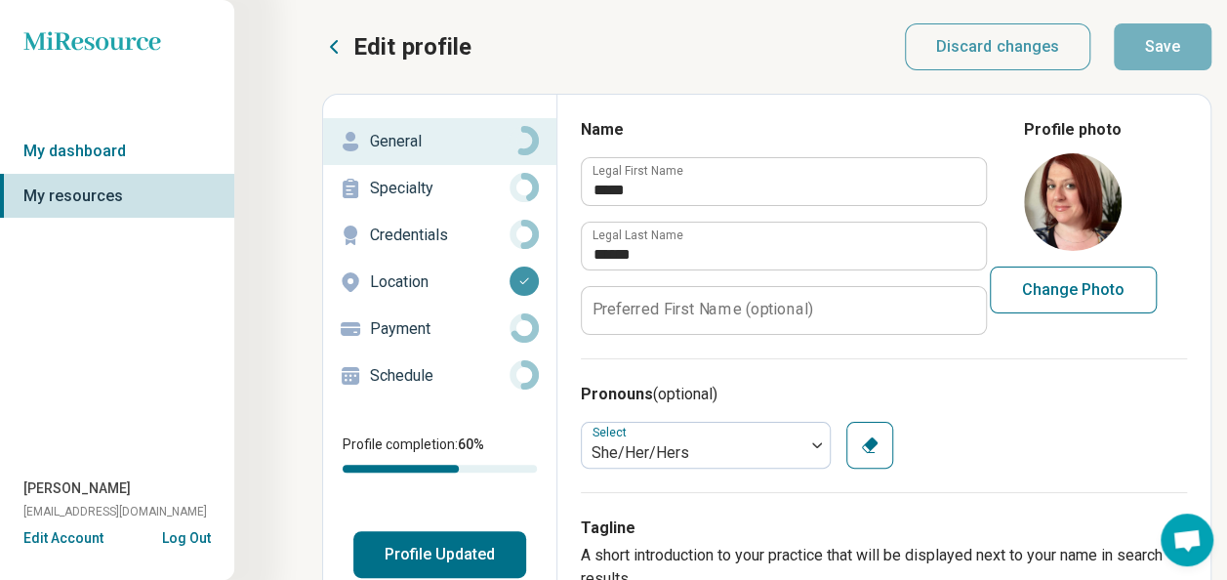
type textarea "*"
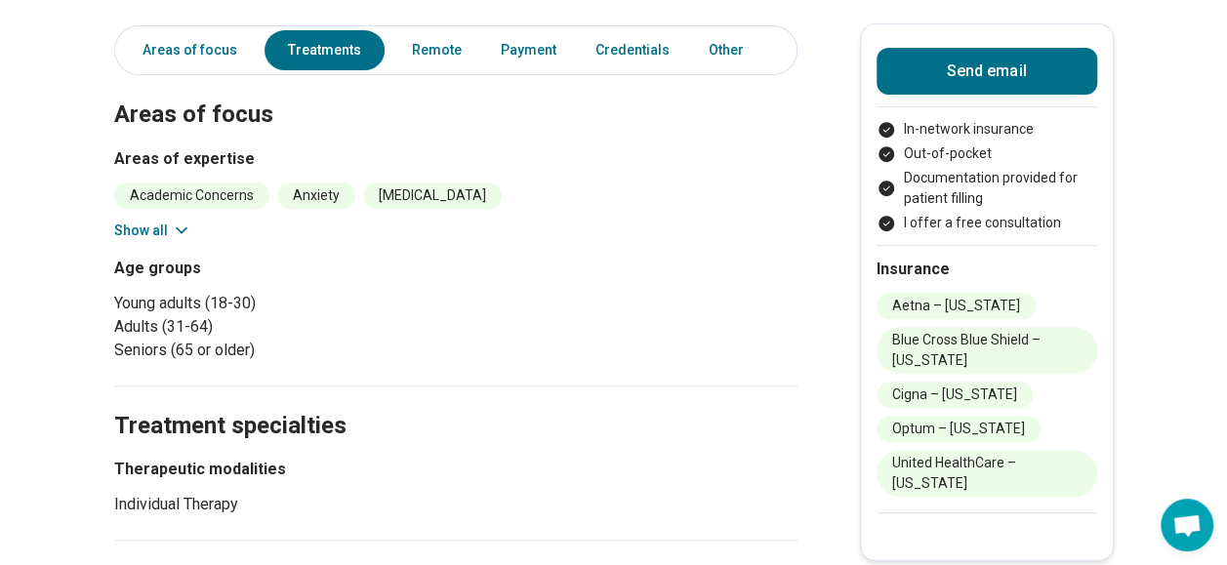
scroll to position [325, 0]
